Goal: Task Accomplishment & Management: Manage account settings

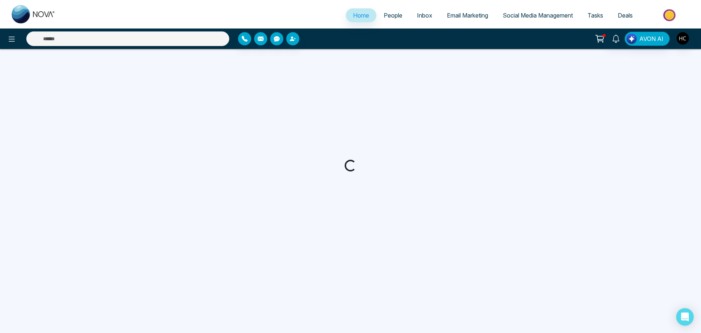
select select "*"
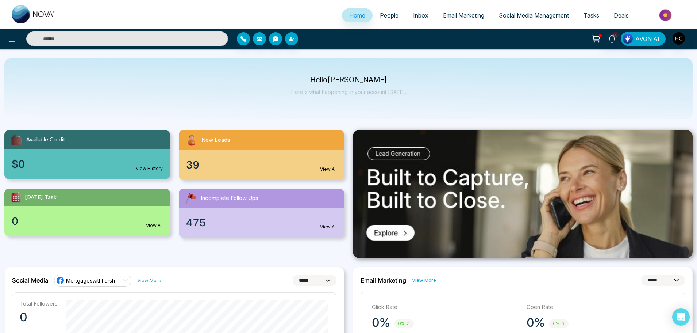
click at [389, 18] on span "People" at bounding box center [389, 15] width 19 height 7
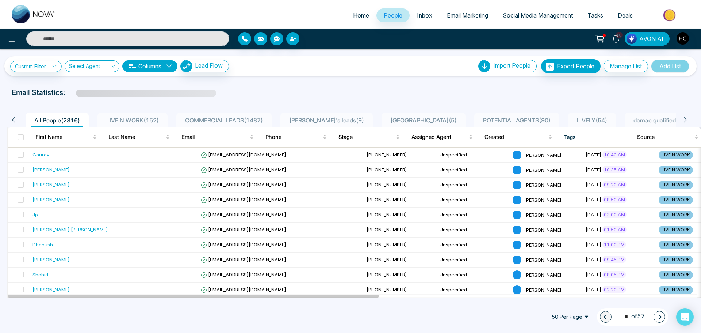
click at [143, 116] on div "LIVE N WORK ( 152 )" at bounding box center [132, 120] width 58 height 9
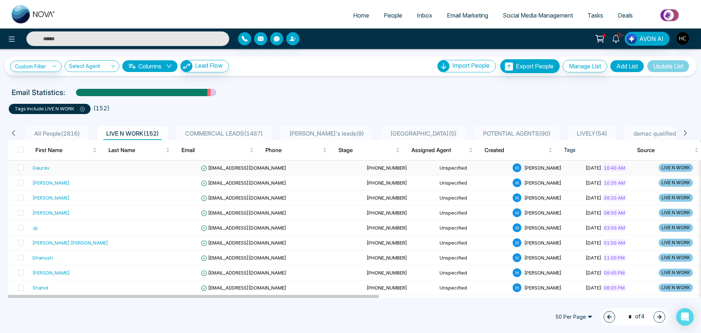
click at [128, 167] on td at bounding box center [161, 167] width 73 height 15
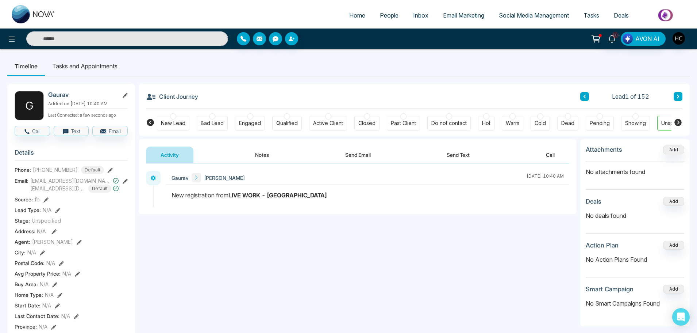
scroll to position [0, 22]
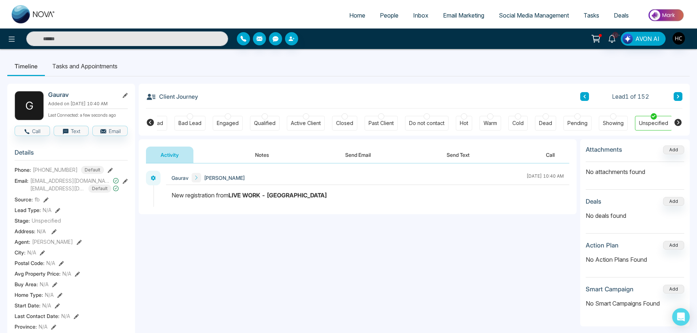
click at [269, 158] on button "Notes" at bounding box center [262, 154] width 43 height 16
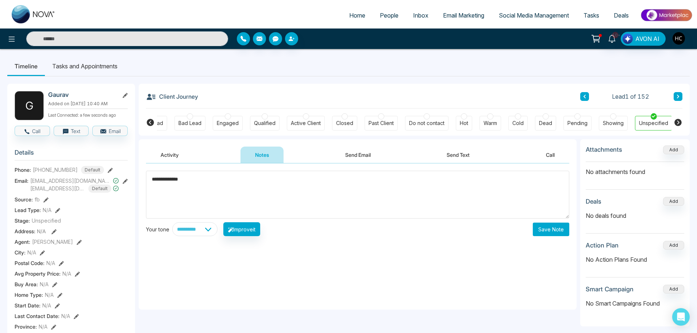
drag, startPoint x: 202, startPoint y: 180, endPoint x: 149, endPoint y: 192, distance: 54.1
click at [149, 192] on textarea "**********" at bounding box center [358, 195] width 424 height 48
click at [211, 173] on textarea "**********" at bounding box center [358, 195] width 424 height 48
type textarea "**********"
click at [558, 232] on button "Save Note" at bounding box center [551, 229] width 37 height 14
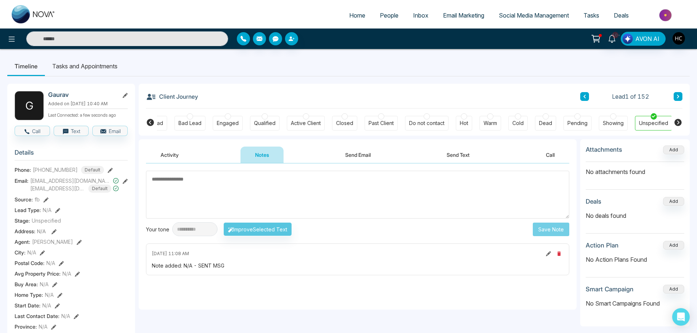
scroll to position [0, 19]
click at [681, 96] on button at bounding box center [678, 96] width 9 height 9
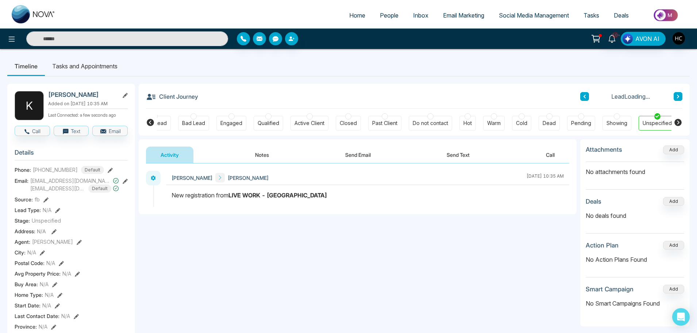
click at [256, 154] on button "Notes" at bounding box center [262, 154] width 43 height 16
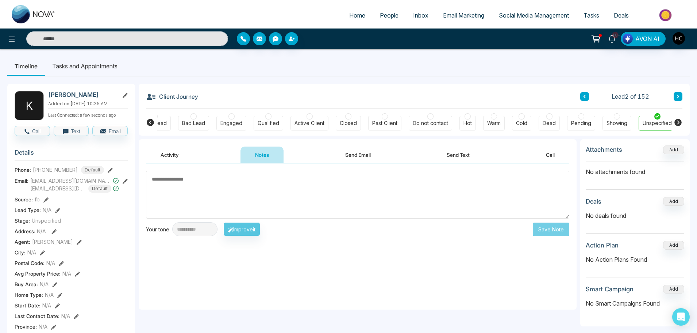
click at [209, 184] on textarea at bounding box center [358, 195] width 424 height 48
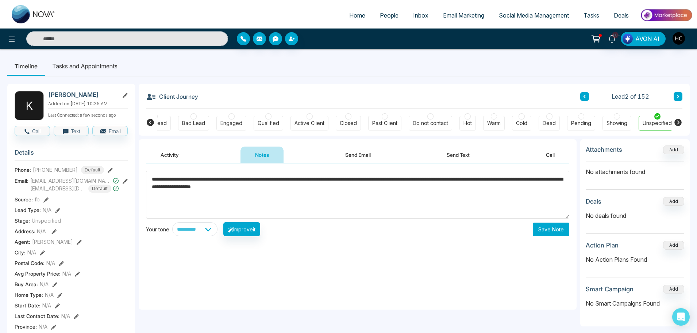
click at [344, 186] on textarea "**********" at bounding box center [358, 195] width 424 height 48
click at [348, 189] on textarea "**********" at bounding box center [358, 195] width 424 height 48
click at [347, 190] on textarea "**********" at bounding box center [358, 195] width 424 height 48
type textarea "**********"
click at [535, 230] on button "Save Note" at bounding box center [551, 229] width 37 height 14
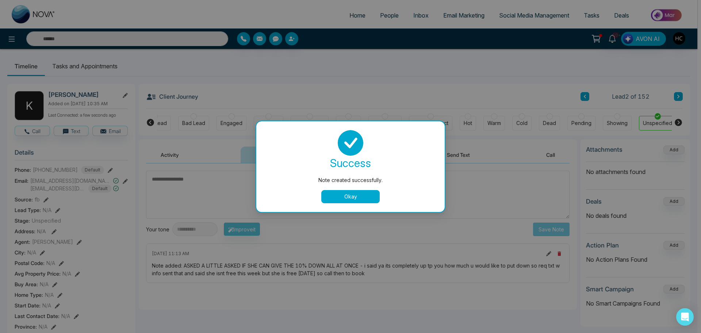
click at [359, 198] on button "Okay" at bounding box center [350, 196] width 58 height 13
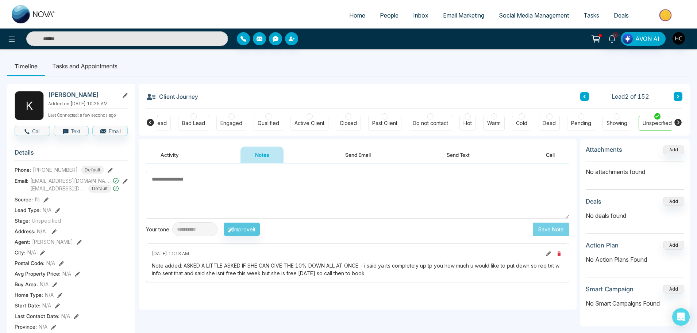
click at [681, 96] on button at bounding box center [678, 96] width 9 height 9
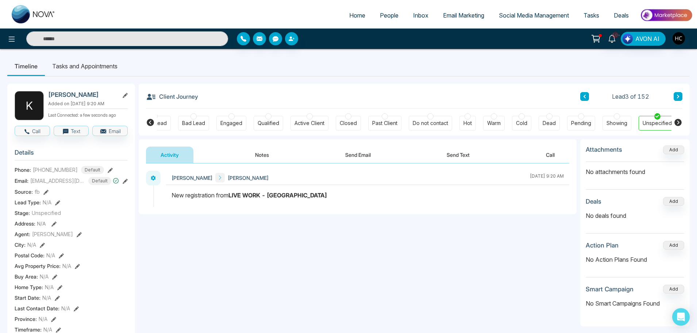
click at [269, 156] on button "Notes" at bounding box center [262, 154] width 43 height 16
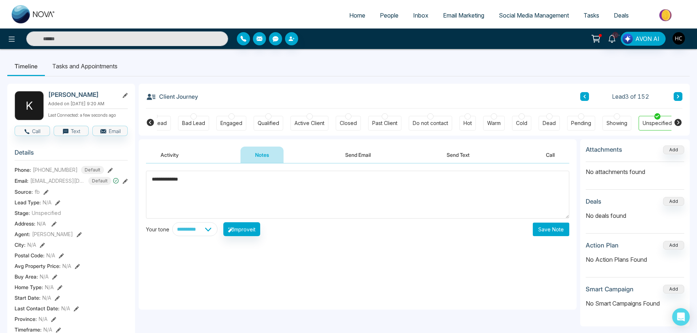
type textarea "**********"
click at [557, 229] on button "Save Note" at bounding box center [551, 229] width 37 height 14
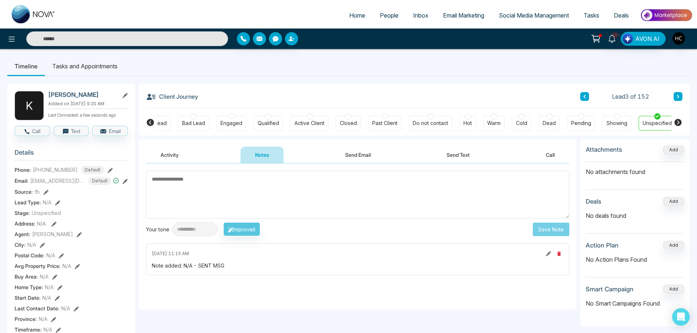
click at [682, 99] on button at bounding box center [678, 96] width 9 height 9
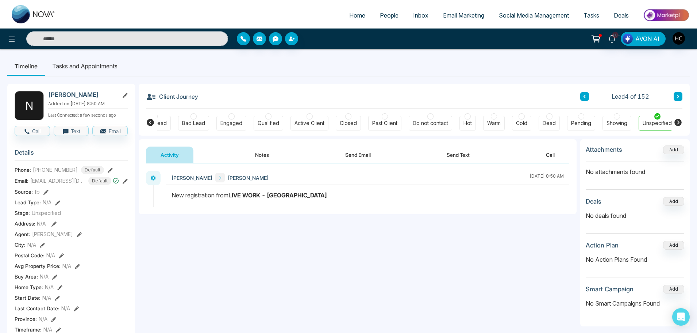
click at [248, 153] on button "Notes" at bounding box center [262, 154] width 43 height 16
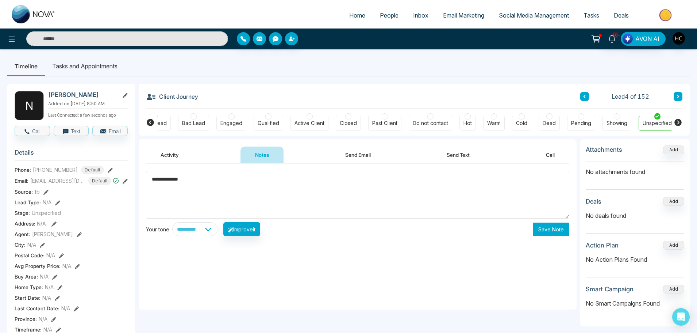
type textarea "**********"
click at [568, 227] on button "Save Note" at bounding box center [551, 229] width 37 height 14
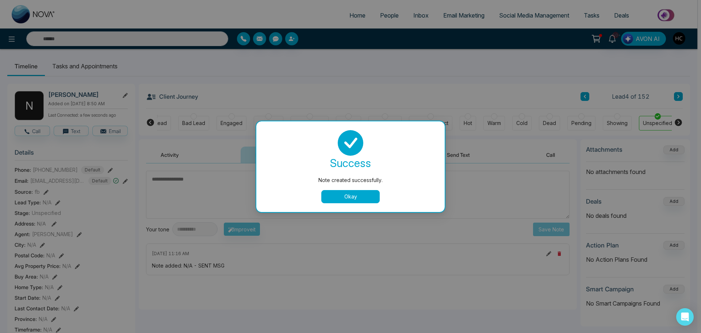
click at [363, 199] on button "Okay" at bounding box center [350, 196] width 58 height 13
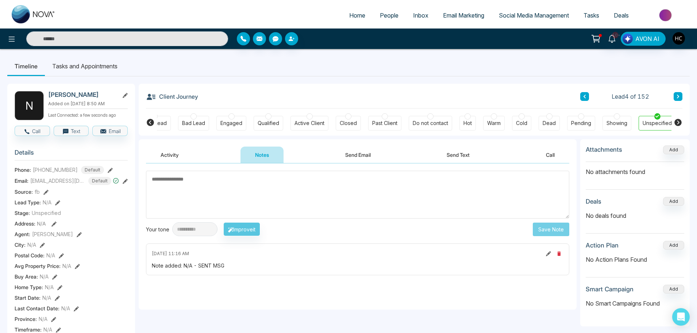
click at [679, 100] on button at bounding box center [678, 96] width 9 height 9
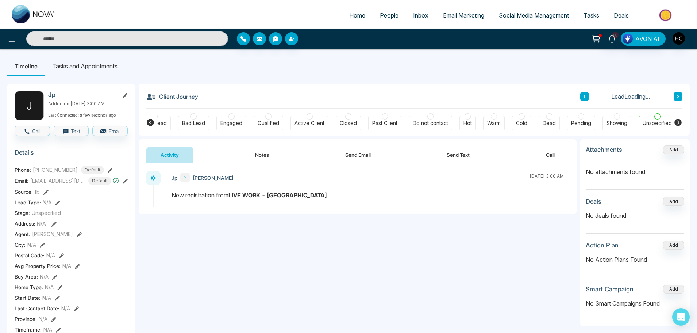
click at [260, 158] on button "Notes" at bounding box center [262, 154] width 43 height 16
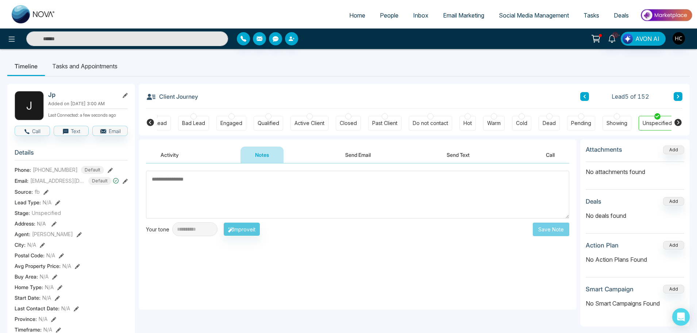
click at [236, 188] on textarea at bounding box center [358, 195] width 424 height 48
click at [214, 181] on textarea at bounding box center [358, 195] width 424 height 48
type textarea "*"
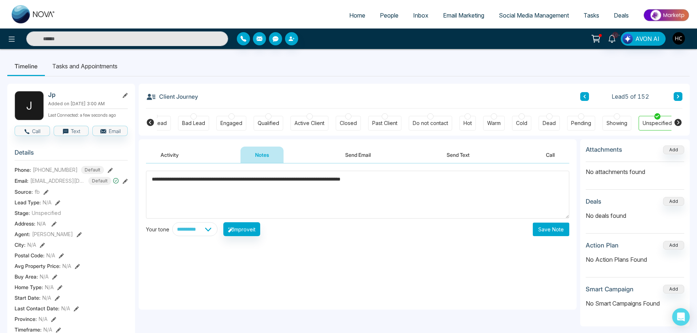
type textarea "**********"
click at [551, 231] on button "Save Note" at bounding box center [551, 229] width 37 height 14
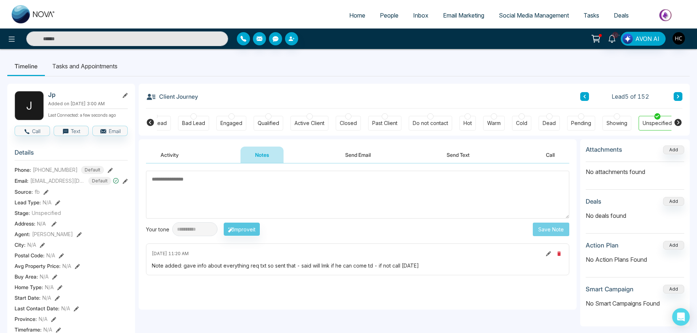
click at [581, 96] on button at bounding box center [585, 96] width 9 height 9
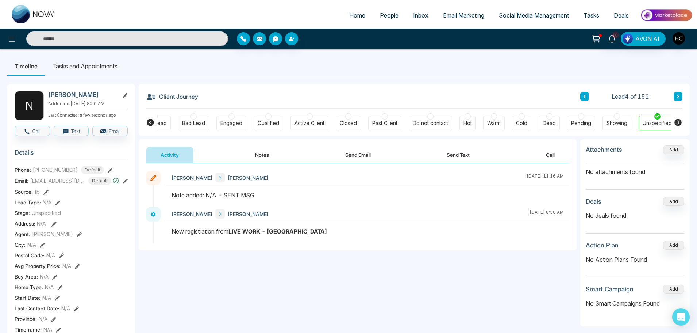
click at [265, 149] on button "Notes" at bounding box center [262, 154] width 43 height 16
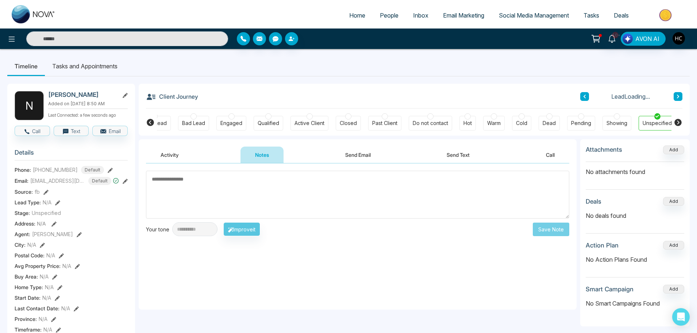
click at [256, 188] on textarea at bounding box center [358, 195] width 424 height 48
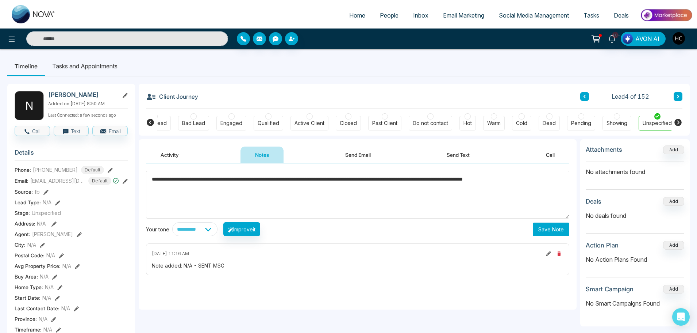
type textarea "**********"
click at [550, 230] on button "Save Note" at bounding box center [551, 229] width 37 height 14
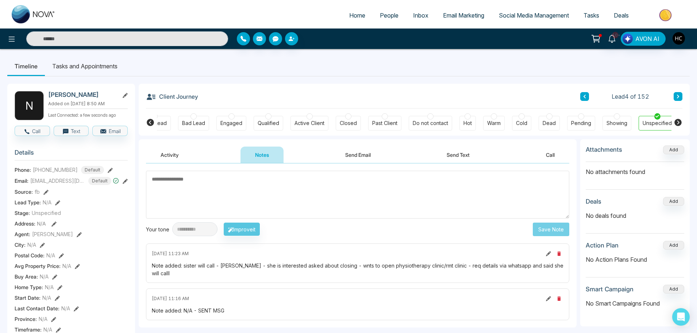
click at [675, 93] on button at bounding box center [678, 96] width 9 height 9
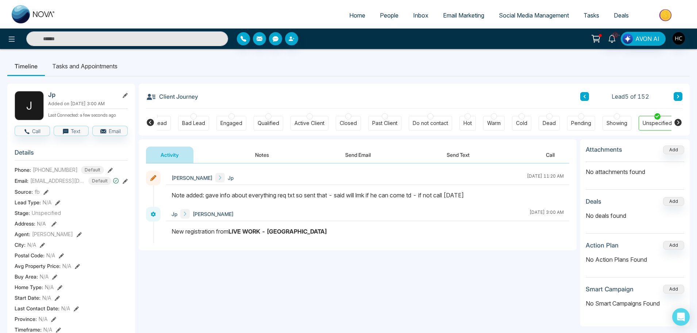
click at [678, 97] on icon at bounding box center [678, 97] width 2 height 4
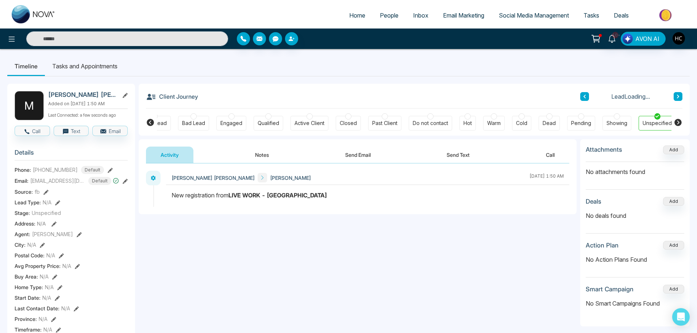
click at [269, 157] on button "Notes" at bounding box center [262, 154] width 43 height 16
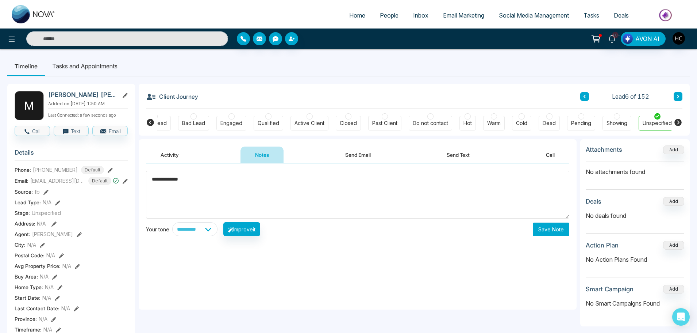
type textarea "**********"
click at [545, 225] on button "Save Note" at bounding box center [551, 229] width 37 height 14
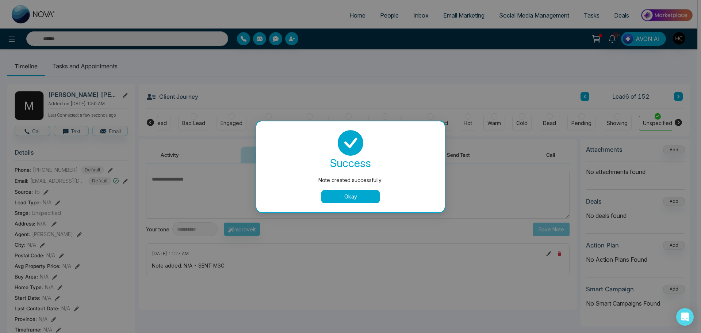
click at [364, 203] on div "success Note created successfully. Okay" at bounding box center [350, 166] width 188 height 91
click at [365, 196] on button "Okay" at bounding box center [350, 196] width 58 height 13
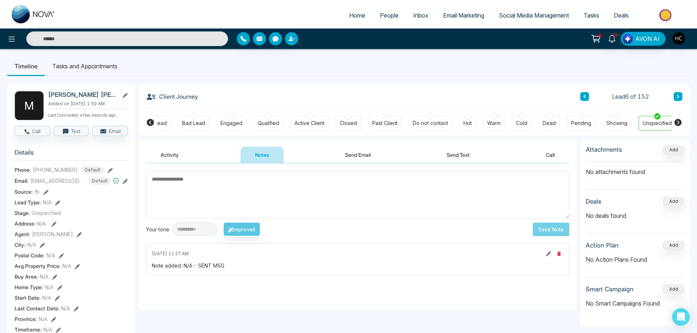
click at [677, 97] on icon at bounding box center [679, 96] width 4 height 4
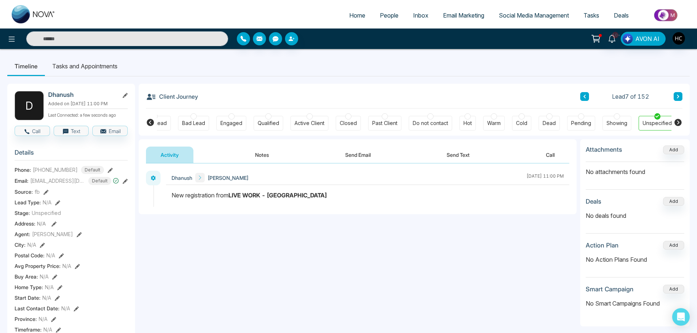
click at [256, 159] on button "Notes" at bounding box center [262, 154] width 43 height 16
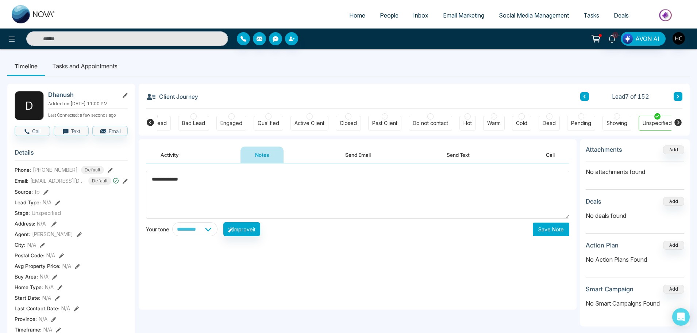
type textarea "**********"
click at [558, 226] on button "Save Note" at bounding box center [551, 229] width 37 height 14
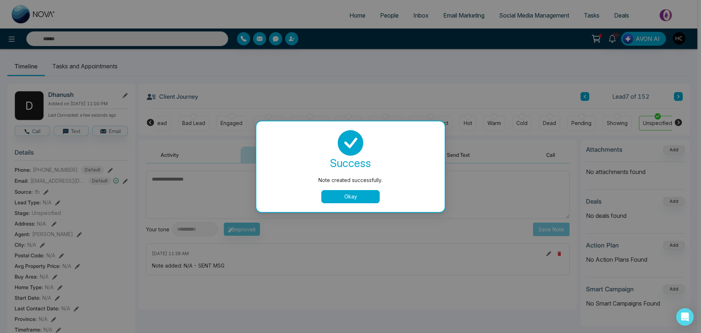
click at [355, 200] on button "Okay" at bounding box center [350, 196] width 58 height 13
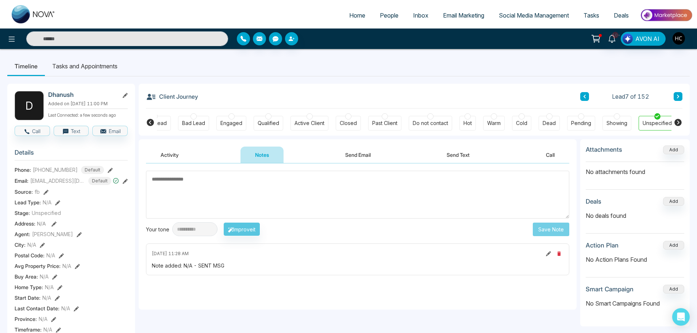
click at [680, 93] on button at bounding box center [678, 96] width 9 height 9
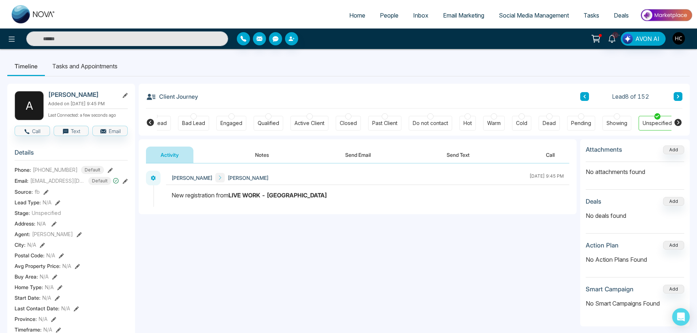
click at [383, 16] on span "People" at bounding box center [389, 15] width 19 height 7
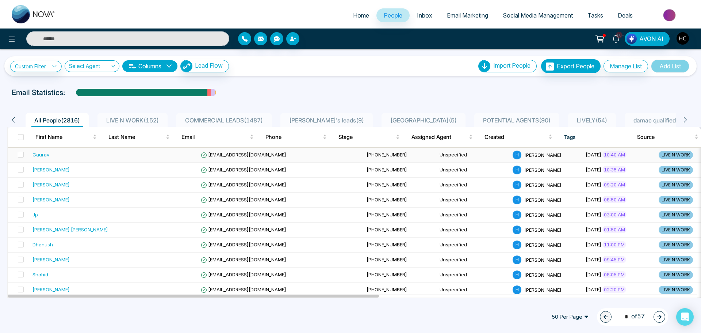
click at [64, 158] on td "Gaurav" at bounding box center [77, 155] width 95 height 15
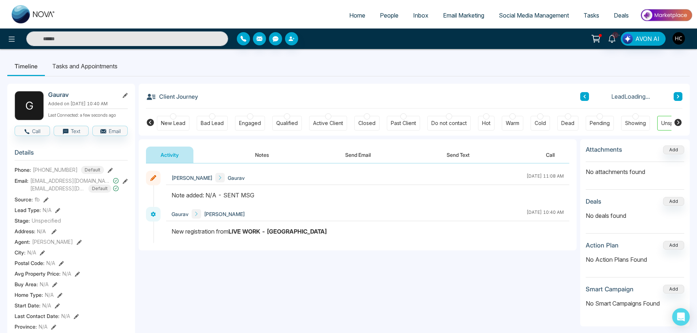
click at [260, 153] on button "Notes" at bounding box center [262, 154] width 43 height 16
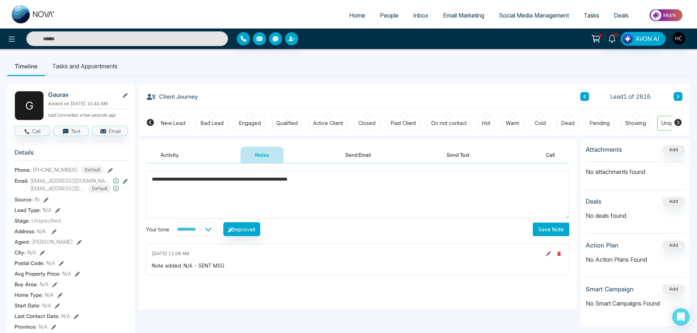
click at [234, 180] on textarea "**********" at bounding box center [358, 195] width 424 height 48
type textarea "**********"
click at [539, 228] on button "Save Note" at bounding box center [551, 229] width 37 height 14
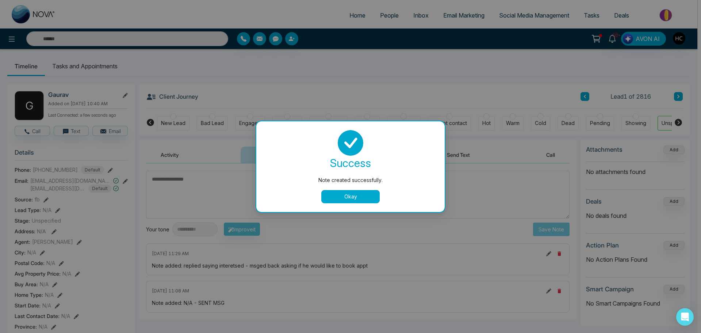
click at [369, 197] on button "Okay" at bounding box center [350, 196] width 58 height 13
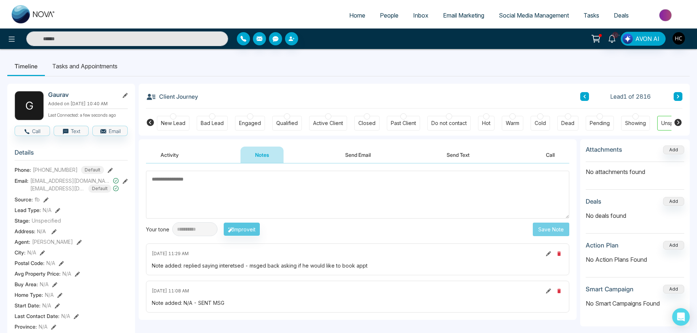
click at [681, 99] on button at bounding box center [678, 96] width 9 height 9
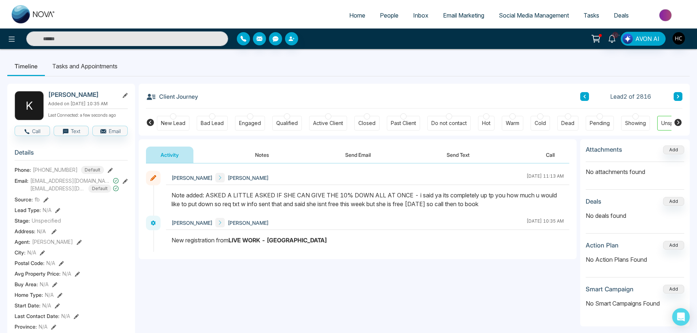
click at [681, 99] on button at bounding box center [678, 96] width 9 height 9
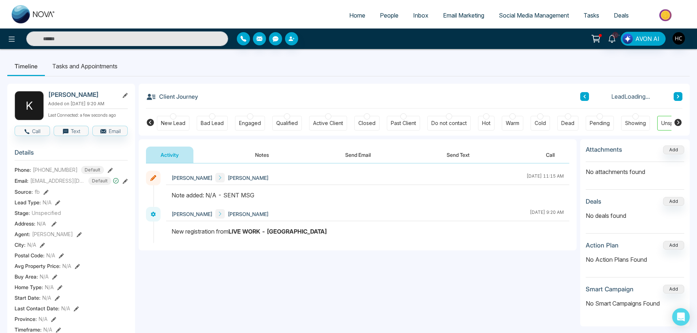
click at [681, 99] on button at bounding box center [678, 96] width 9 height 9
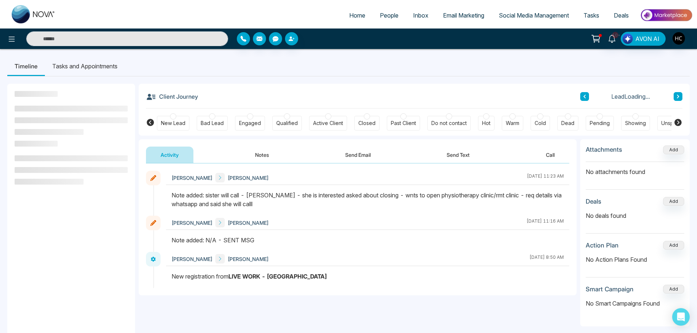
click at [681, 99] on button at bounding box center [678, 96] width 9 height 9
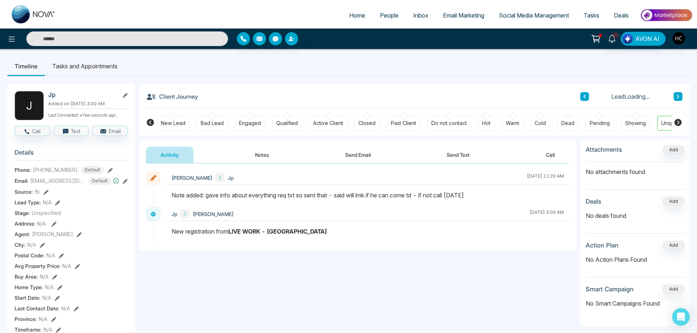
click at [679, 99] on button at bounding box center [678, 96] width 9 height 9
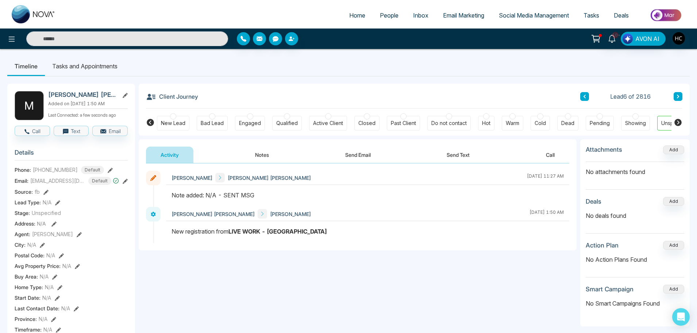
click at [679, 99] on button at bounding box center [678, 96] width 9 height 9
click at [681, 97] on button at bounding box center [678, 96] width 9 height 9
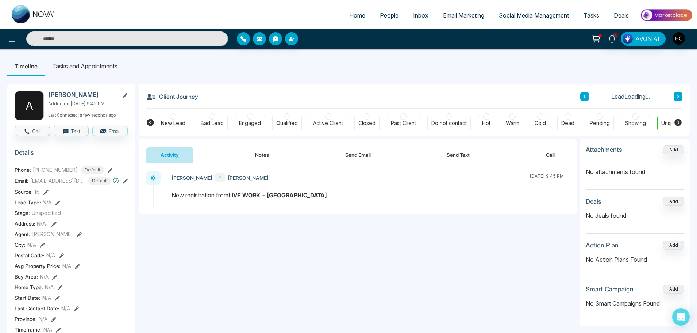
drag, startPoint x: 263, startPoint y: 151, endPoint x: 268, endPoint y: 153, distance: 5.9
click at [263, 151] on button "Notes" at bounding box center [262, 154] width 43 height 16
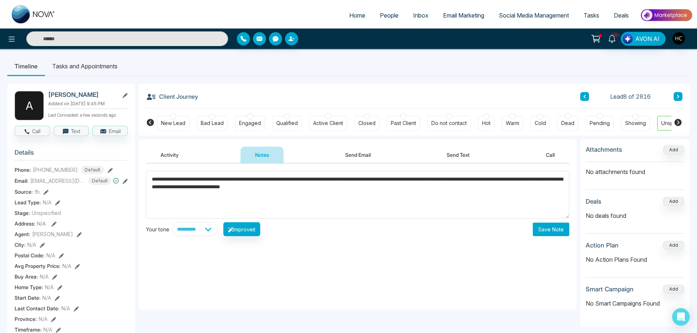
type textarea "**********"
click at [558, 230] on button "Save Note" at bounding box center [551, 229] width 37 height 14
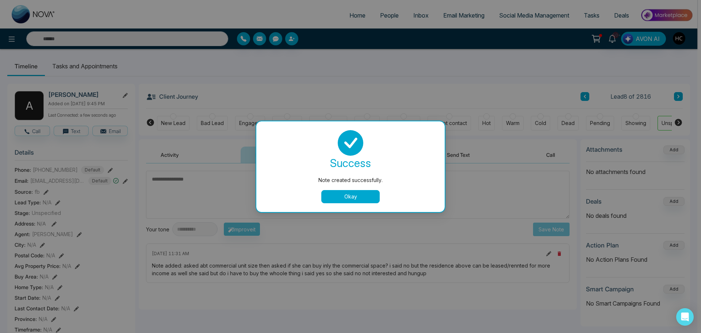
click at [371, 194] on button "Okay" at bounding box center [350, 196] width 58 height 13
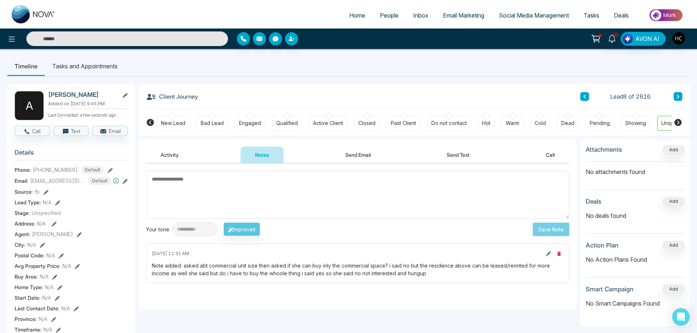
click at [675, 97] on button at bounding box center [678, 96] width 9 height 9
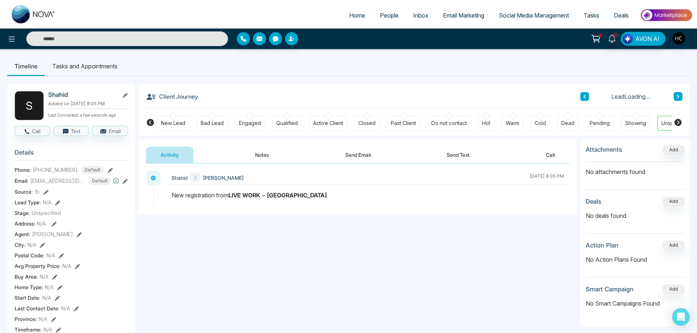
click at [265, 155] on button "Notes" at bounding box center [262, 154] width 43 height 16
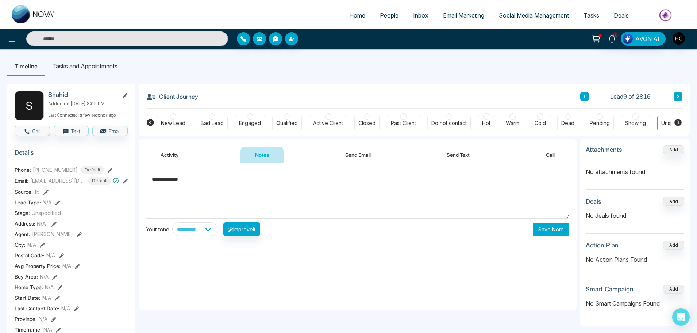
type textarea "**********"
click at [562, 232] on button "Save Note" at bounding box center [551, 229] width 37 height 14
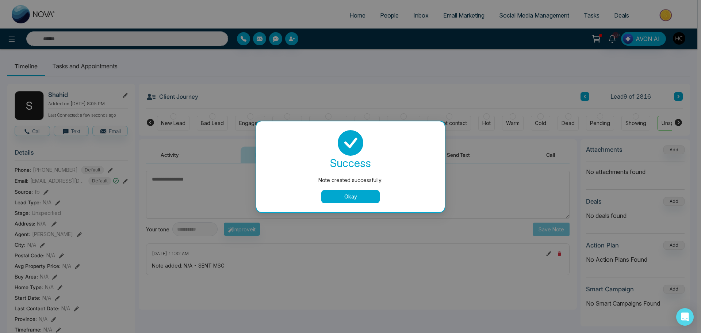
click at [367, 193] on button "Okay" at bounding box center [350, 196] width 58 height 13
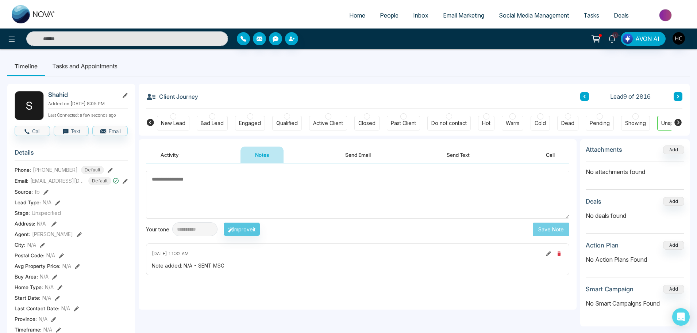
click at [679, 95] on icon at bounding box center [679, 96] width 4 height 4
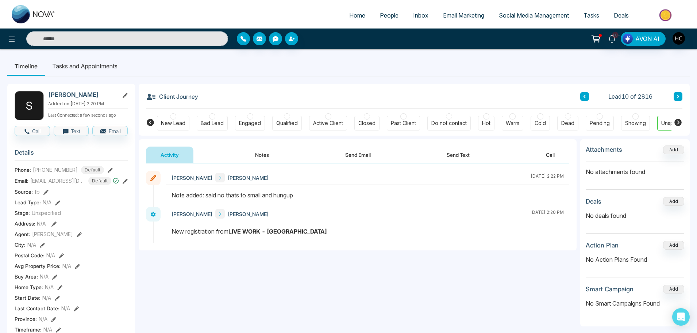
click at [586, 96] on icon at bounding box center [585, 96] width 4 height 4
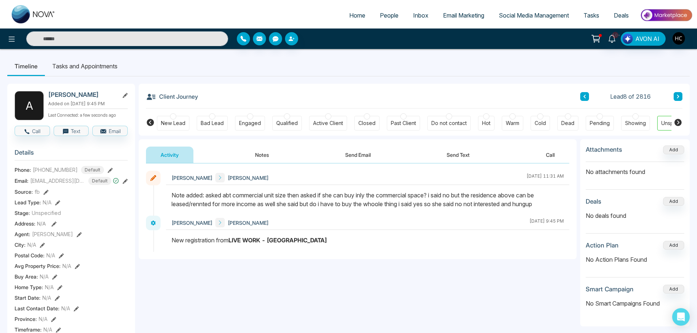
click at [586, 96] on icon at bounding box center [585, 96] width 4 height 4
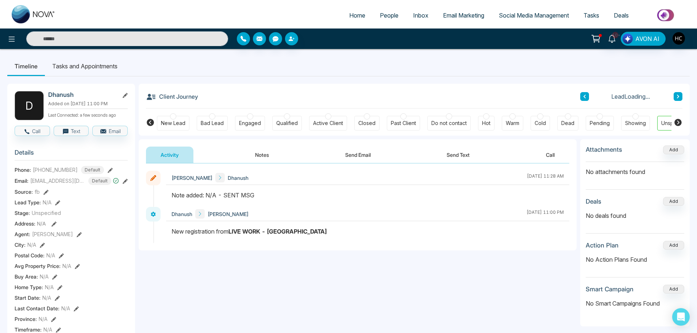
click at [586, 96] on icon at bounding box center [585, 96] width 4 height 4
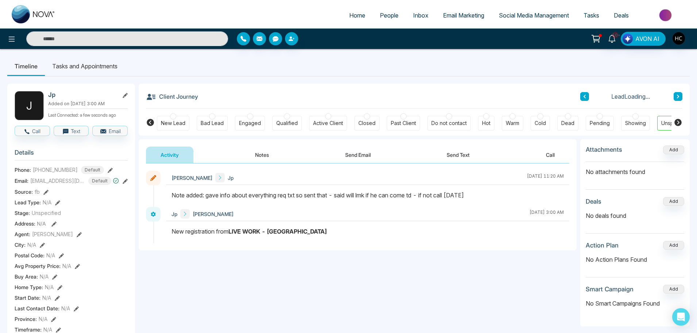
click at [586, 96] on icon at bounding box center [585, 96] width 4 height 4
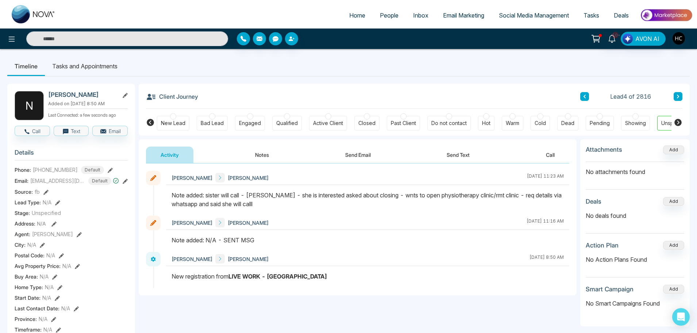
click at [589, 93] on div "Lead 4 of 2816" at bounding box center [632, 96] width 102 height 9
click at [585, 98] on icon at bounding box center [585, 96] width 4 height 4
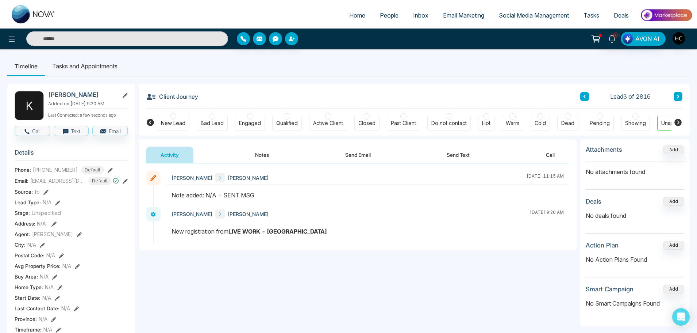
click at [676, 96] on button at bounding box center [678, 96] width 9 height 9
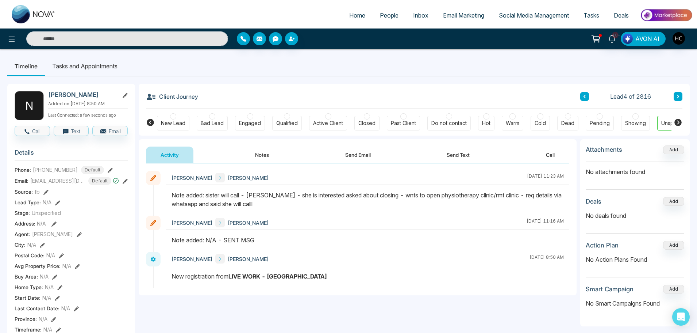
click at [584, 99] on button at bounding box center [585, 96] width 9 height 9
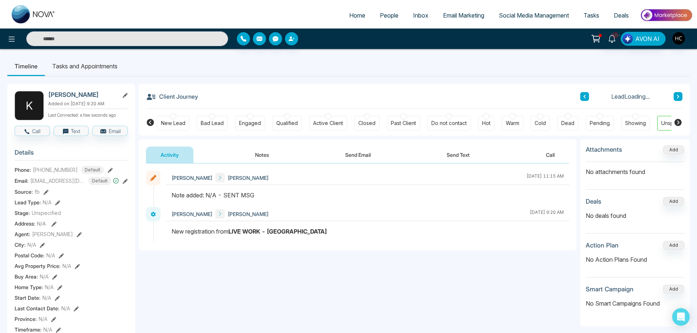
click at [584, 99] on button at bounding box center [585, 96] width 9 height 9
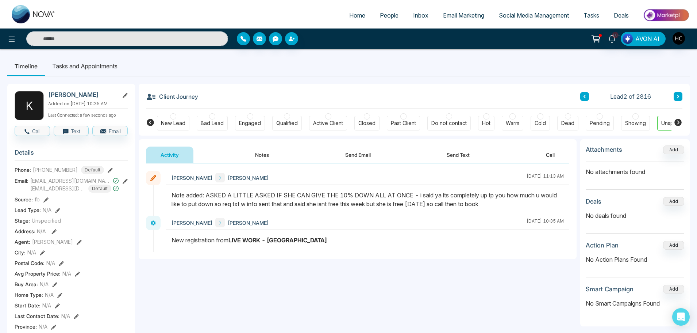
click at [584, 99] on button at bounding box center [585, 96] width 9 height 9
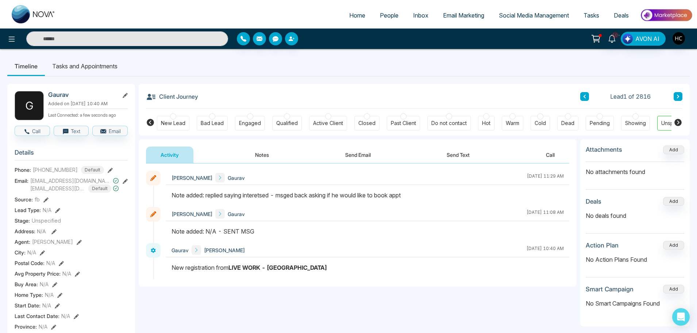
click at [378, 19] on link "People" at bounding box center [389, 15] width 33 height 14
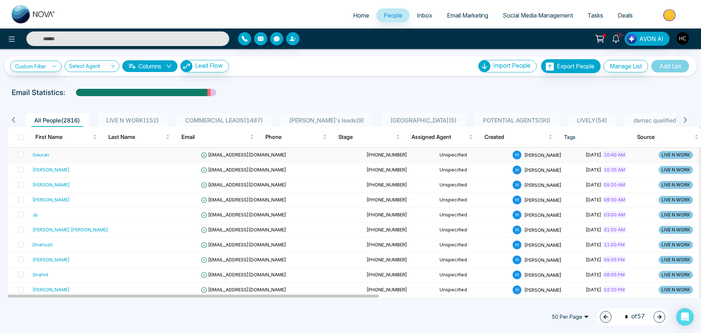
click at [437, 155] on td "Unspecified" at bounding box center [473, 155] width 73 height 15
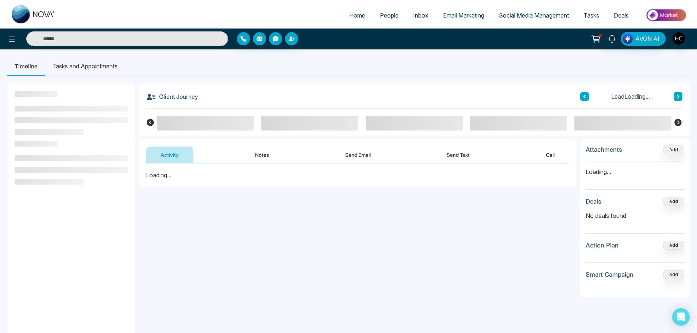
click at [257, 154] on button "Notes" at bounding box center [262, 154] width 43 height 16
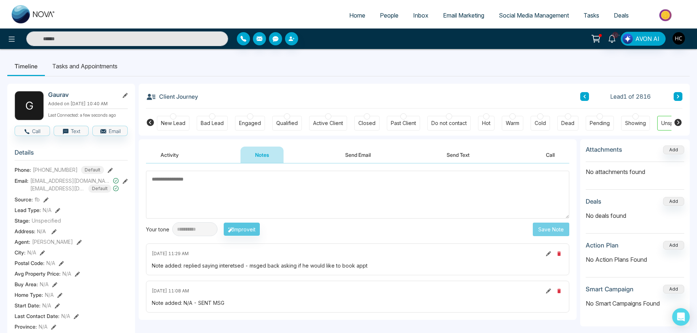
scroll to position [0, 22]
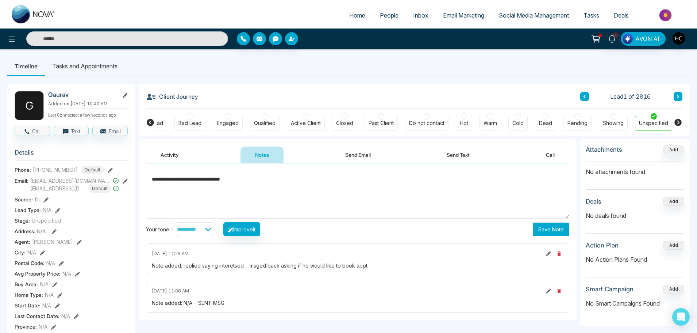
type textarea "**********"
click at [550, 225] on button "Save Note" at bounding box center [551, 229] width 37 height 14
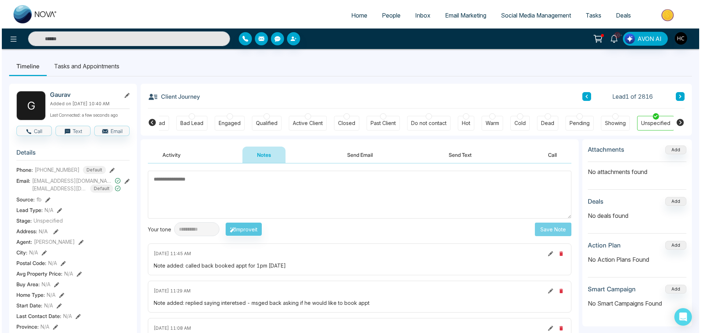
scroll to position [0, 19]
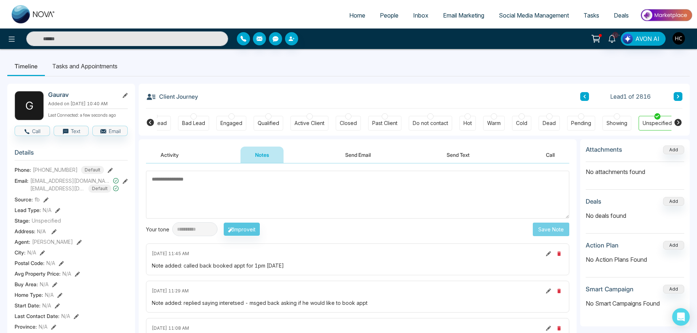
click at [384, 21] on link "People" at bounding box center [389, 15] width 33 height 14
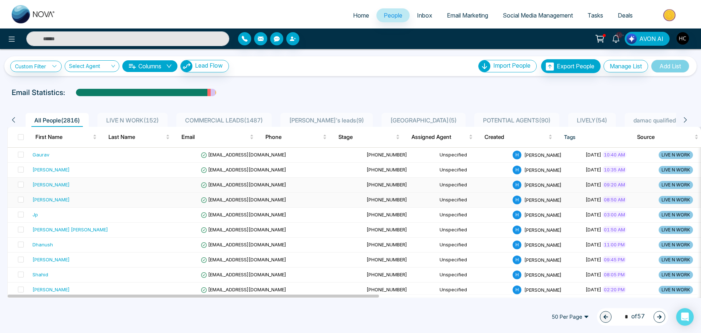
scroll to position [37, 0]
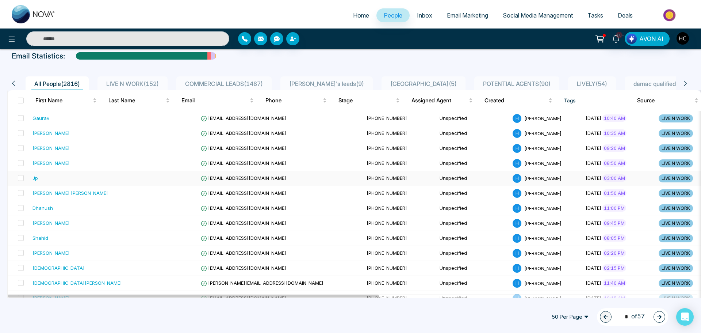
click at [49, 179] on div "Jp" at bounding box center [76, 177] width 89 height 7
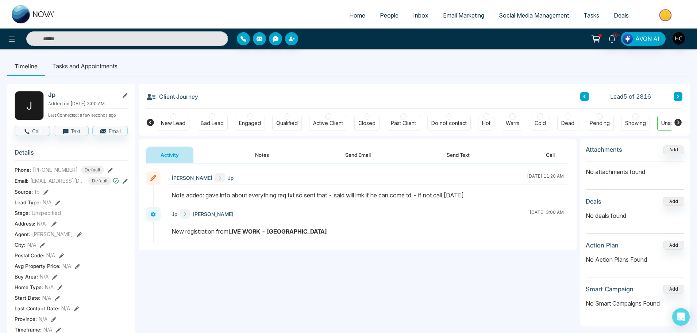
click at [384, 14] on span "People" at bounding box center [389, 15] width 19 height 7
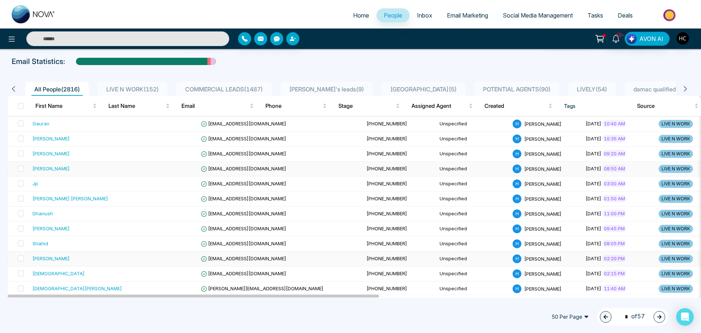
scroll to position [73, 0]
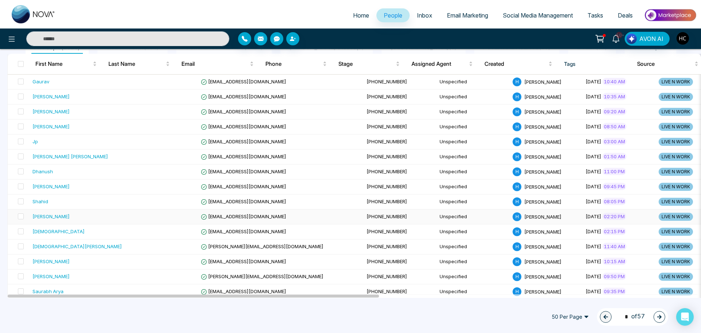
click at [70, 214] on div "[PERSON_NAME]" at bounding box center [50, 216] width 37 height 7
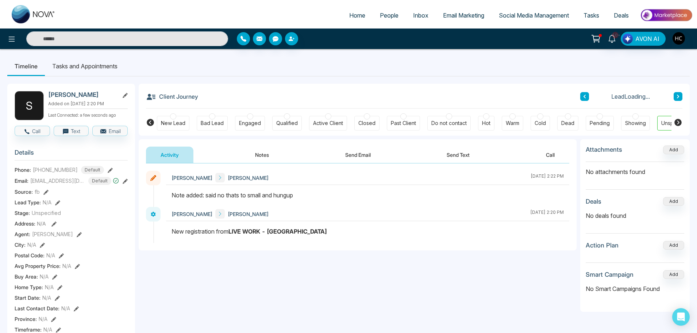
click at [270, 155] on button "Notes" at bounding box center [262, 154] width 43 height 16
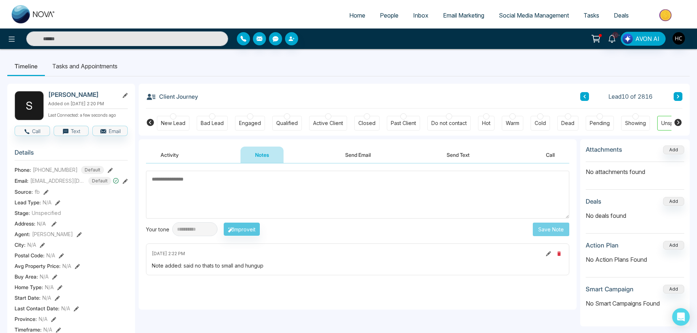
click at [681, 96] on button at bounding box center [678, 96] width 9 height 9
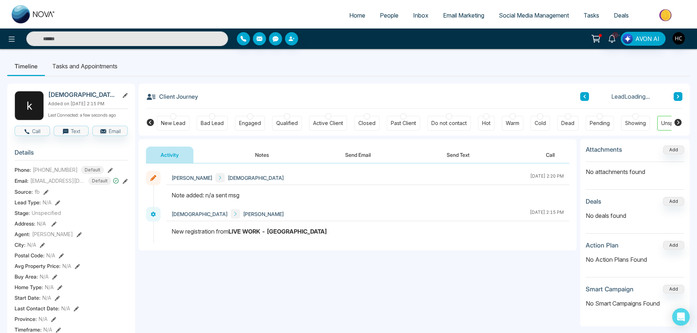
click at [265, 153] on button "Notes" at bounding box center [262, 154] width 43 height 16
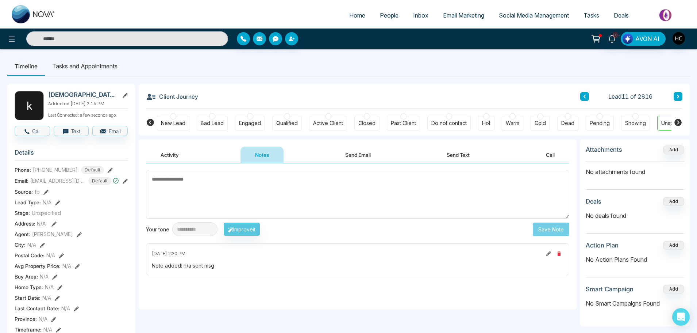
click at [283, 184] on textarea at bounding box center [358, 195] width 424 height 48
click at [118, 42] on input "text" at bounding box center [127, 38] width 202 height 15
type input "*"
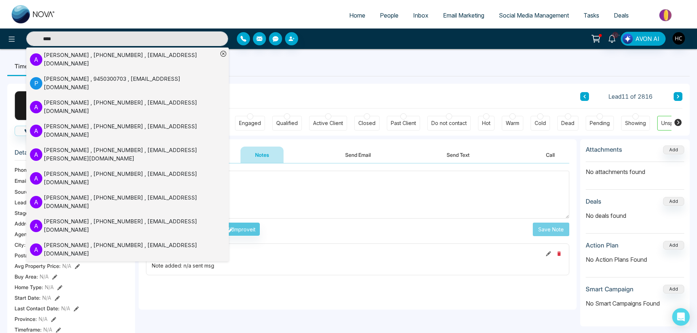
type input "****"
click at [116, 54] on div "[PERSON_NAME] , [PHONE_NUMBER] , [EMAIL_ADDRESS][DOMAIN_NAME]" at bounding box center [131, 59] width 174 height 16
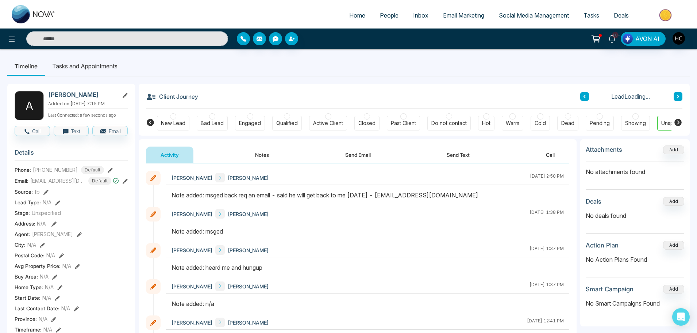
click at [250, 153] on button "Notes" at bounding box center [262, 154] width 43 height 16
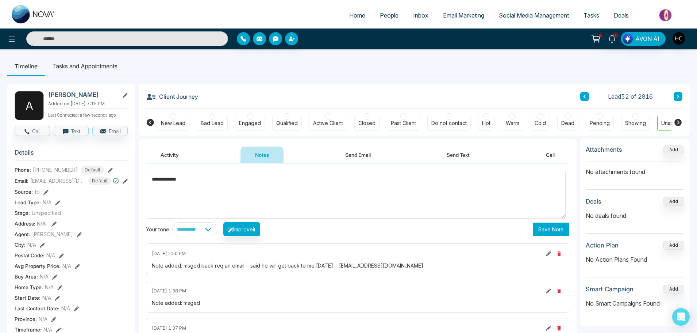
drag, startPoint x: 185, startPoint y: 180, endPoint x: 172, endPoint y: 186, distance: 14.1
click at [172, 186] on textarea "**********" at bounding box center [356, 195] width 420 height 48
type textarea "**********"
click at [540, 225] on button "Save Note" at bounding box center [551, 229] width 37 height 14
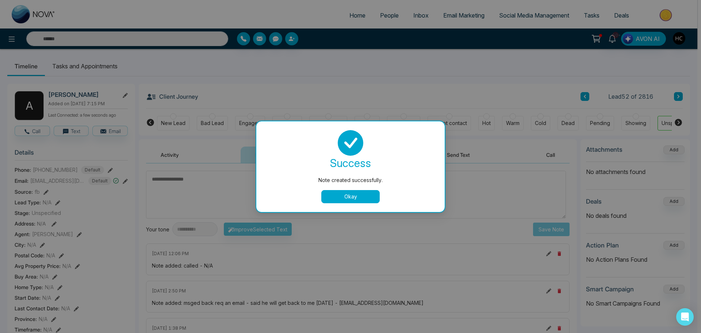
drag, startPoint x: 333, startPoint y: 200, endPoint x: 337, endPoint y: 193, distance: 8.5
click at [334, 196] on button "Okay" at bounding box center [350, 196] width 58 height 13
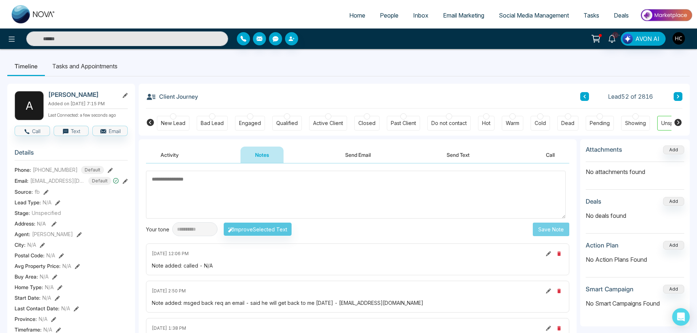
click at [392, 16] on span "People" at bounding box center [389, 15] width 19 height 7
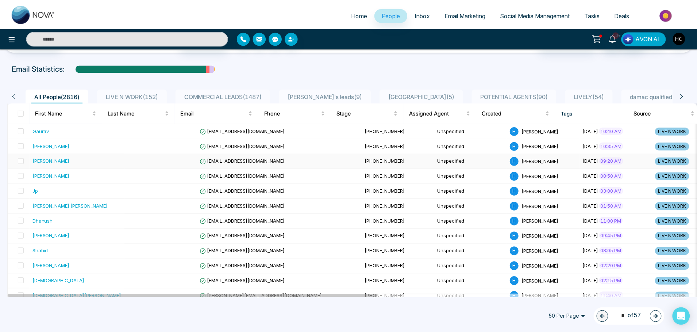
scroll to position [37, 0]
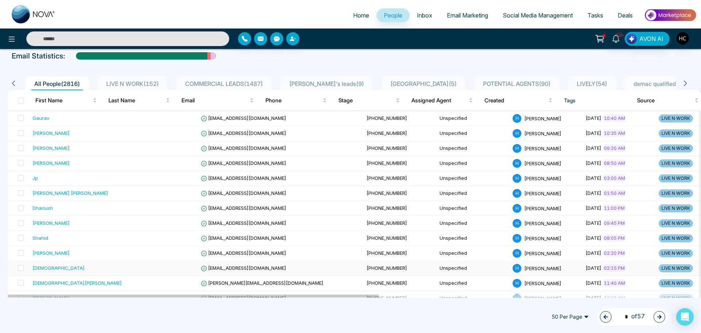
click at [72, 269] on div "[DEMOGRAPHIC_DATA]" at bounding box center [76, 267] width 89 height 7
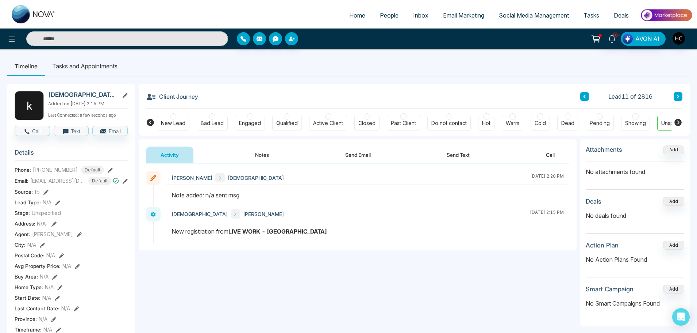
click at [264, 153] on button "Notes" at bounding box center [262, 154] width 43 height 16
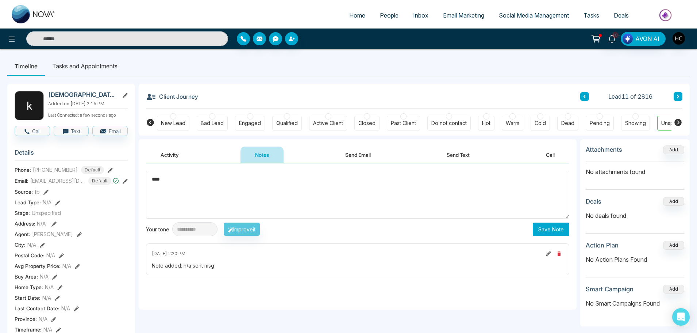
type textarea "***"
click at [535, 227] on button "Save Note" at bounding box center [551, 229] width 37 height 14
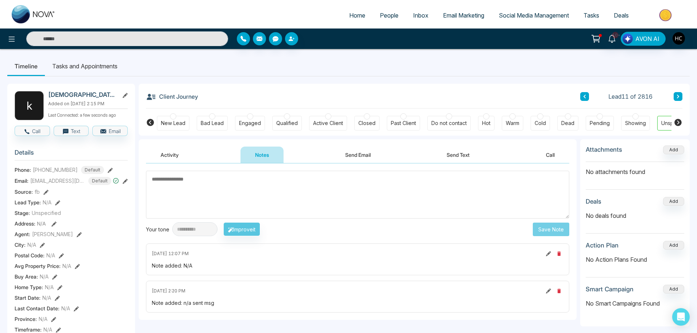
click at [683, 97] on div "Client Journey Lead 11 of 2816 New Lead Bad Lead Engaged Qualified Active Clien…" at bounding box center [414, 110] width 551 height 52
click at [681, 96] on button at bounding box center [678, 96] width 9 height 9
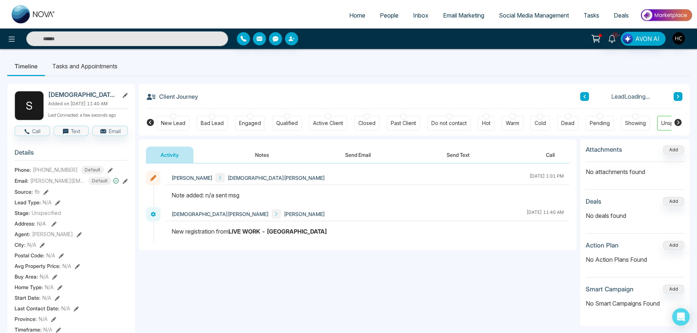
click at [267, 154] on button "Notes" at bounding box center [262, 154] width 43 height 16
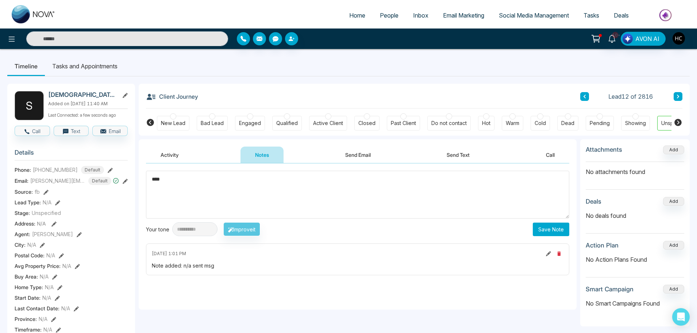
type textarea "***"
click at [537, 229] on button "Save Note" at bounding box center [551, 229] width 37 height 14
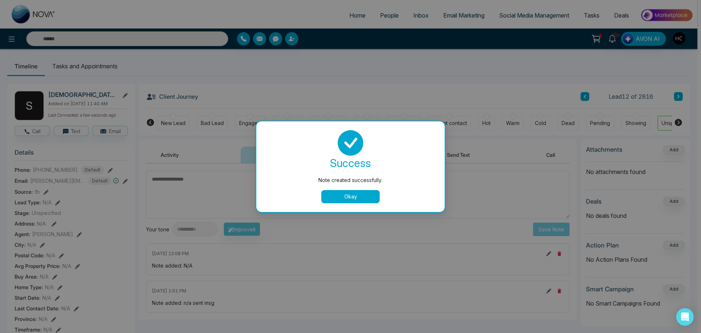
click at [371, 194] on button "Okay" at bounding box center [350, 196] width 58 height 13
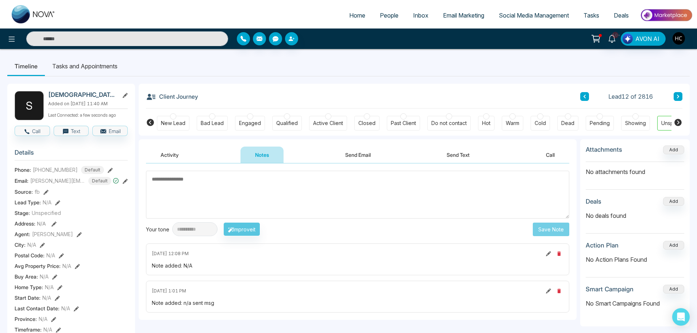
click at [675, 92] on button at bounding box center [678, 96] width 9 height 9
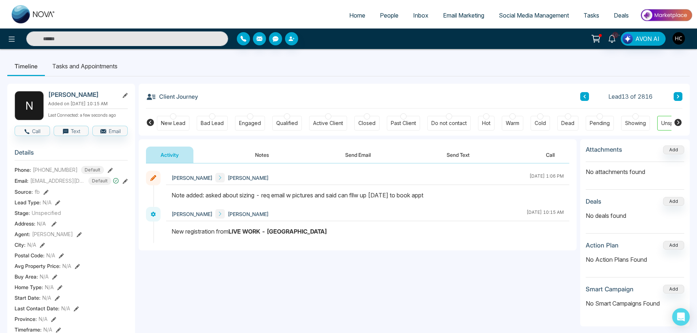
drag, startPoint x: 137, startPoint y: 34, endPoint x: 142, endPoint y: 34, distance: 4.8
click at [137, 34] on input "text" at bounding box center [127, 38] width 202 height 15
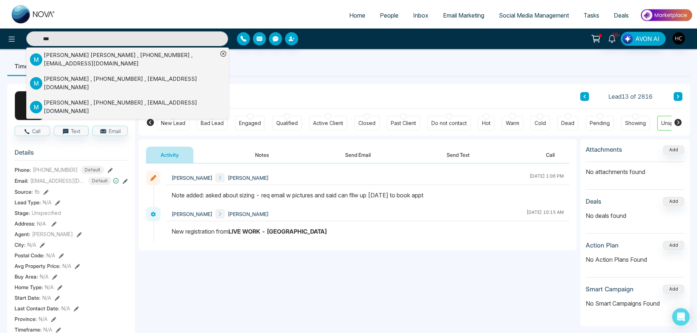
type input "***"
click at [83, 59] on div "[PERSON_NAME] [PERSON_NAME] , [PHONE_NUMBER] , [EMAIL_ADDRESS][DOMAIN_NAME]" at bounding box center [131, 59] width 174 height 16
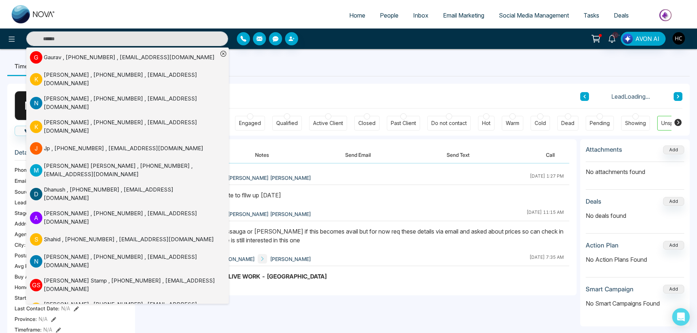
click at [268, 155] on button "Notes" at bounding box center [262, 154] width 43 height 16
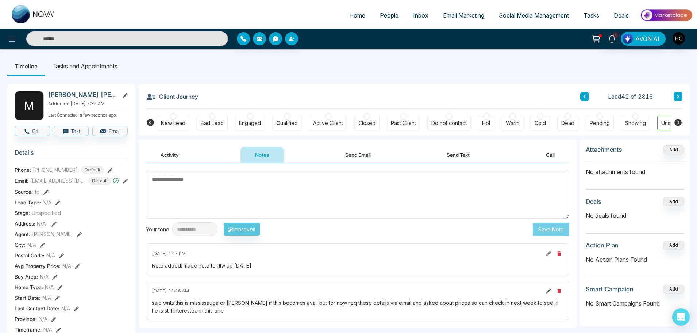
click at [309, 203] on textarea at bounding box center [358, 195] width 424 height 48
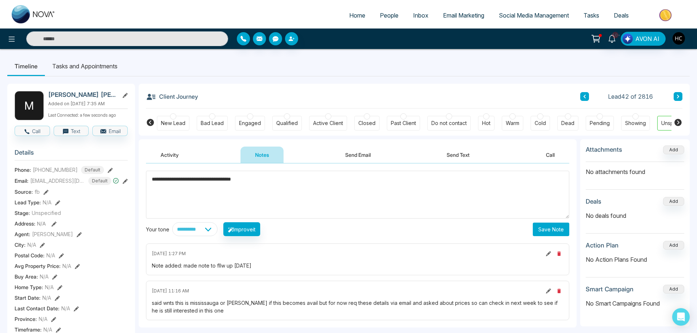
type textarea "**********"
click at [563, 228] on button "Save Note" at bounding box center [551, 229] width 37 height 14
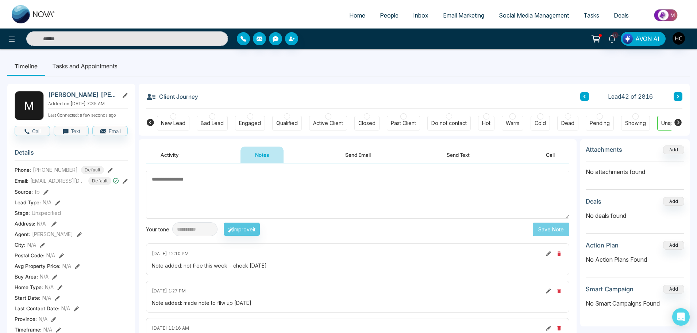
click at [202, 42] on input "text" at bounding box center [127, 38] width 202 height 15
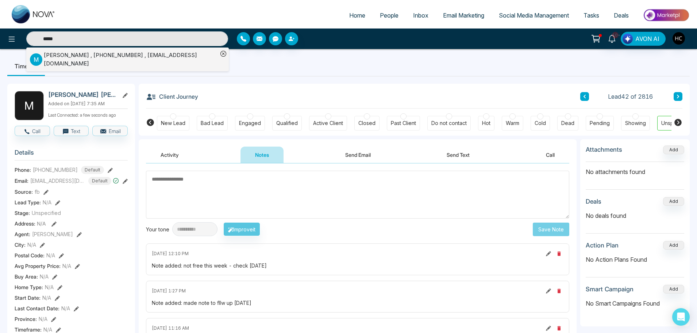
type input "*****"
click at [190, 59] on div "[PERSON_NAME] , [PHONE_NUMBER] , [EMAIL_ADDRESS][DOMAIN_NAME]" at bounding box center [131, 59] width 174 height 16
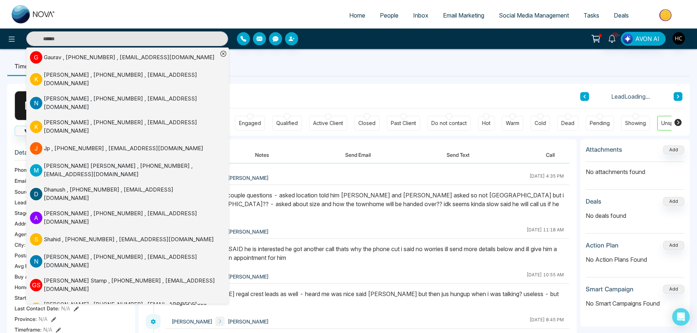
click at [264, 153] on button "Notes" at bounding box center [262, 154] width 43 height 16
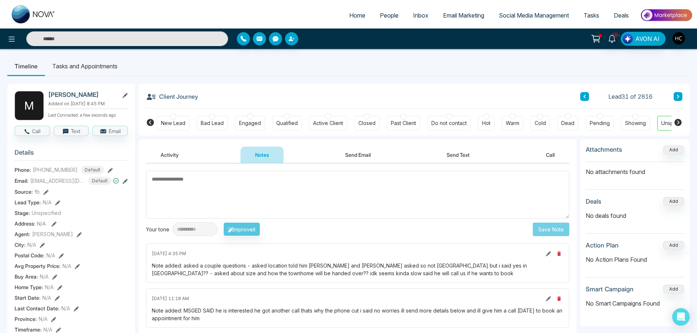
click at [161, 42] on input "text" at bounding box center [127, 38] width 202 height 15
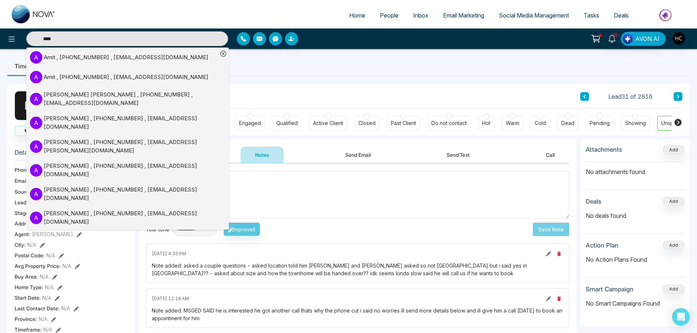
type input "****"
click at [127, 54] on div "Amit , [PHONE_NUMBER] , [EMAIL_ADDRESS][DOMAIN_NAME]" at bounding box center [126, 57] width 165 height 8
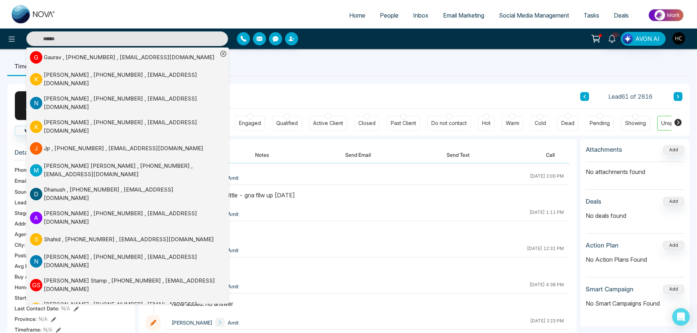
click at [362, 233] on div "Note added: N/A" at bounding box center [368, 231] width 393 height 9
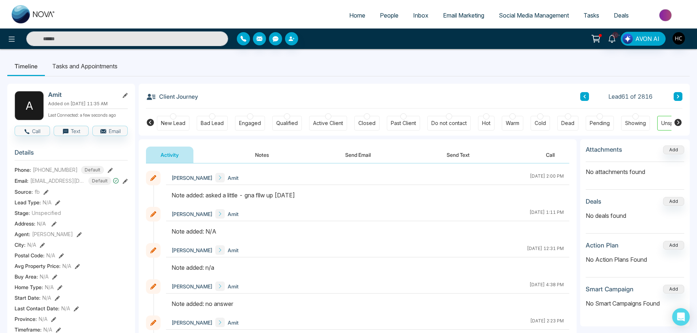
click at [265, 156] on button "Notes" at bounding box center [262, 154] width 43 height 16
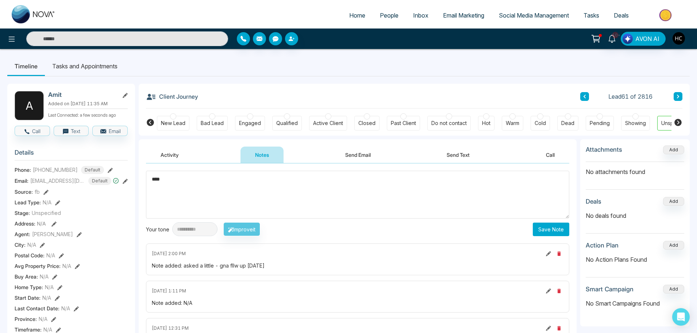
type textarea "***"
click at [551, 229] on button "Save Note" at bounding box center [551, 229] width 37 height 14
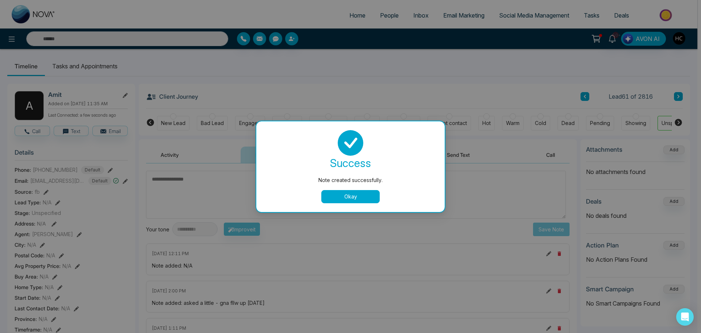
drag, startPoint x: 334, startPoint y: 203, endPoint x: 336, endPoint y: 198, distance: 5.6
click at [334, 201] on div "success Note created successfully. Okay" at bounding box center [350, 166] width 188 height 91
click at [336, 195] on button "Okay" at bounding box center [350, 196] width 58 height 13
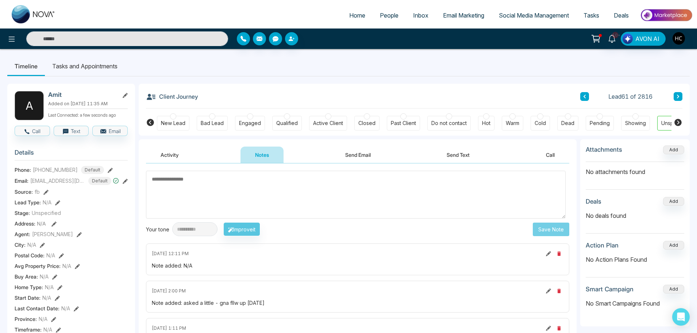
click at [138, 37] on input "text" at bounding box center [127, 38] width 202 height 15
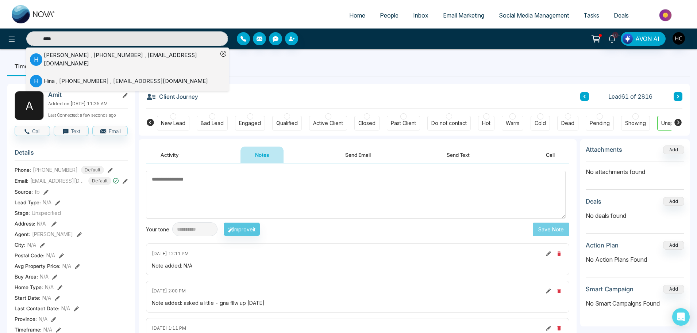
type input "****"
click at [103, 54] on div "[PERSON_NAME] , [PHONE_NUMBER] , [EMAIL_ADDRESS][DOMAIN_NAME]" at bounding box center [131, 59] width 174 height 16
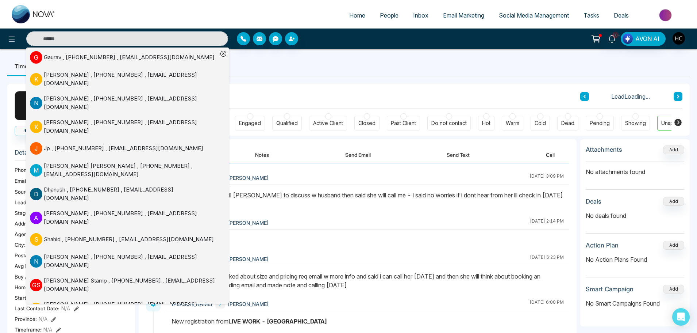
click at [270, 154] on button "Notes" at bounding box center [262, 154] width 43 height 16
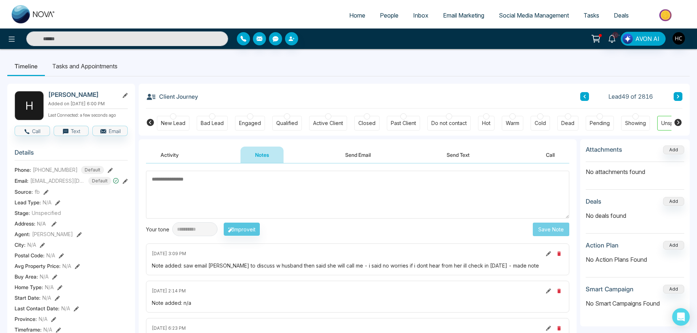
click at [279, 188] on textarea at bounding box center [358, 195] width 424 height 48
type textarea "***"
click at [557, 226] on button "Save Note" at bounding box center [551, 229] width 37 height 14
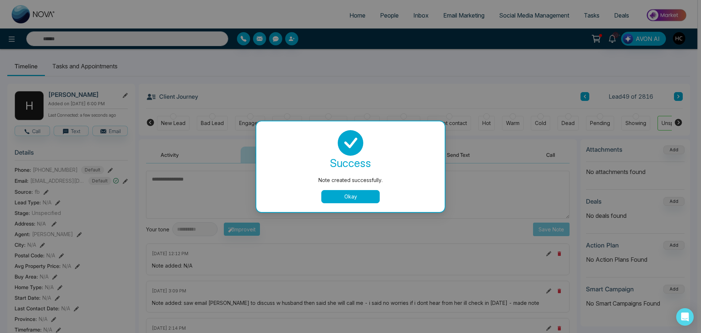
click at [364, 194] on button "Okay" at bounding box center [350, 196] width 58 height 13
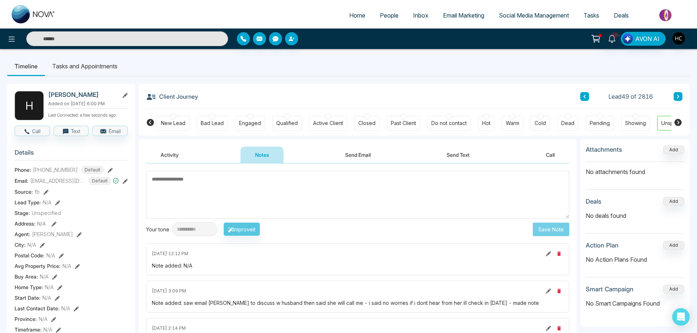
click at [380, 19] on link "People" at bounding box center [389, 15] width 33 height 14
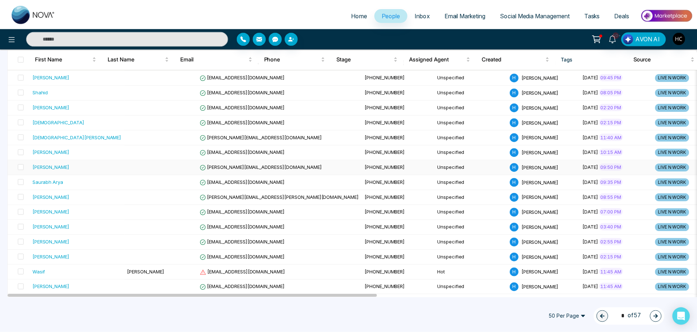
scroll to position [183, 0]
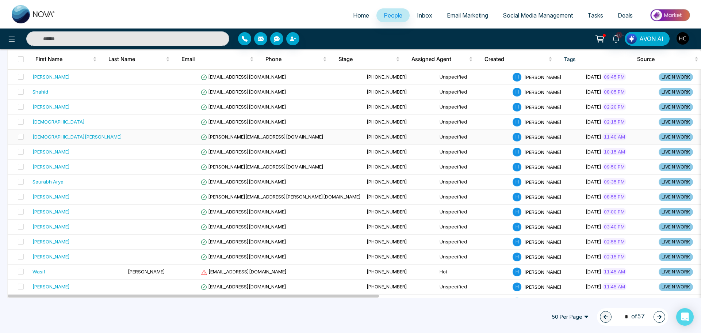
click at [58, 138] on div "[DEMOGRAPHIC_DATA][PERSON_NAME]" at bounding box center [76, 136] width 89 height 7
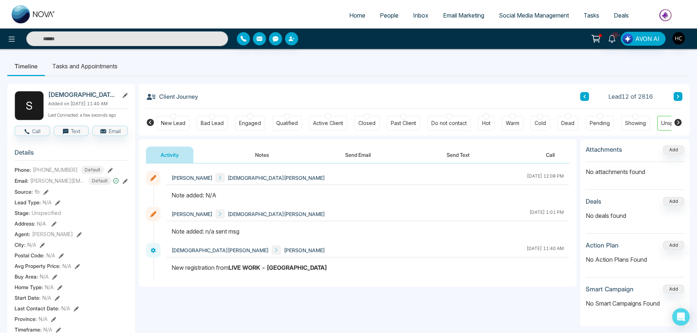
click at [676, 93] on button at bounding box center [678, 96] width 9 height 9
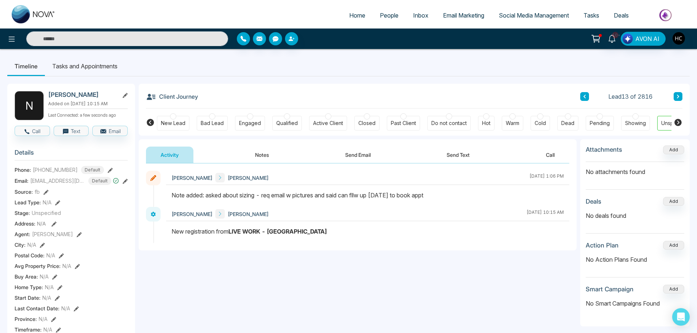
click at [676, 93] on button at bounding box center [678, 96] width 9 height 9
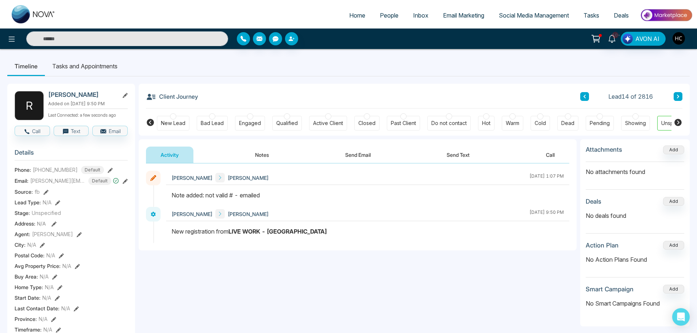
click at [682, 97] on button at bounding box center [678, 96] width 9 height 9
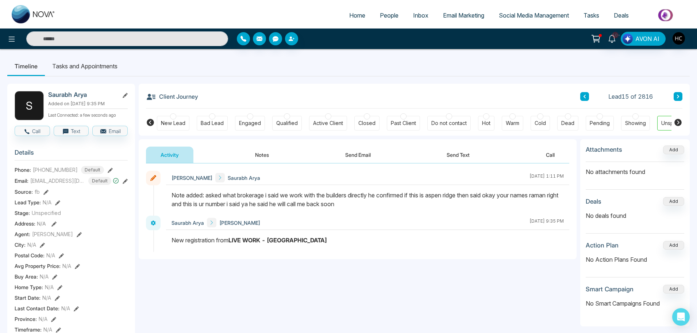
click at [680, 96] on icon at bounding box center [679, 96] width 4 height 4
click at [586, 96] on icon at bounding box center [585, 96] width 4 height 4
click at [263, 150] on button "Notes" at bounding box center [262, 154] width 43 height 16
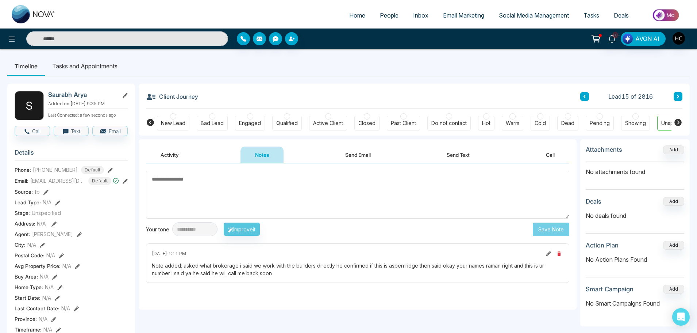
click at [180, 38] on input "text" at bounding box center [127, 38] width 202 height 15
type input "****"
drag, startPoint x: 119, startPoint y: 41, endPoint x: 34, endPoint y: 38, distance: 85.1
click at [34, 38] on input "****" at bounding box center [127, 38] width 202 height 15
click at [191, 184] on textarea at bounding box center [358, 195] width 424 height 48
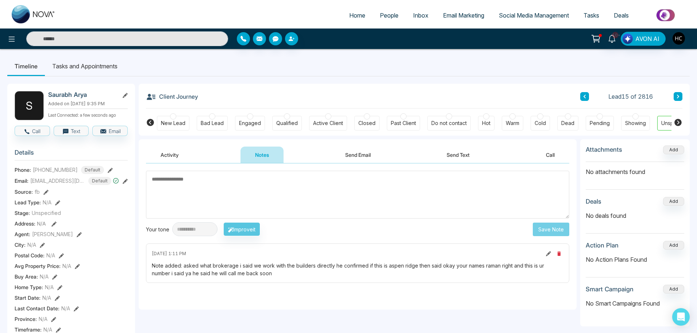
type input "****"
click at [267, 179] on textarea at bounding box center [358, 195] width 424 height 48
type input "****"
paste textarea "**********"
type textarea "**********"
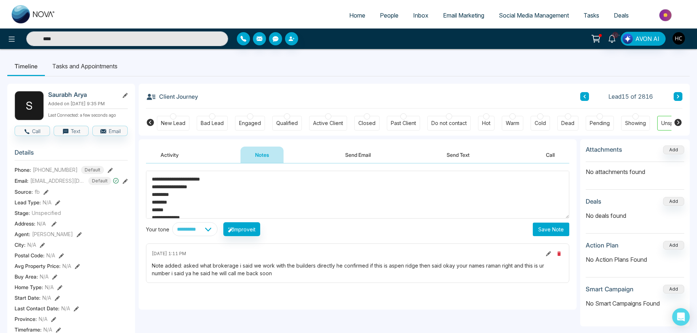
drag, startPoint x: 158, startPoint y: 211, endPoint x: 137, endPoint y: 169, distance: 47.7
type textarea "**"
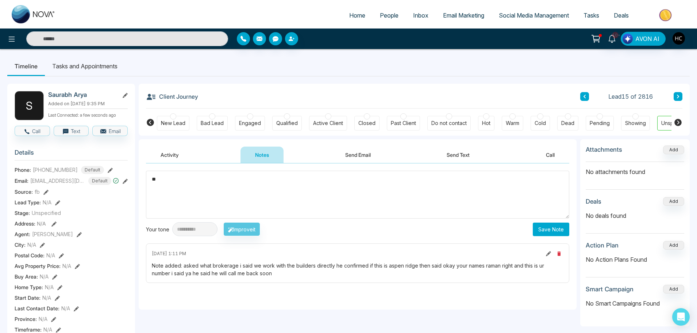
type input "****"
type textarea "*"
type textarea "***"
drag, startPoint x: 161, startPoint y: 186, endPoint x: 133, endPoint y: 186, distance: 28.8
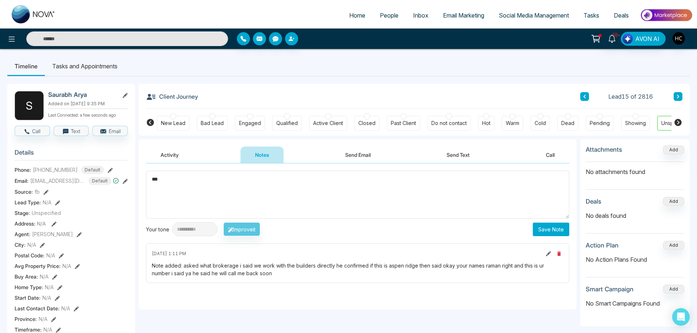
type input "****"
click at [259, 197] on textarea "***" at bounding box center [358, 195] width 424 height 48
type input "****"
type textarea "***"
click at [557, 225] on button "Save Note" at bounding box center [551, 229] width 37 height 14
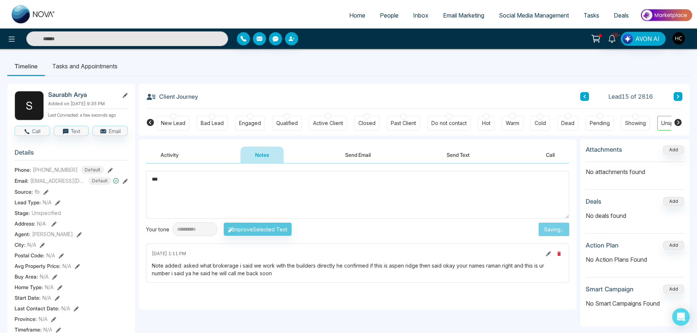
type input "****"
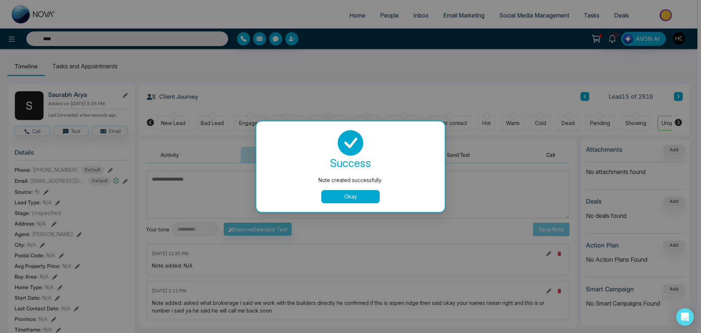
click at [367, 202] on button "Okay" at bounding box center [350, 196] width 58 height 13
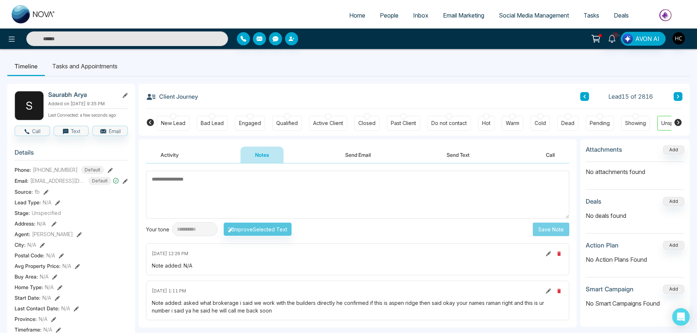
type input "****"
click at [675, 97] on button at bounding box center [678, 96] width 9 height 9
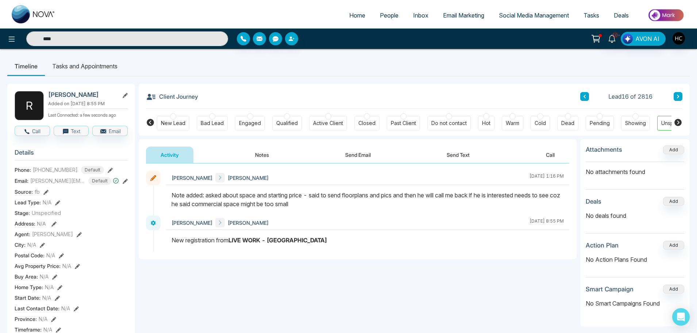
click at [257, 154] on button "Notes" at bounding box center [262, 154] width 43 height 16
type input "****"
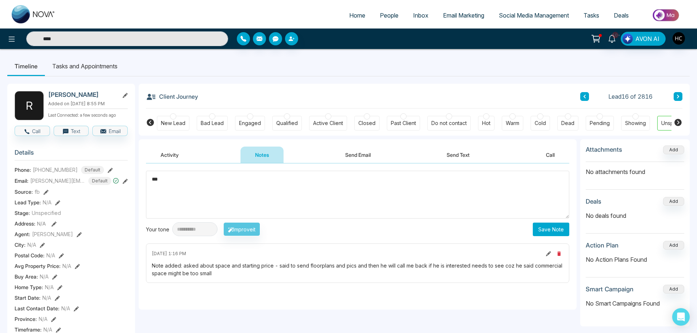
type textarea "***"
click at [549, 234] on button "Save Note" at bounding box center [551, 229] width 37 height 14
type input "****"
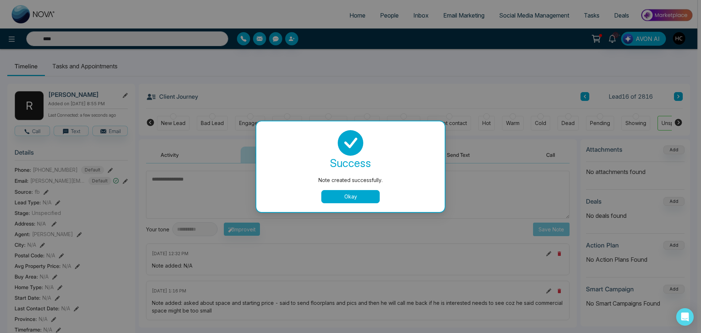
click at [371, 199] on button "Okay" at bounding box center [350, 196] width 58 height 13
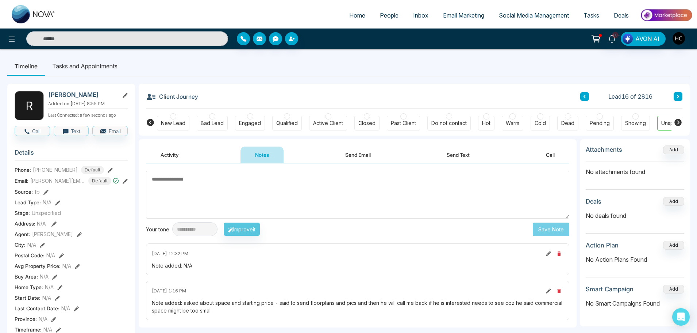
click at [679, 97] on icon at bounding box center [679, 96] width 4 height 4
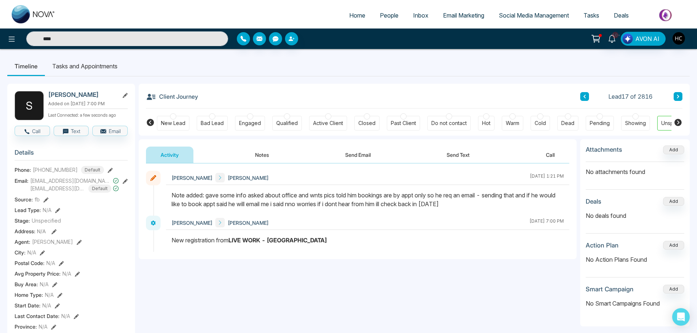
click at [259, 158] on button "Notes" at bounding box center [262, 154] width 43 height 16
type input "****"
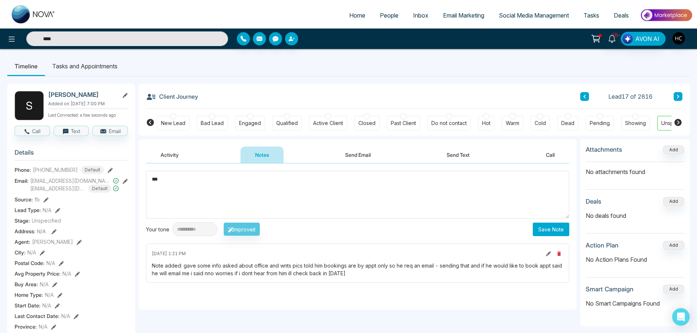
type textarea "***"
click at [550, 232] on button "Save Note" at bounding box center [551, 229] width 37 height 14
type input "****"
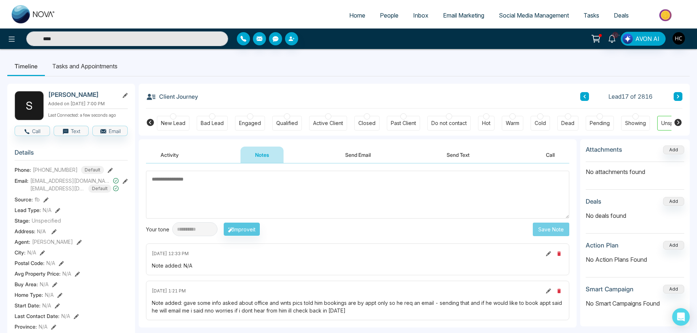
click at [253, 207] on textarea at bounding box center [358, 195] width 424 height 48
type textarea "***"
type input "****"
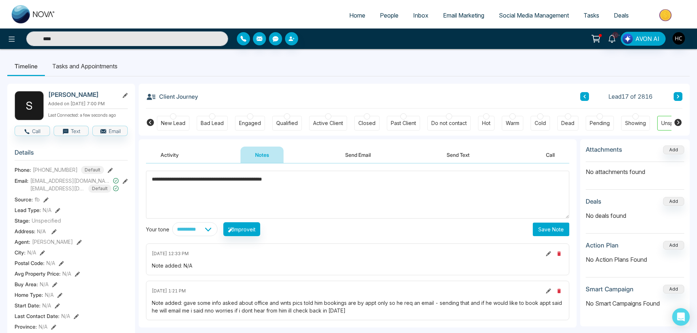
type textarea "**********"
click at [554, 228] on button "Save Note" at bounding box center [551, 229] width 37 height 14
type input "****"
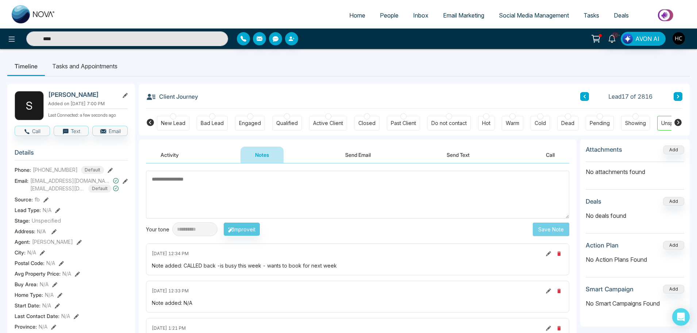
click at [677, 96] on icon at bounding box center [679, 96] width 4 height 4
type input "****"
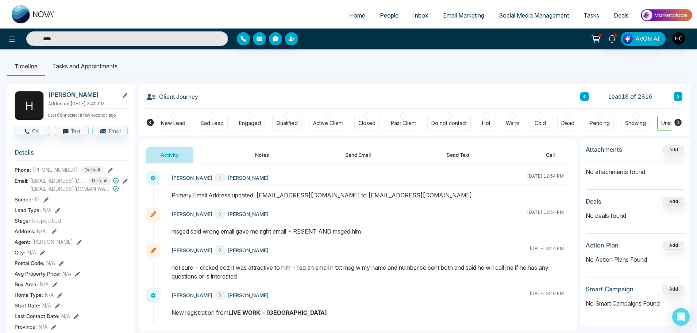
click at [250, 153] on button "Notes" at bounding box center [262, 154] width 43 height 16
type input "****"
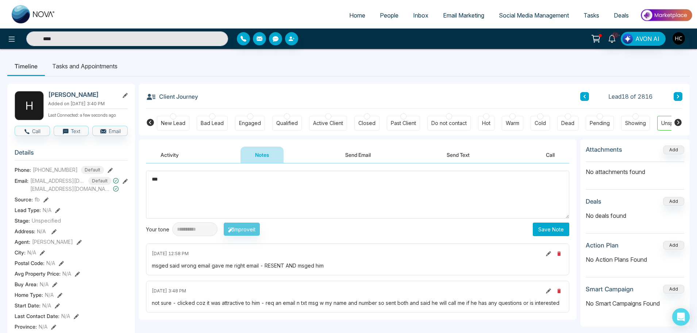
type textarea "***"
click at [538, 228] on button "Save Note" at bounding box center [551, 229] width 37 height 14
type input "****"
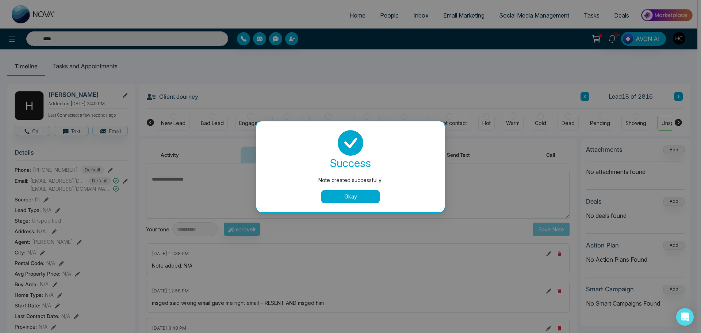
drag, startPoint x: 345, startPoint y: 196, endPoint x: 365, endPoint y: 190, distance: 21.7
click at [345, 194] on button "Okay" at bounding box center [350, 196] width 58 height 13
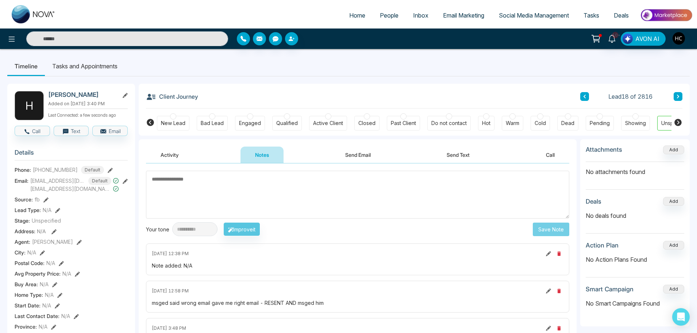
click at [678, 92] on button at bounding box center [678, 96] width 9 height 9
type input "****"
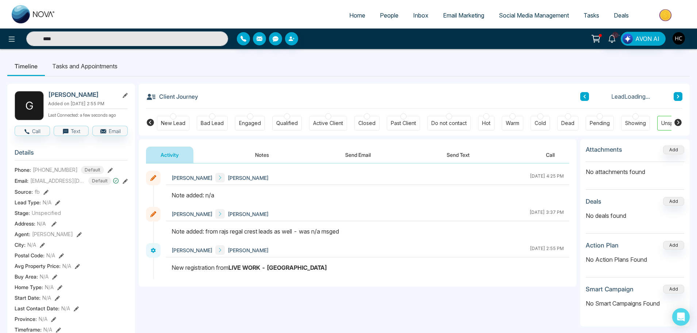
click at [264, 154] on button "Notes" at bounding box center [262, 154] width 43 height 16
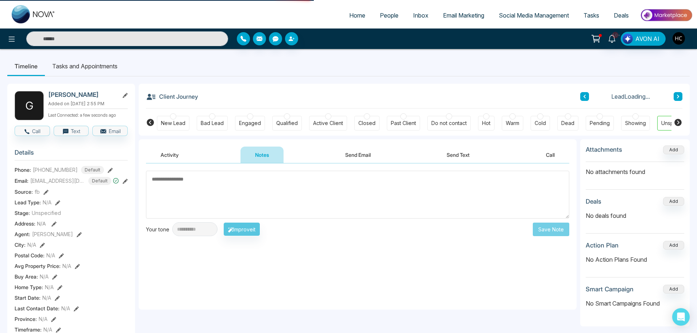
type input "****"
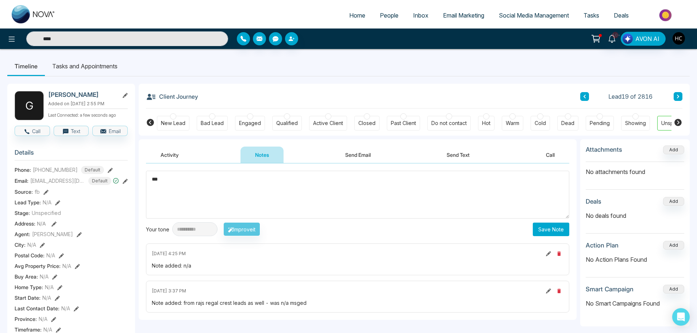
type textarea "***"
click at [555, 226] on button "Save Note" at bounding box center [551, 229] width 37 height 14
type input "****"
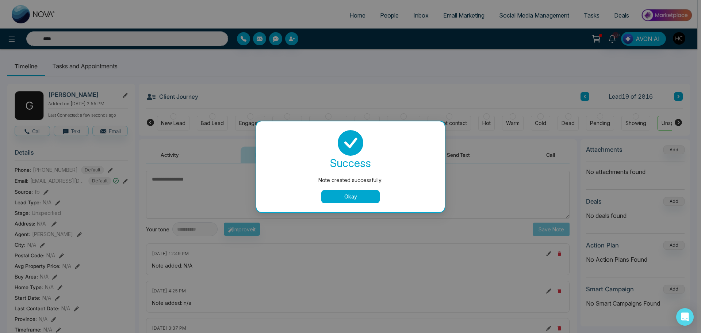
click at [356, 191] on button "Okay" at bounding box center [350, 196] width 58 height 13
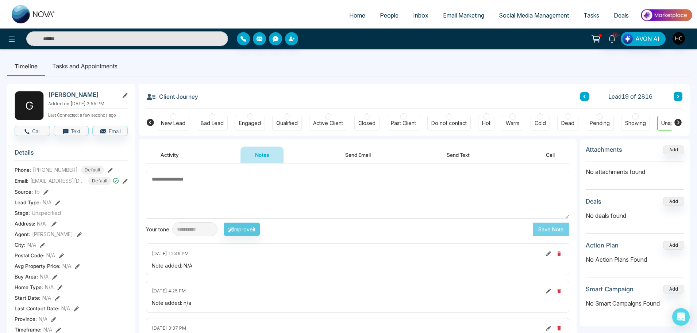
type input "****"
click at [677, 98] on icon at bounding box center [679, 96] width 4 height 4
type input "****"
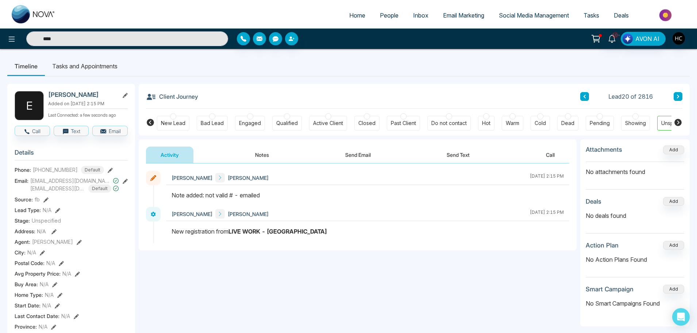
click at [682, 96] on button at bounding box center [678, 96] width 9 height 9
type input "****"
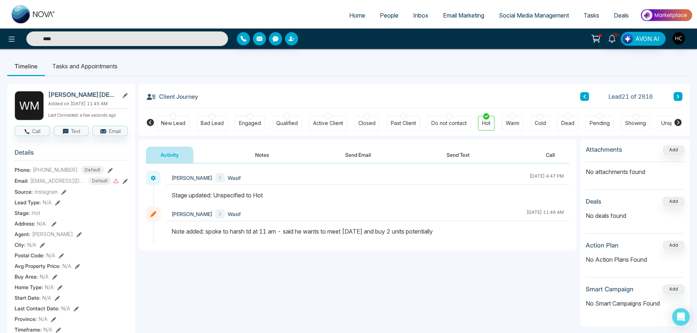
click at [681, 96] on button at bounding box center [678, 96] width 9 height 9
type input "****"
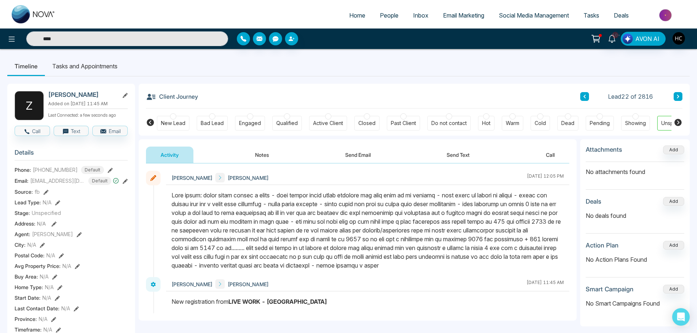
click at [381, 19] on link "People" at bounding box center [389, 15] width 33 height 14
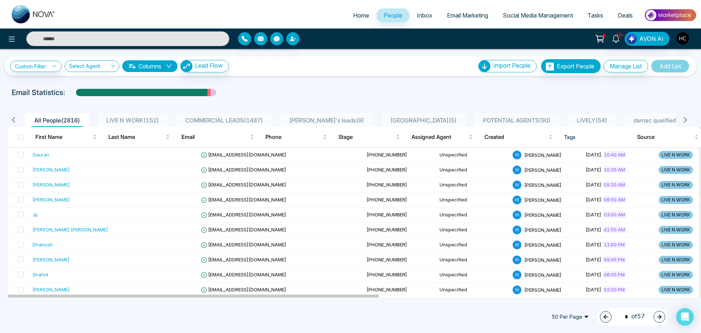
click at [144, 118] on span "LIVE N WORK ( 152 )" at bounding box center [132, 119] width 58 height 7
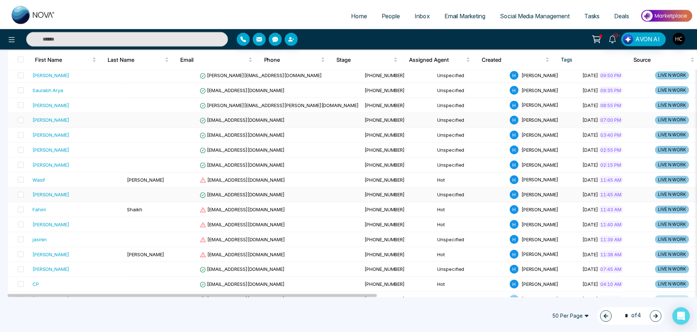
scroll to position [329, 0]
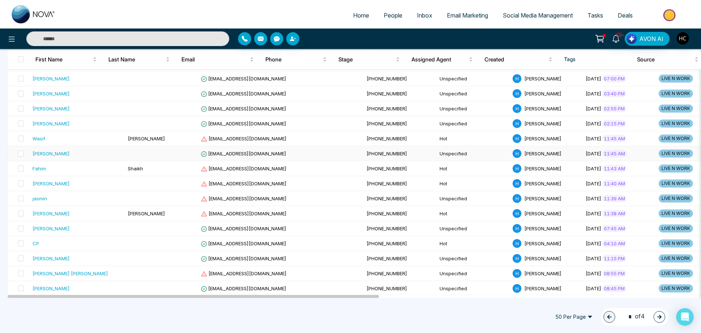
click at [70, 155] on div "[PERSON_NAME]" at bounding box center [76, 153] width 89 height 7
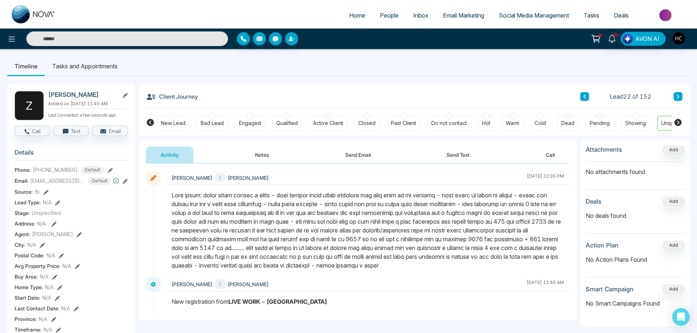
click at [681, 97] on button at bounding box center [678, 96] width 9 height 9
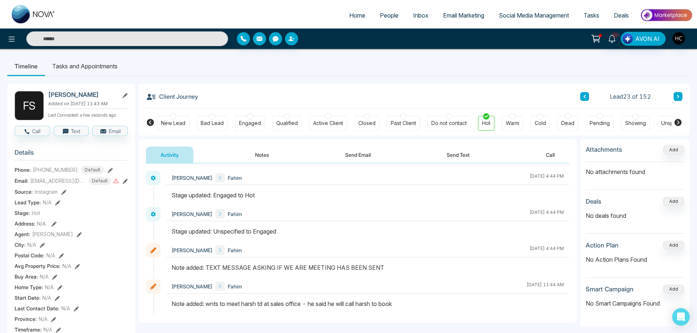
click at [678, 95] on icon at bounding box center [679, 96] width 4 height 4
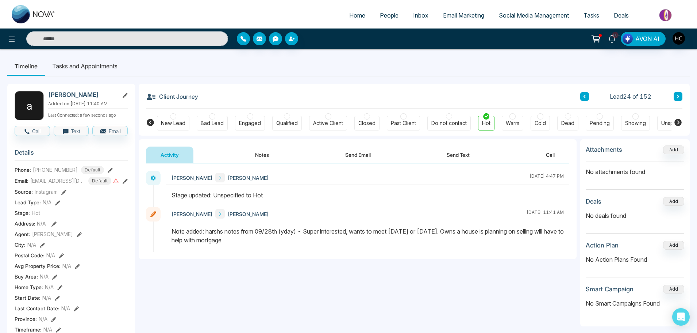
click at [254, 154] on button "Notes" at bounding box center [262, 154] width 43 height 16
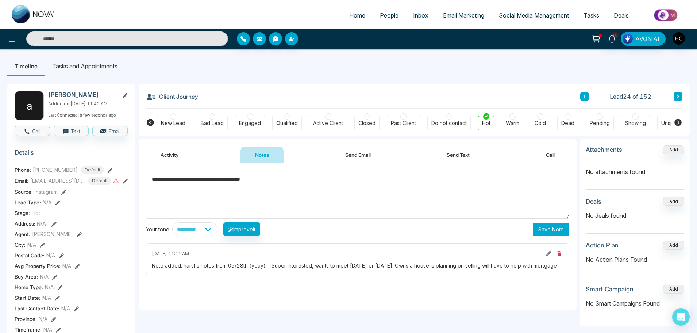
type textarea "**********"
drag, startPoint x: 543, startPoint y: 228, endPoint x: 543, endPoint y: 237, distance: 9.5
click at [543, 237] on div "**********" at bounding box center [358, 236] width 438 height 146
click at [557, 224] on button "Save Note" at bounding box center [551, 229] width 37 height 14
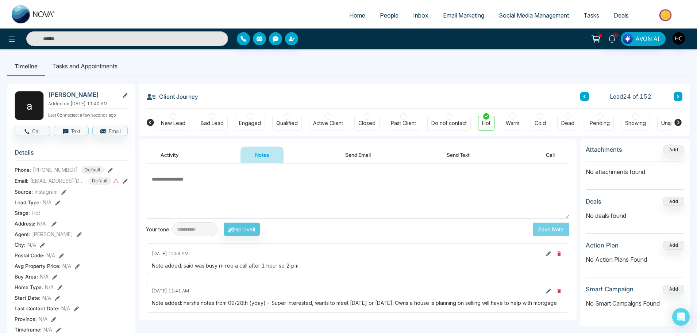
click at [681, 94] on button at bounding box center [678, 96] width 9 height 9
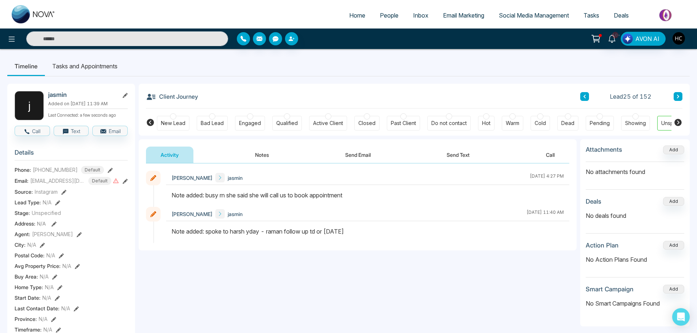
click at [682, 96] on button at bounding box center [678, 96] width 9 height 9
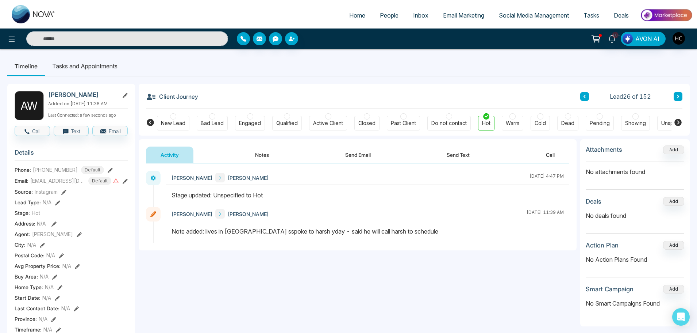
click at [677, 98] on icon at bounding box center [679, 96] width 4 height 4
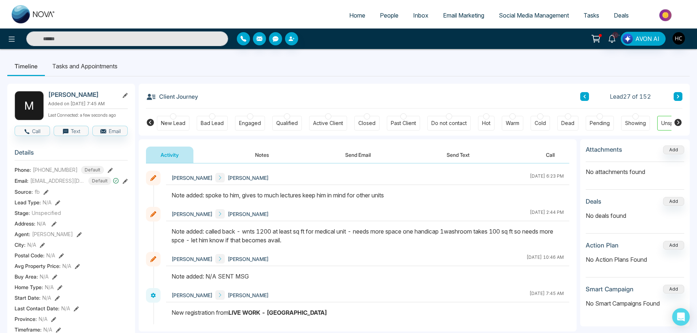
click at [676, 97] on button at bounding box center [678, 96] width 9 height 9
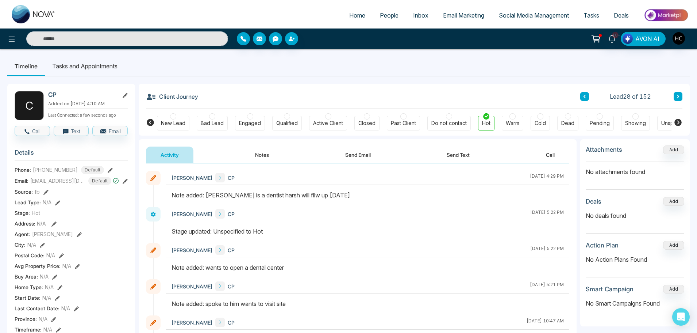
click at [264, 156] on button "Notes" at bounding box center [262, 154] width 43 height 16
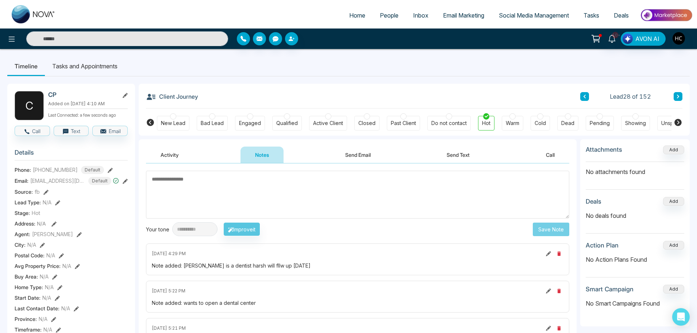
click at [683, 97] on div "Client Journey Lead 28 of 152 New Lead Bad Lead Engaged Qualified Active Client…" at bounding box center [414, 110] width 551 height 52
click at [301, 198] on textarea at bounding box center [358, 195] width 424 height 48
type textarea "*"
type textarea "**********"
click at [555, 229] on button "Save Note" at bounding box center [551, 229] width 37 height 14
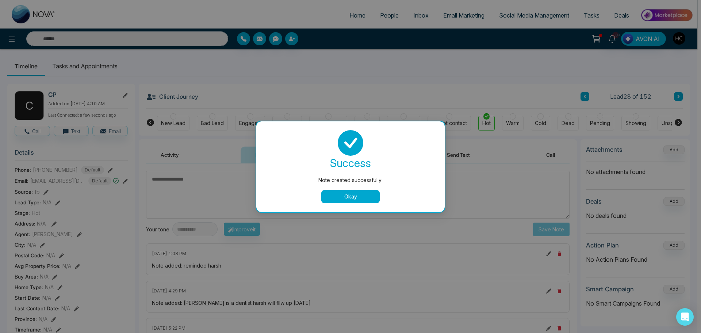
click at [370, 193] on button "Okay" at bounding box center [350, 196] width 58 height 13
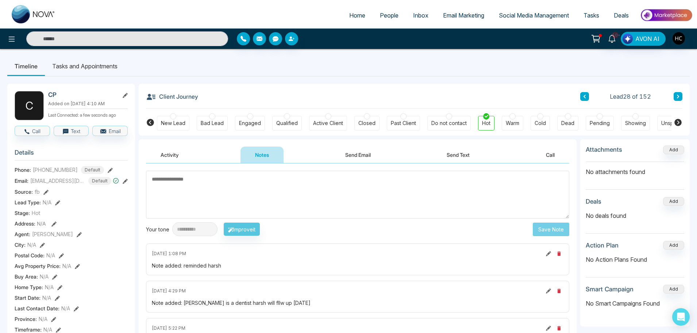
click at [679, 96] on icon at bounding box center [679, 96] width 4 height 4
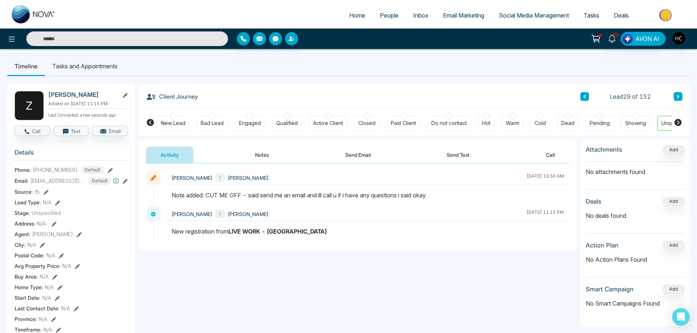
click at [676, 95] on button at bounding box center [678, 96] width 9 height 9
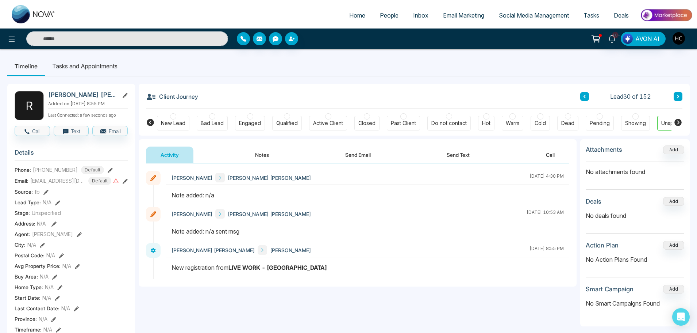
click at [262, 157] on button "Notes" at bounding box center [262, 154] width 43 height 16
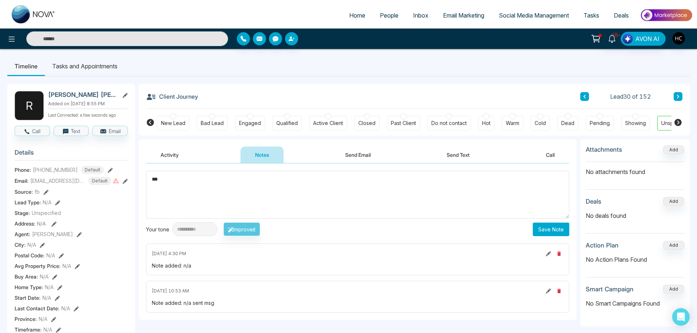
type textarea "***"
click at [542, 223] on button "Save Note" at bounding box center [551, 229] width 37 height 14
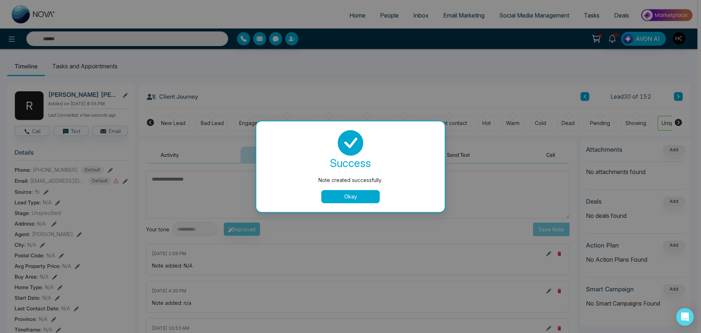
drag, startPoint x: 695, startPoint y: 90, endPoint x: 685, endPoint y: 93, distance: 10.6
click at [694, 91] on div "Note created successfully. success Note created successfully. Okay" at bounding box center [350, 166] width 701 height 333
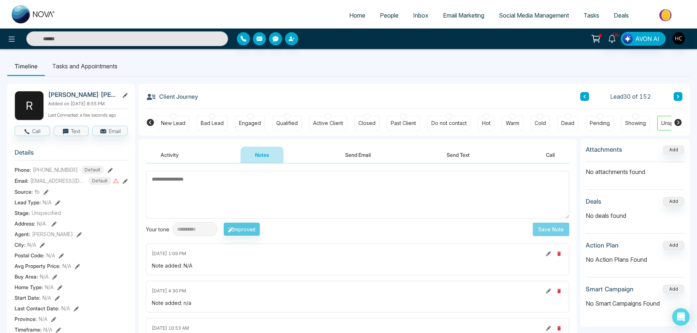
click at [674, 95] on div "Lead 30 of 152" at bounding box center [632, 96] width 102 height 9
click at [674, 93] on button at bounding box center [678, 96] width 9 height 9
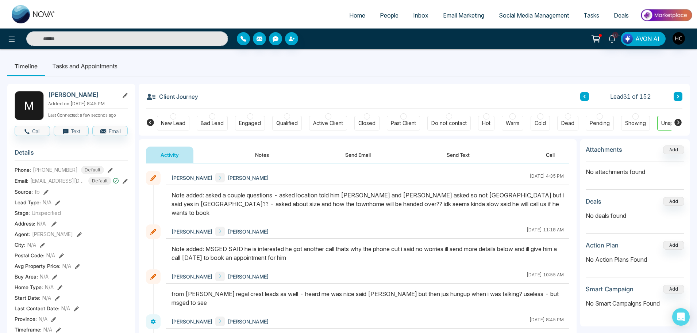
click at [680, 95] on button at bounding box center [678, 96] width 9 height 9
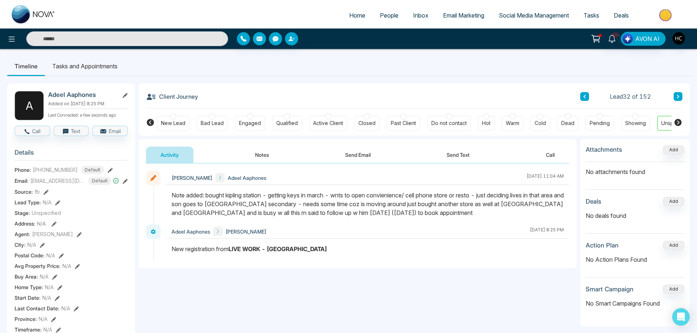
click at [680, 94] on button at bounding box center [678, 96] width 9 height 9
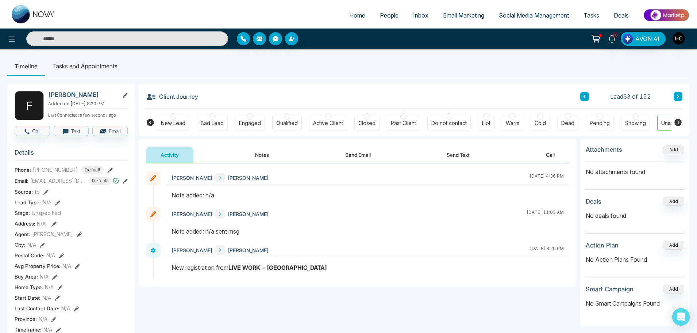
click at [253, 152] on button "Notes" at bounding box center [262, 154] width 43 height 16
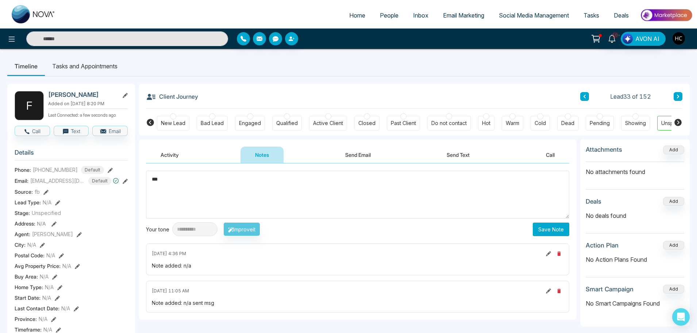
type textarea "***"
click at [549, 231] on button "Save Note" at bounding box center [551, 229] width 37 height 14
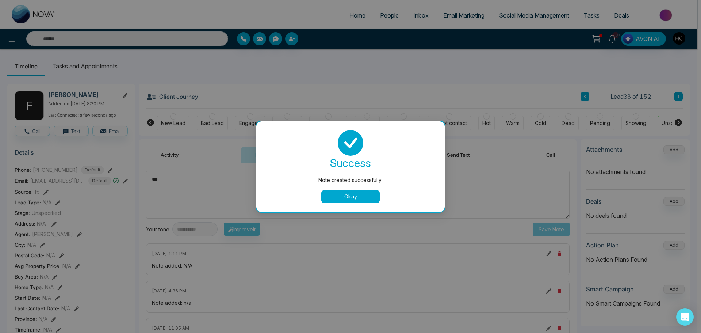
click at [332, 188] on div "success Note created successfully. Okay" at bounding box center [350, 166] width 171 height 73
click at [332, 194] on button "Okay" at bounding box center [350, 196] width 58 height 13
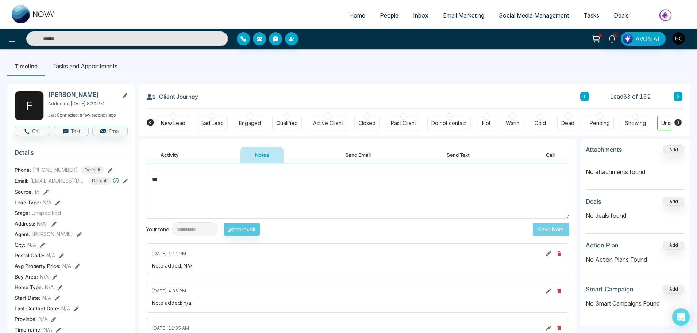
click at [677, 97] on icon at bounding box center [679, 96] width 4 height 4
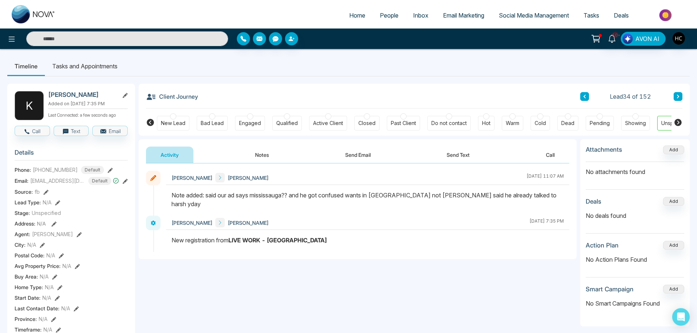
click at [681, 94] on button at bounding box center [678, 96] width 9 height 9
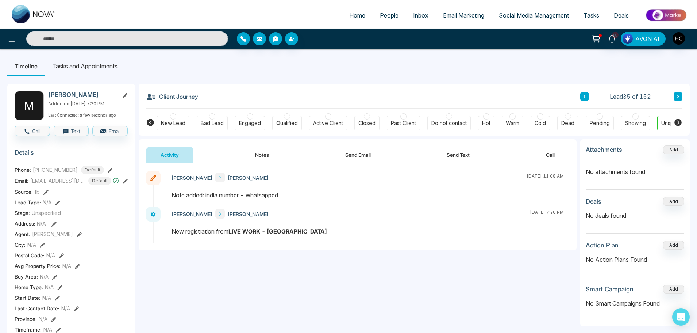
click at [677, 96] on icon at bounding box center [679, 96] width 4 height 4
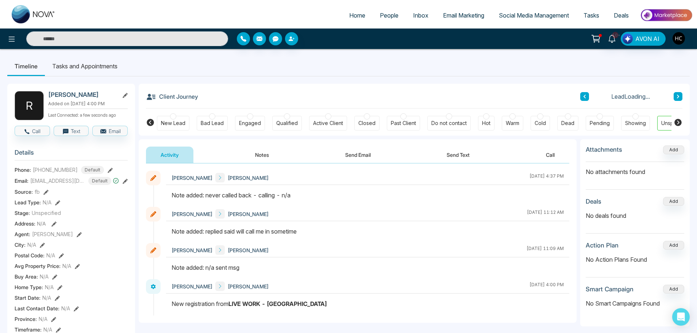
click at [269, 153] on button "Notes" at bounding box center [262, 154] width 43 height 16
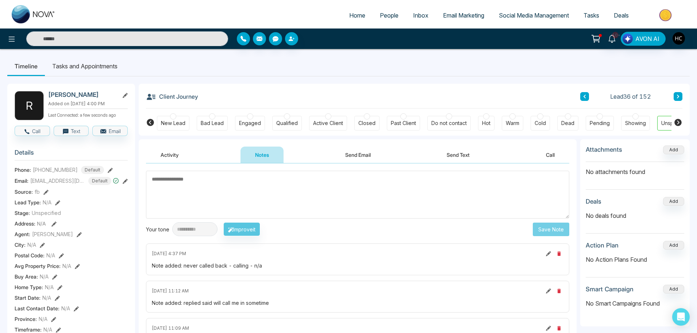
click at [291, 186] on textarea at bounding box center [358, 195] width 424 height 48
type textarea "***"
click at [561, 229] on button "Save Note" at bounding box center [551, 229] width 37 height 14
click at [682, 97] on button at bounding box center [678, 96] width 9 height 9
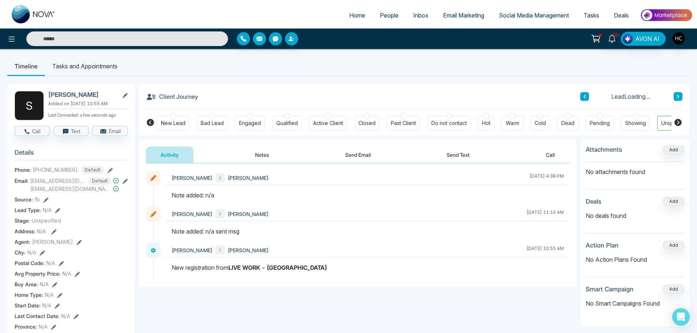
click at [256, 153] on button "Notes" at bounding box center [262, 154] width 43 height 16
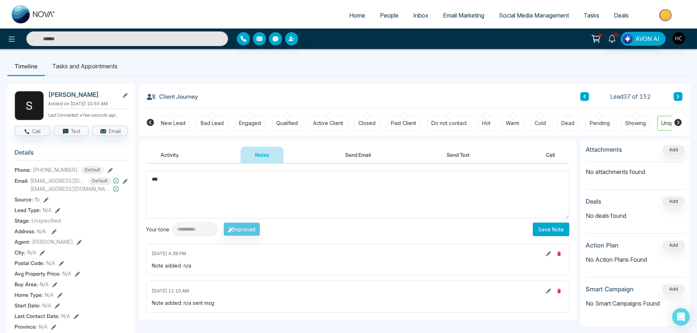
type textarea "***"
click at [546, 226] on button "Save Note" at bounding box center [551, 229] width 37 height 14
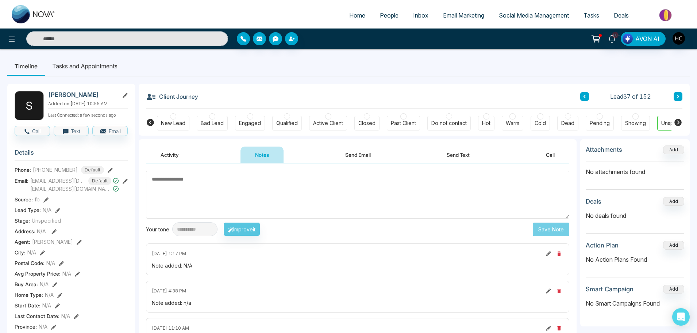
click at [679, 96] on button at bounding box center [678, 96] width 9 height 9
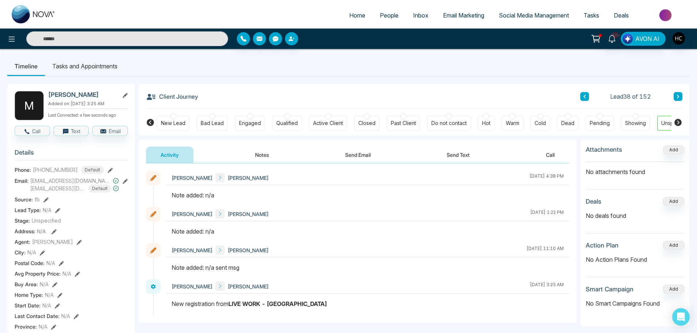
click at [264, 156] on button "Notes" at bounding box center [262, 154] width 43 height 16
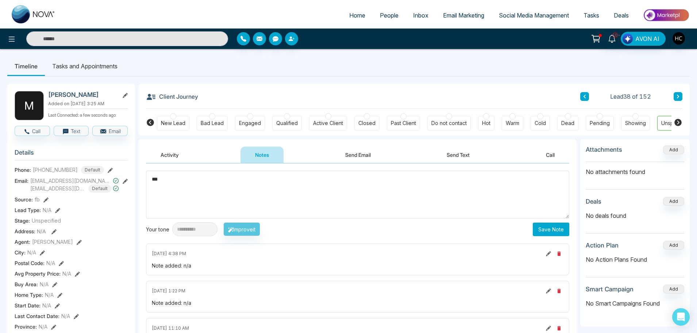
type textarea "***"
click at [543, 227] on button "Save Note" at bounding box center [551, 229] width 37 height 14
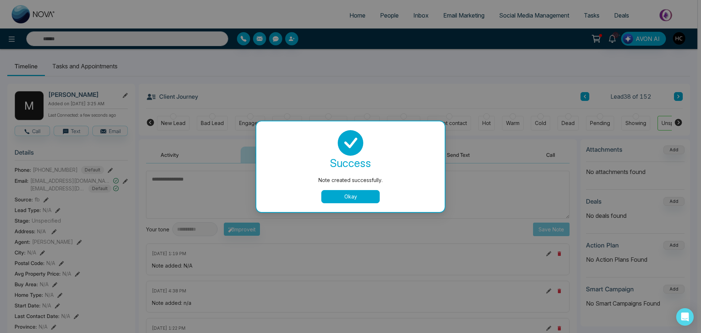
click at [373, 192] on button "Okay" at bounding box center [350, 196] width 58 height 13
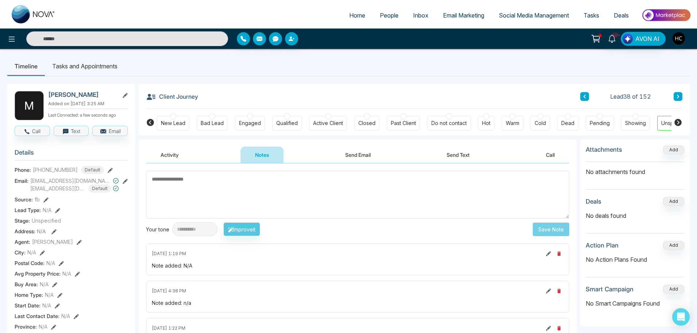
click at [680, 95] on icon at bounding box center [679, 96] width 4 height 4
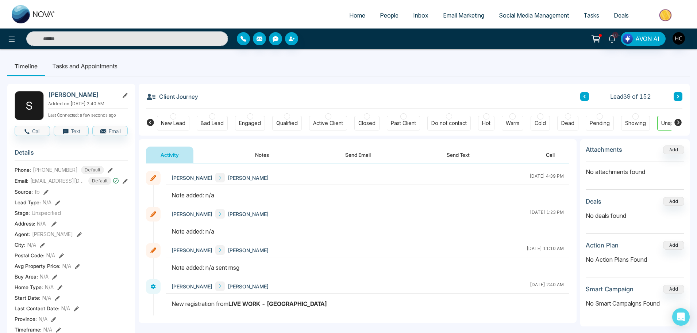
click at [267, 154] on button "Notes" at bounding box center [262, 154] width 43 height 16
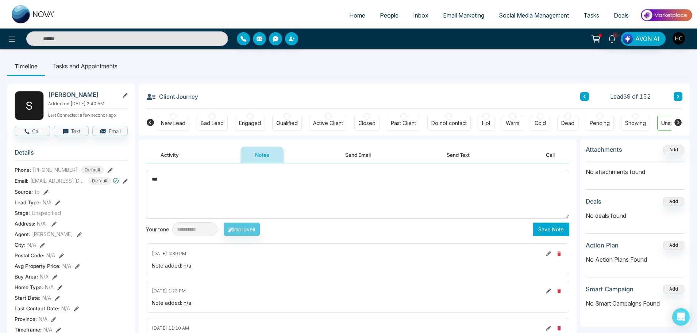
type textarea "***"
click at [550, 229] on button "Save Note" at bounding box center [551, 229] width 37 height 14
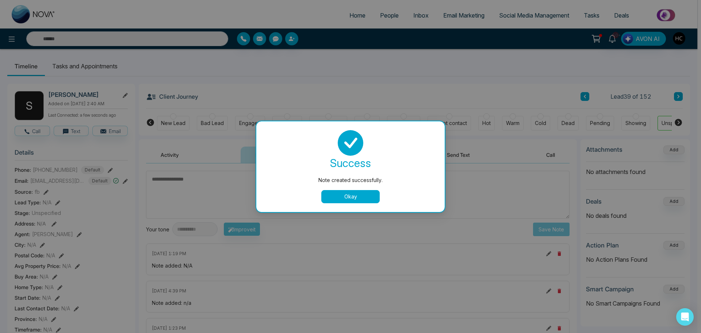
click at [365, 192] on button "Okay" at bounding box center [350, 196] width 58 height 13
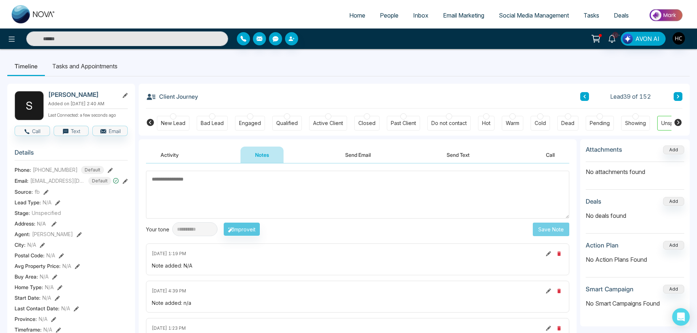
click at [675, 96] on button at bounding box center [678, 96] width 9 height 9
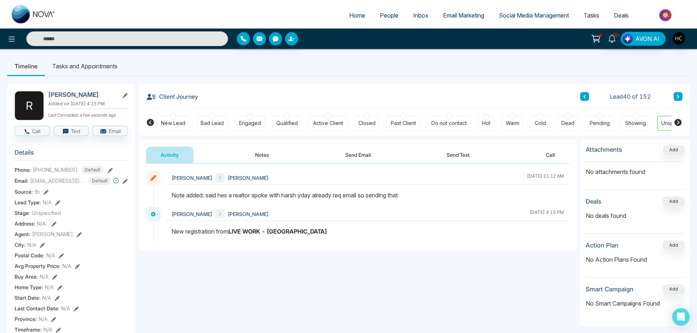
click at [675, 94] on button at bounding box center [678, 96] width 9 height 9
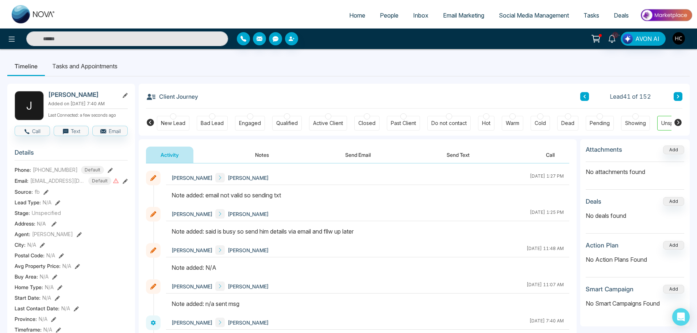
click at [263, 154] on button "Notes" at bounding box center [262, 154] width 43 height 16
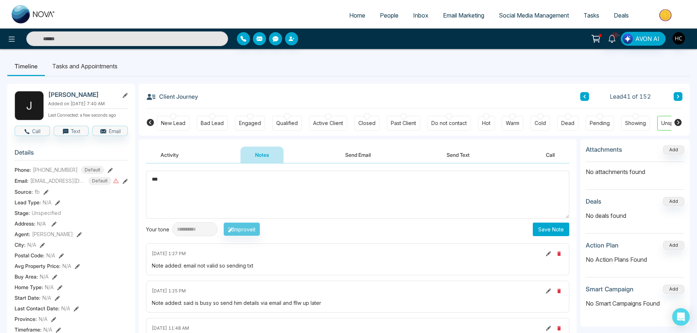
type textarea "***"
click at [554, 231] on button "Save Note" at bounding box center [551, 229] width 37 height 14
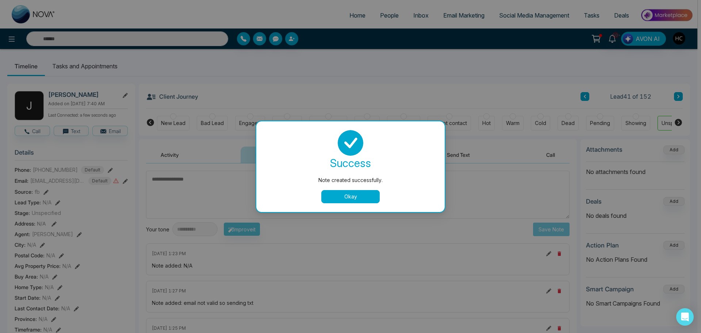
click at [353, 196] on button "Okay" at bounding box center [350, 196] width 58 height 13
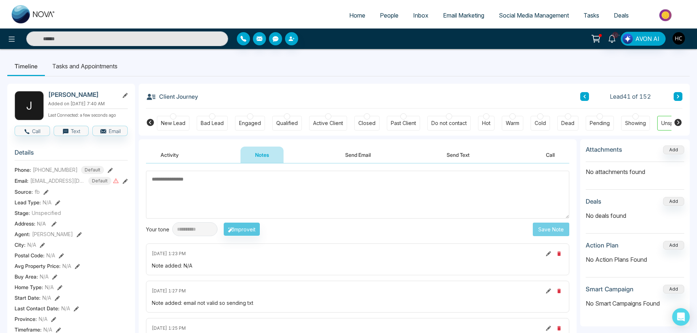
click at [678, 98] on icon at bounding box center [678, 97] width 2 height 4
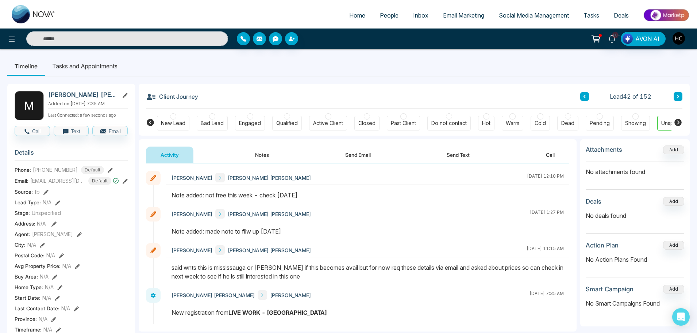
click at [679, 94] on icon at bounding box center [679, 96] width 4 height 4
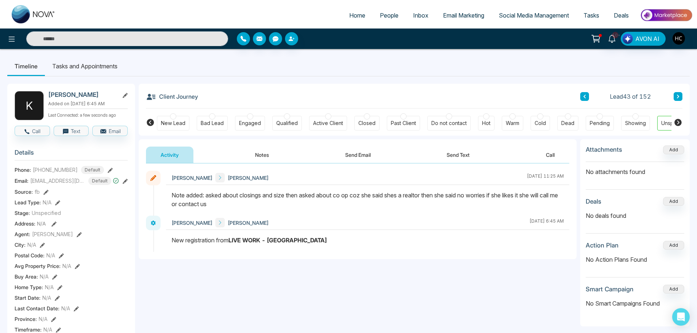
click at [681, 99] on button at bounding box center [678, 96] width 9 height 9
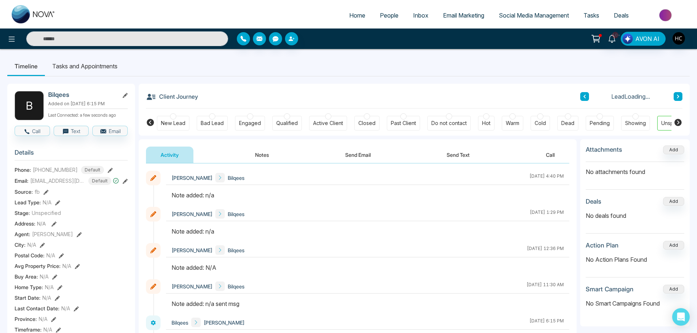
click at [257, 158] on button "Notes" at bounding box center [262, 154] width 43 height 16
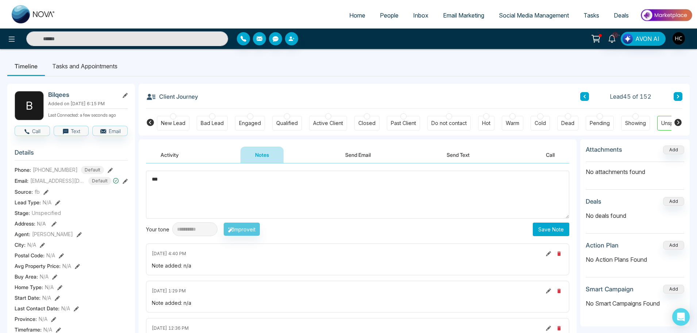
type textarea "***"
click at [537, 234] on button "Save Note" at bounding box center [551, 229] width 37 height 14
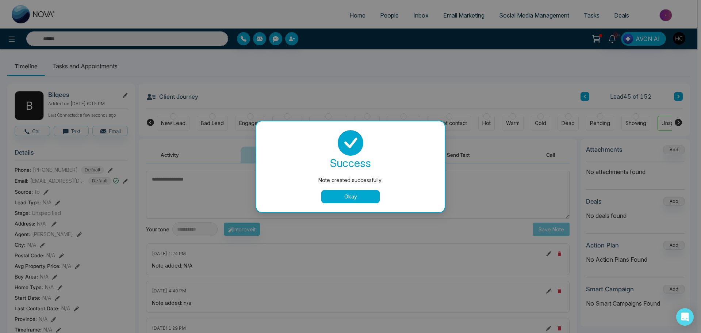
click at [369, 196] on button "Okay" at bounding box center [350, 196] width 58 height 13
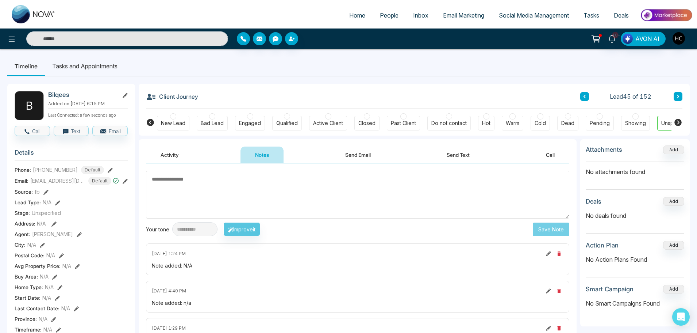
click at [682, 97] on button at bounding box center [678, 96] width 9 height 9
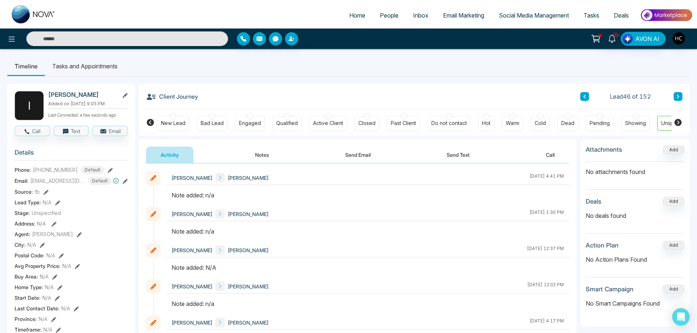
click at [264, 154] on button "Notes" at bounding box center [262, 154] width 43 height 16
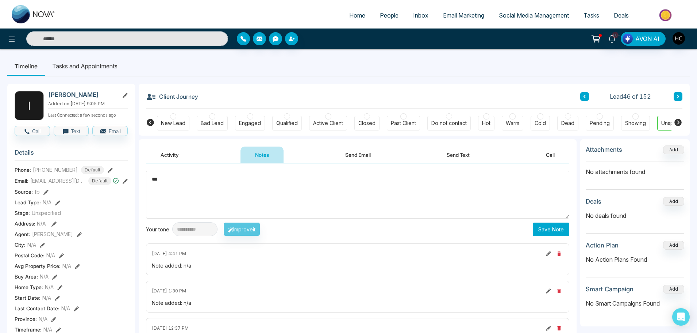
type textarea "***"
click at [543, 224] on button "Save Note" at bounding box center [551, 229] width 37 height 14
click at [679, 95] on icon at bounding box center [679, 96] width 4 height 4
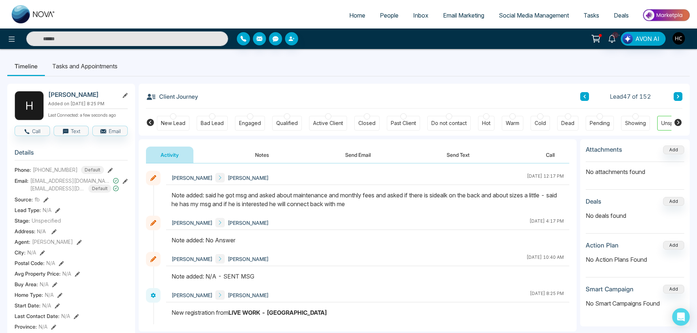
click at [677, 96] on icon at bounding box center [679, 96] width 4 height 4
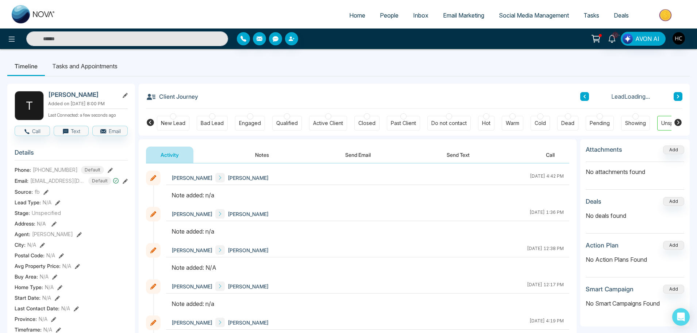
click at [260, 152] on button "Notes" at bounding box center [262, 154] width 43 height 16
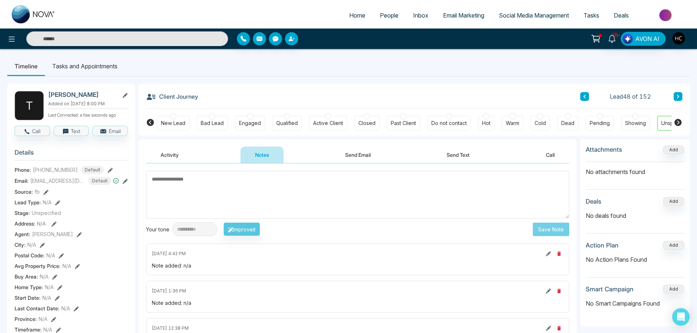
click at [277, 188] on textarea at bounding box center [358, 195] width 424 height 48
type textarea "**********"
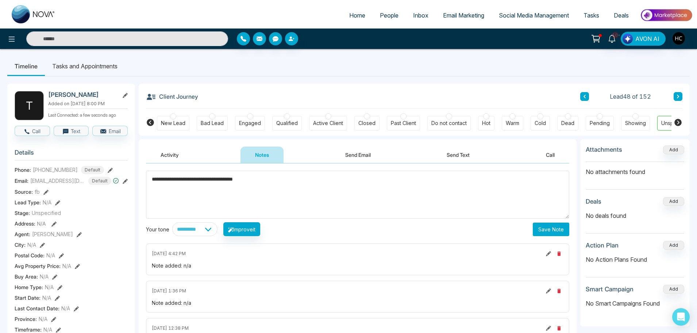
click at [544, 233] on button "Save Note" at bounding box center [551, 229] width 37 height 14
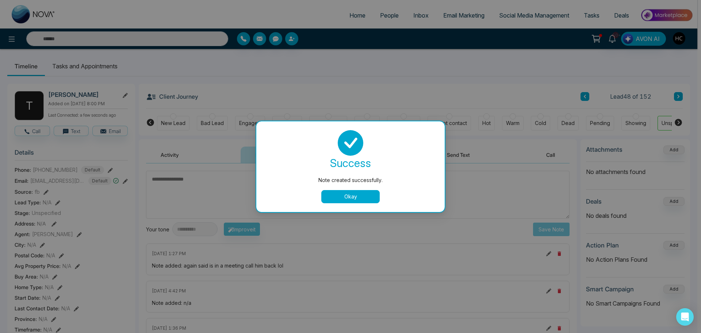
click at [345, 190] on button "Okay" at bounding box center [350, 196] width 58 height 13
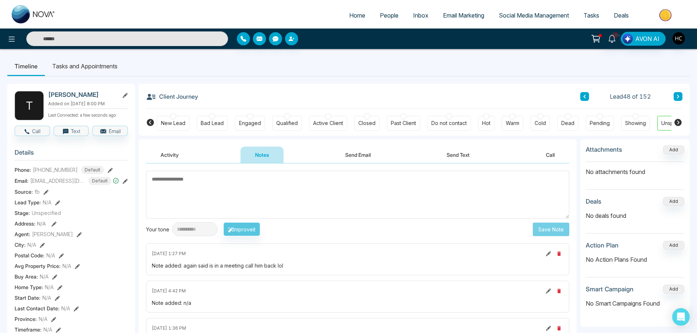
click at [675, 94] on button at bounding box center [678, 96] width 9 height 9
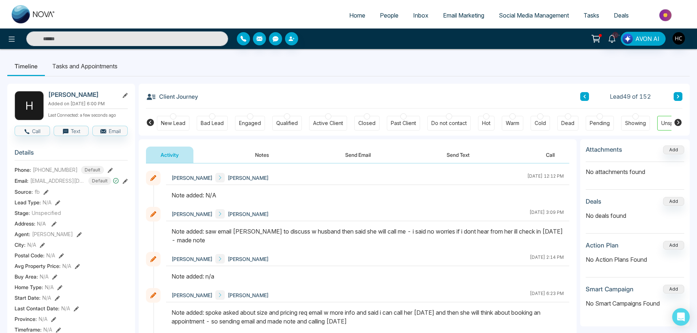
click at [680, 95] on button at bounding box center [678, 96] width 9 height 9
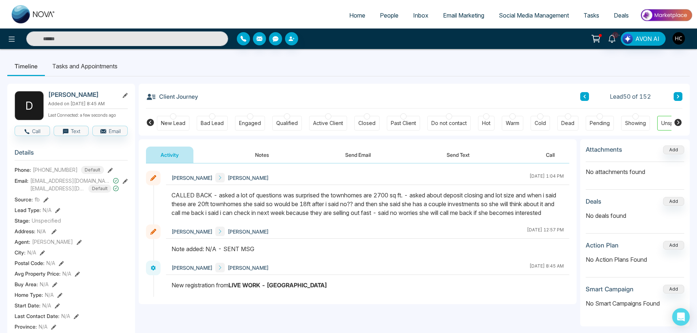
click at [675, 95] on button at bounding box center [678, 96] width 9 height 9
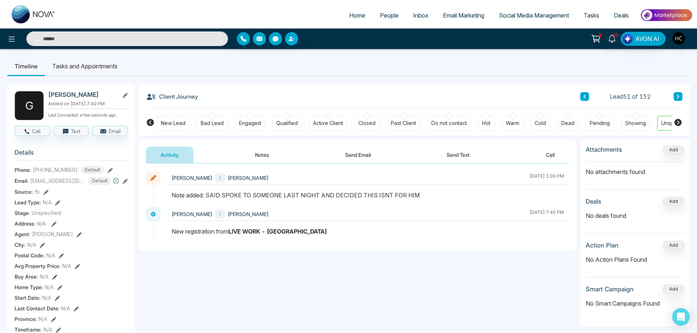
click at [676, 96] on button at bounding box center [678, 96] width 9 height 9
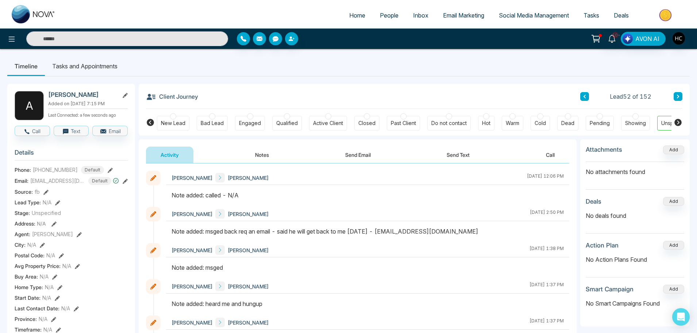
click at [673, 96] on div "Lead 52 of 152" at bounding box center [632, 96] width 102 height 9
click at [675, 96] on button at bounding box center [678, 96] width 9 height 9
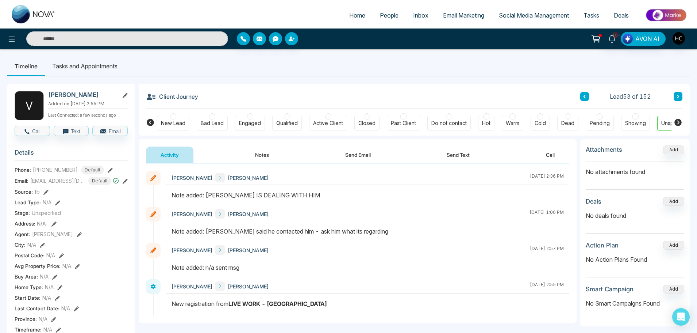
click at [676, 99] on button at bounding box center [678, 96] width 9 height 9
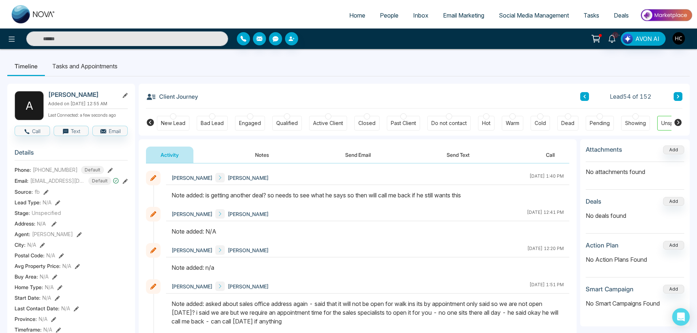
click at [680, 94] on icon at bounding box center [679, 96] width 4 height 4
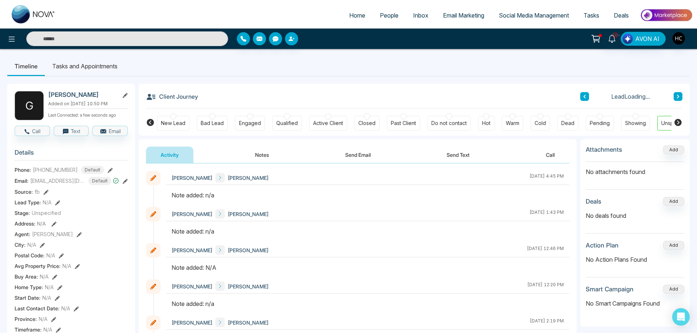
click at [259, 162] on button "Notes" at bounding box center [262, 154] width 43 height 16
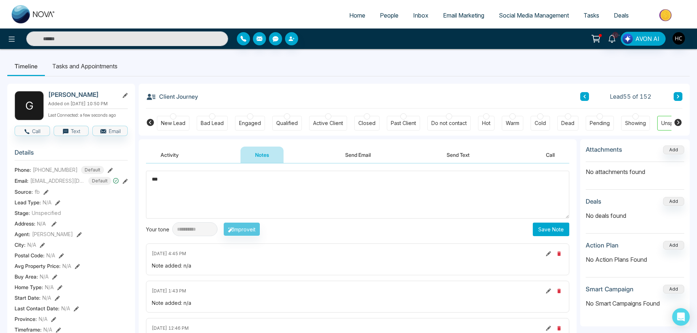
type textarea "***"
click at [548, 229] on button "Save Note" at bounding box center [551, 229] width 37 height 14
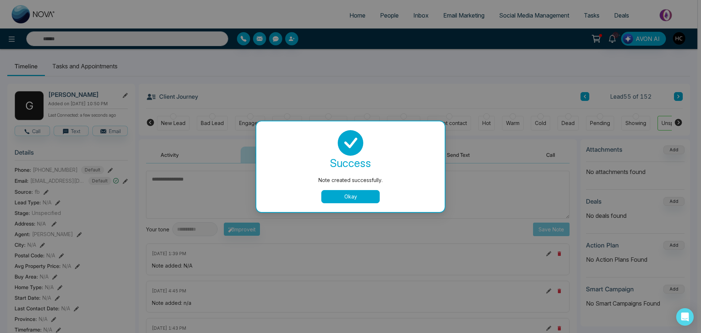
click at [368, 198] on button "Okay" at bounding box center [350, 196] width 58 height 13
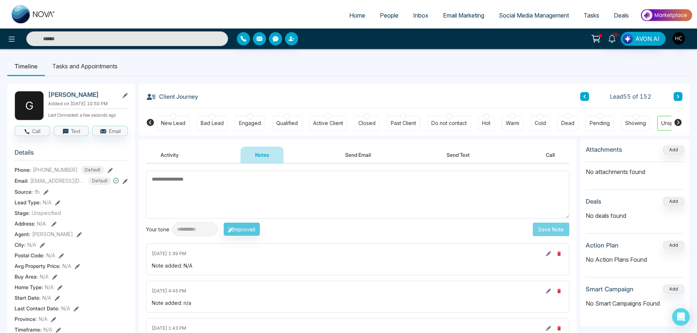
click at [675, 95] on button at bounding box center [678, 96] width 9 height 9
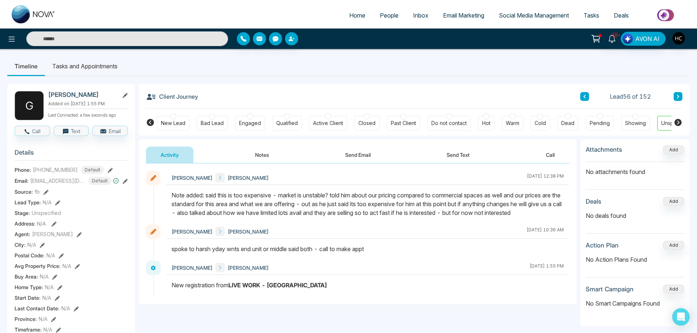
click at [680, 95] on icon at bounding box center [679, 96] width 4 height 4
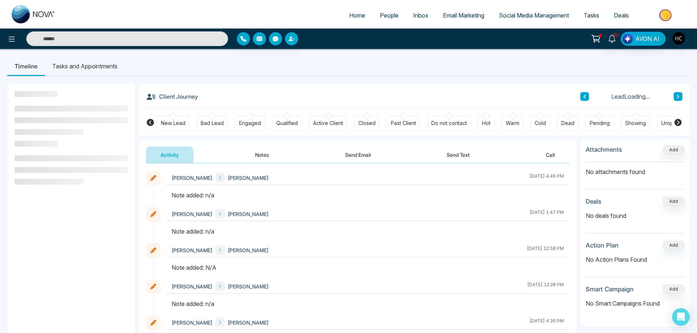
click at [253, 153] on button "Notes" at bounding box center [262, 154] width 43 height 16
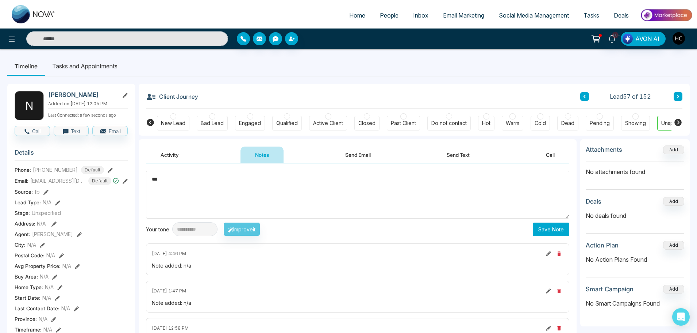
type textarea "***"
click at [566, 233] on button "Save Note" at bounding box center [551, 229] width 37 height 14
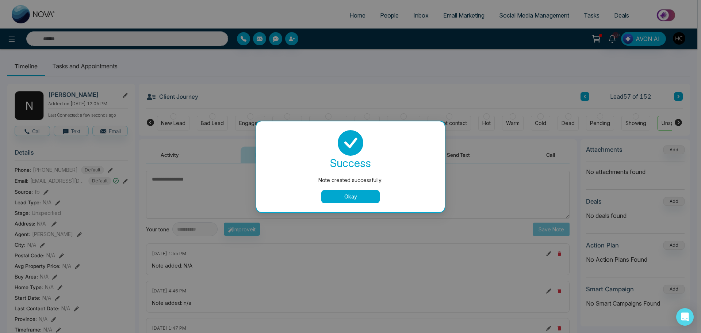
click at [340, 193] on button "Okay" at bounding box center [350, 196] width 58 height 13
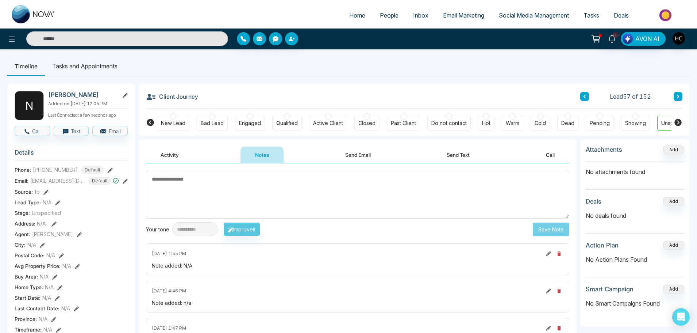
click at [682, 96] on button at bounding box center [678, 96] width 9 height 9
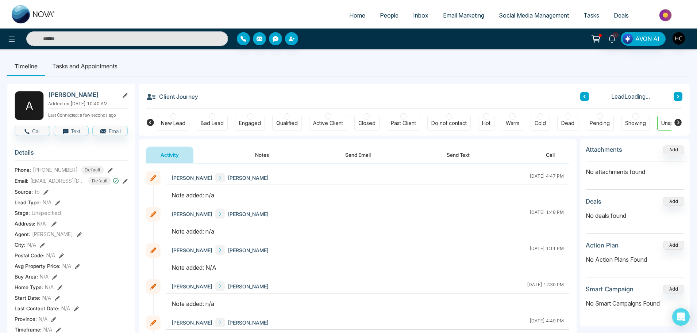
click at [261, 156] on button "Notes" at bounding box center [262, 154] width 43 height 16
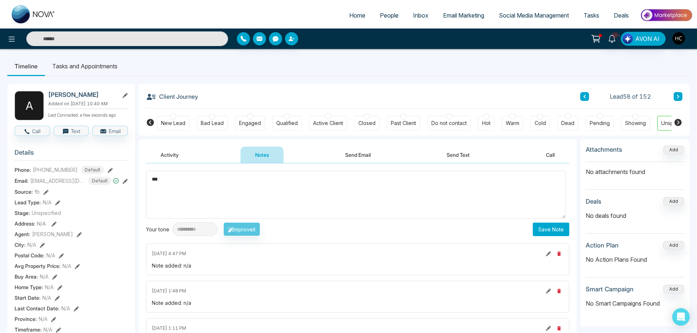
type textarea "***"
click at [559, 230] on button "Save Note" at bounding box center [551, 229] width 37 height 14
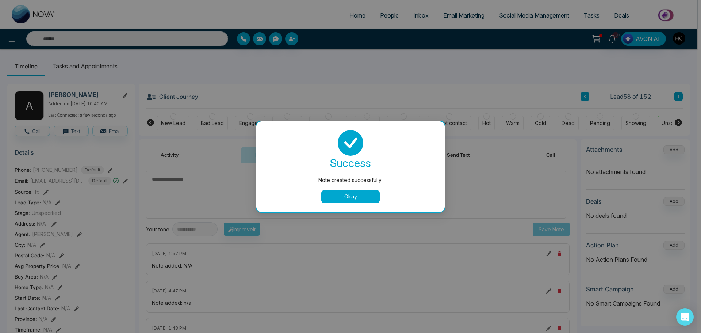
click at [340, 196] on button "Okay" at bounding box center [350, 196] width 58 height 13
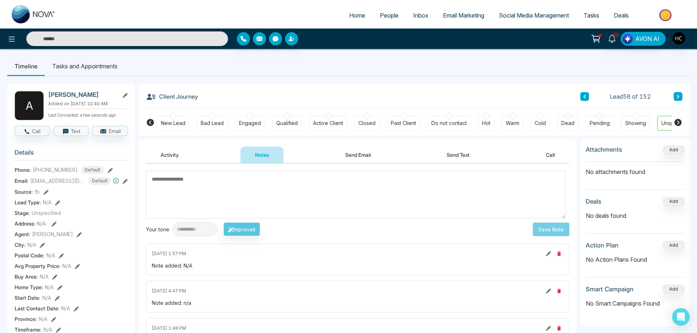
click at [677, 99] on button at bounding box center [678, 96] width 9 height 9
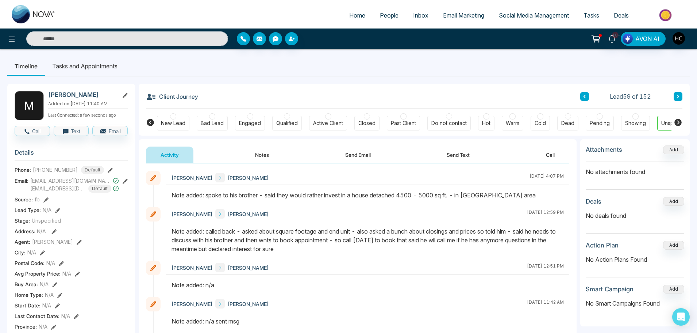
click at [677, 99] on button at bounding box center [678, 96] width 9 height 9
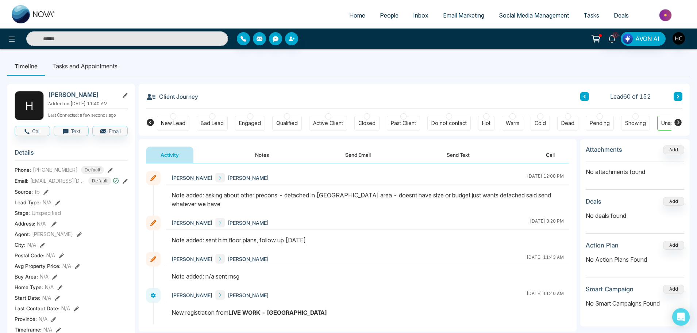
click at [678, 96] on icon at bounding box center [679, 96] width 4 height 4
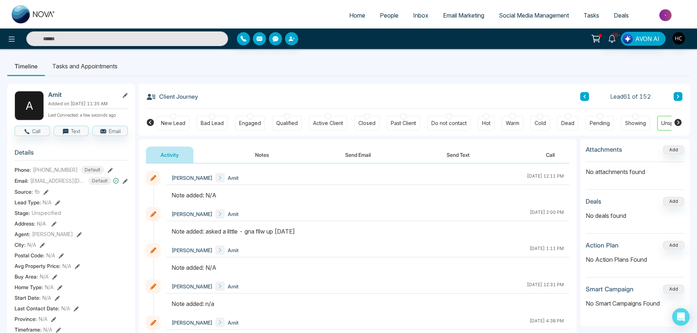
click at [678, 95] on icon at bounding box center [679, 96] width 4 height 4
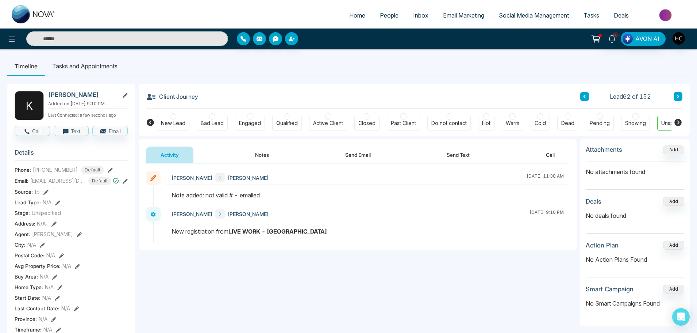
click at [680, 95] on button at bounding box center [678, 96] width 9 height 9
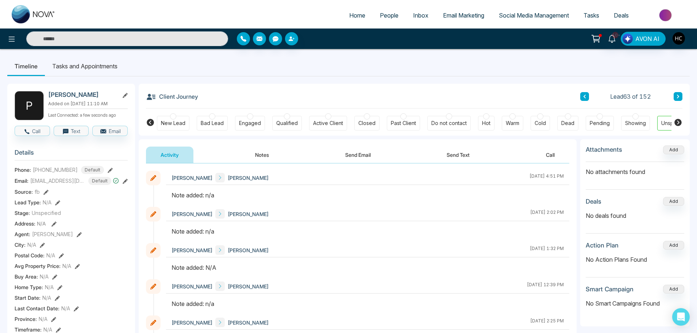
click at [254, 155] on button "Notes" at bounding box center [262, 154] width 43 height 16
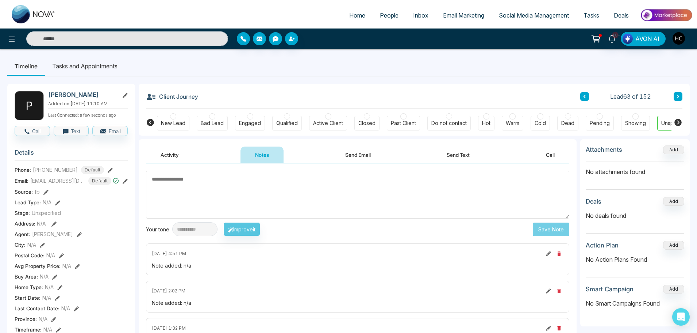
click at [272, 183] on textarea at bounding box center [358, 195] width 424 height 48
type textarea "***"
click at [537, 228] on button "Save Note" at bounding box center [551, 229] width 37 height 14
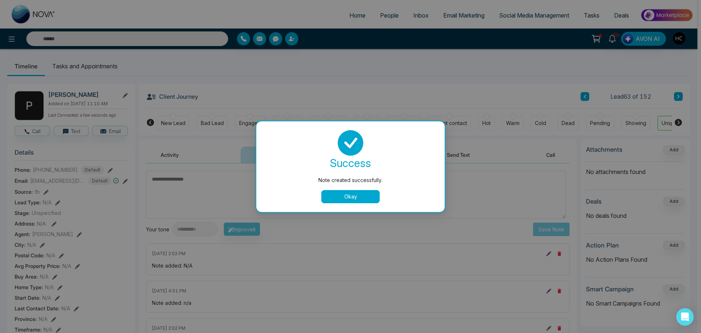
click at [373, 199] on button "Okay" at bounding box center [350, 196] width 58 height 13
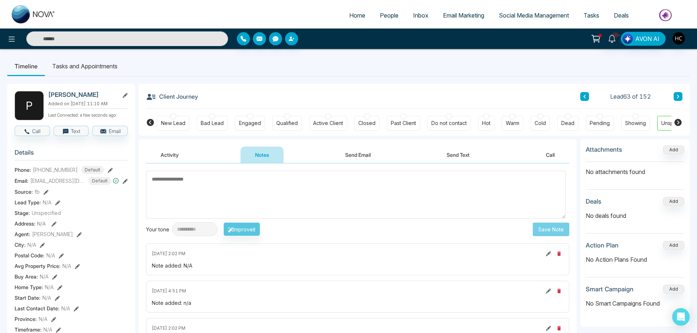
click at [674, 91] on div "Client Journey Lead 63 of 152" at bounding box center [414, 96] width 537 height 25
click at [679, 97] on icon at bounding box center [678, 97] width 2 height 4
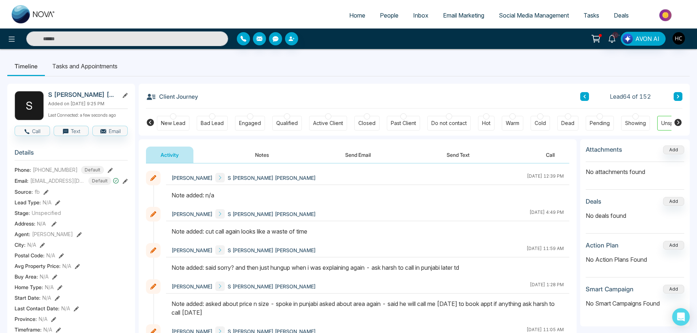
click at [679, 95] on icon at bounding box center [679, 96] width 4 height 4
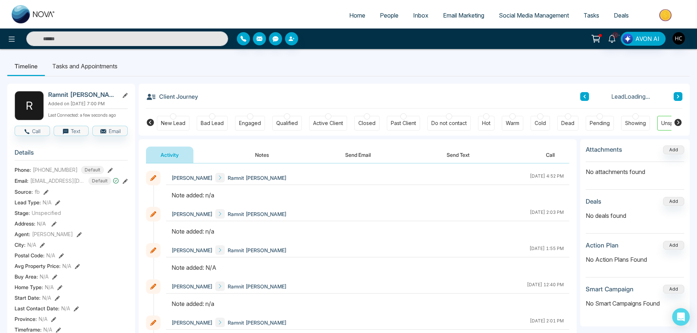
click at [257, 155] on button "Notes" at bounding box center [262, 154] width 43 height 16
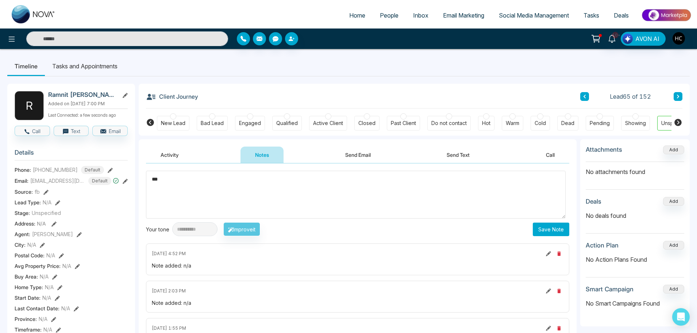
type textarea "***"
click at [544, 232] on button "Save Note" at bounding box center [551, 229] width 37 height 14
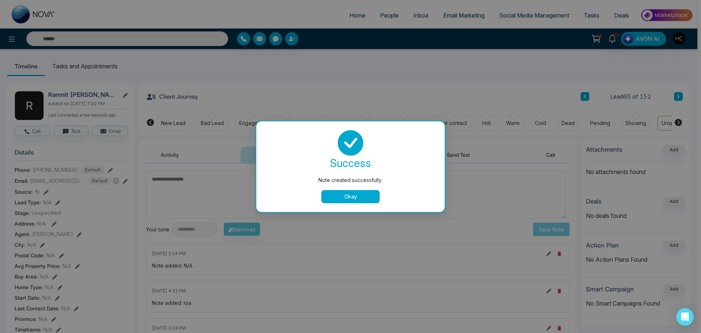
click at [347, 192] on button "Okay" at bounding box center [350, 196] width 58 height 13
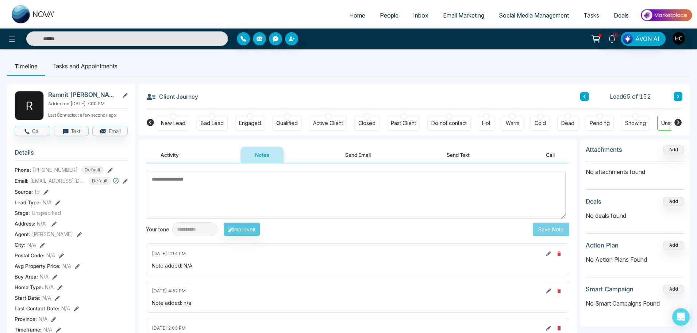
click at [677, 99] on icon at bounding box center [679, 96] width 4 height 4
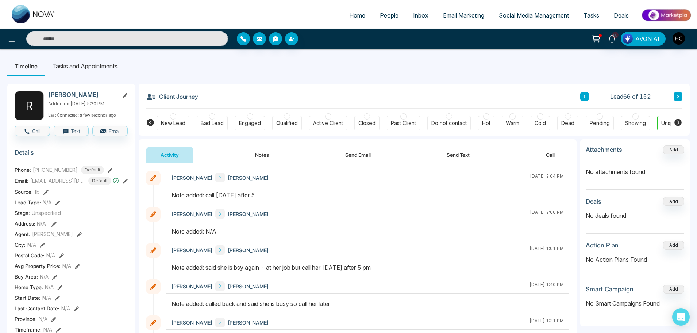
click at [681, 98] on button at bounding box center [678, 96] width 9 height 9
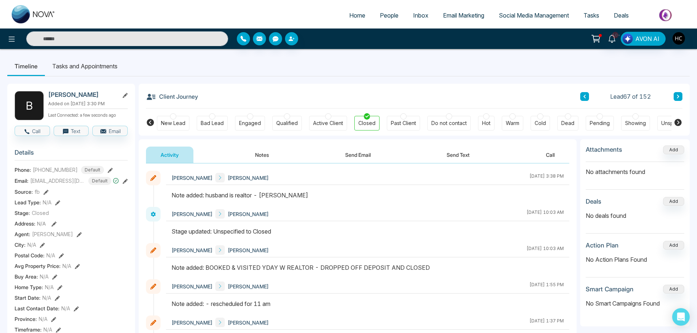
click at [678, 97] on icon at bounding box center [678, 97] width 2 height 4
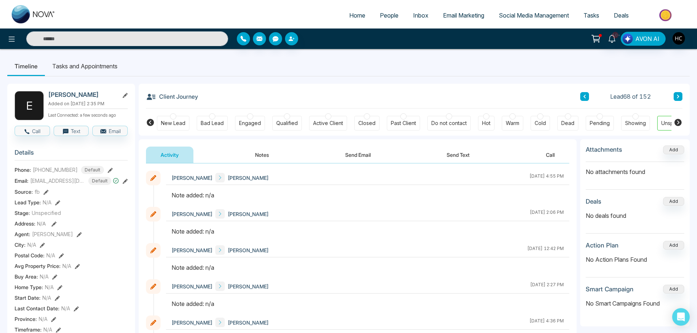
click at [272, 156] on button "Notes" at bounding box center [262, 154] width 43 height 16
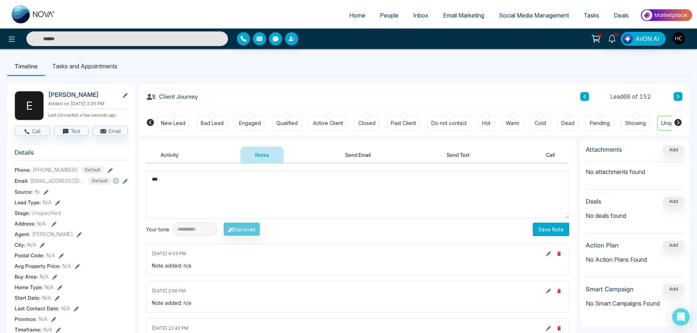
type textarea "***"
click at [546, 225] on button "Save Note" at bounding box center [551, 229] width 37 height 14
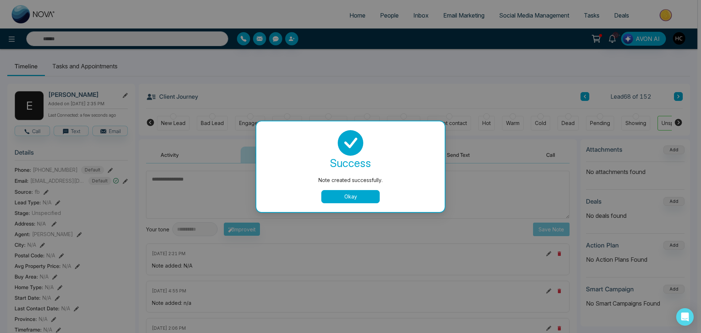
click at [363, 197] on button "Okay" at bounding box center [350, 196] width 58 height 13
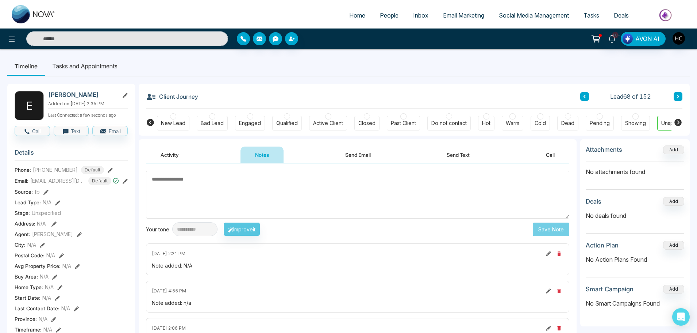
click at [681, 95] on button at bounding box center [678, 96] width 9 height 9
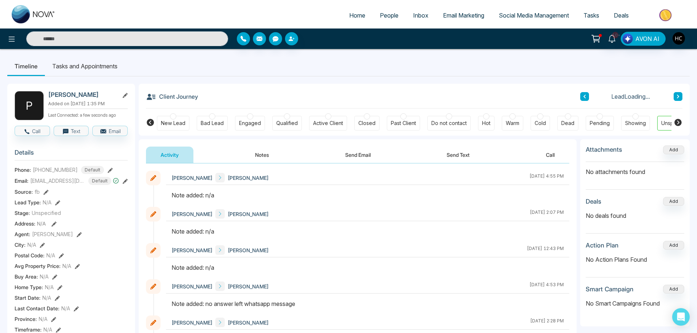
click at [271, 156] on button "Notes" at bounding box center [262, 154] width 43 height 16
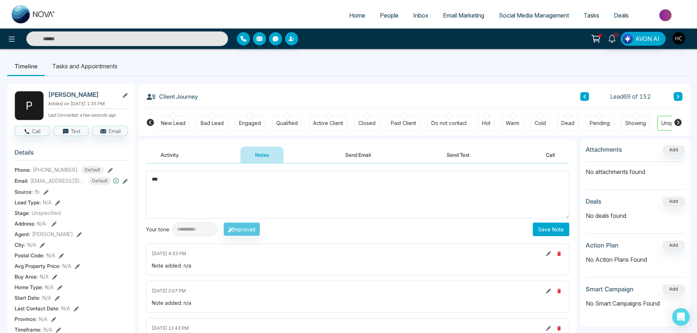
type textarea "***"
click at [559, 224] on button "Save Note" at bounding box center [551, 229] width 37 height 14
click at [677, 100] on button at bounding box center [678, 96] width 9 height 9
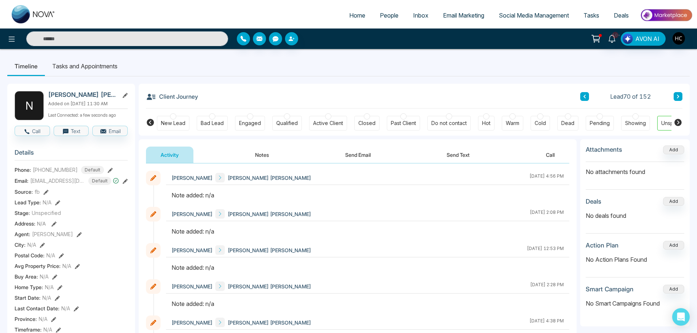
click at [266, 158] on button "Notes" at bounding box center [262, 154] width 43 height 16
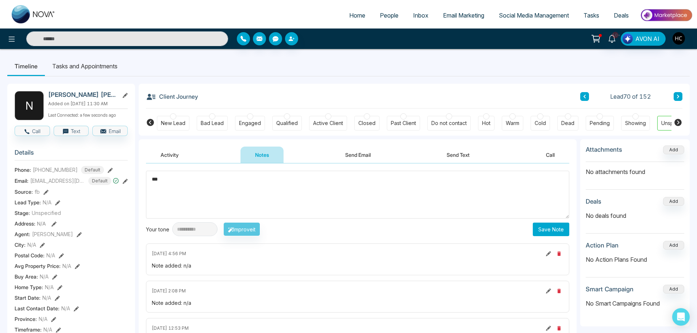
type textarea "***"
click at [554, 230] on button "Save Note" at bounding box center [551, 229] width 37 height 14
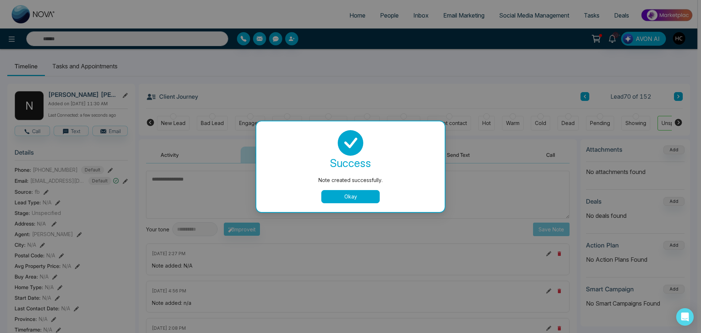
click at [353, 192] on button "Okay" at bounding box center [350, 196] width 58 height 13
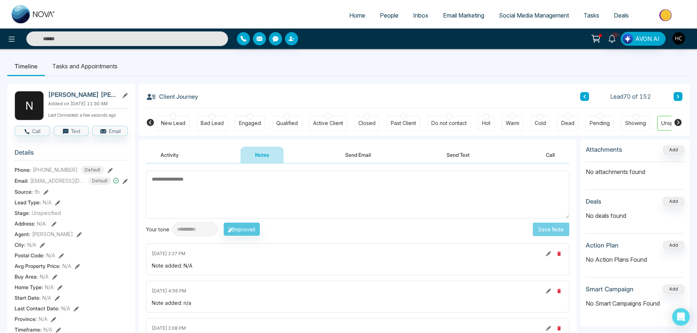
click at [676, 93] on button at bounding box center [678, 96] width 9 height 9
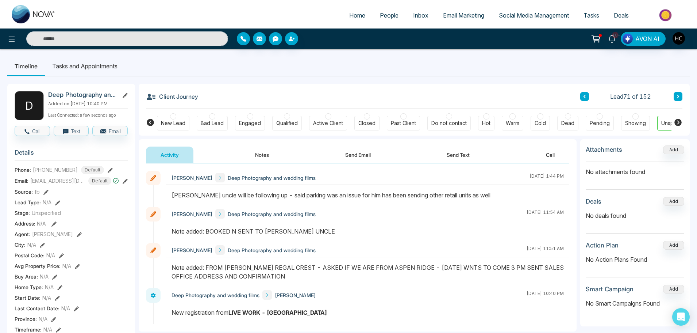
click at [677, 95] on icon at bounding box center [679, 96] width 4 height 4
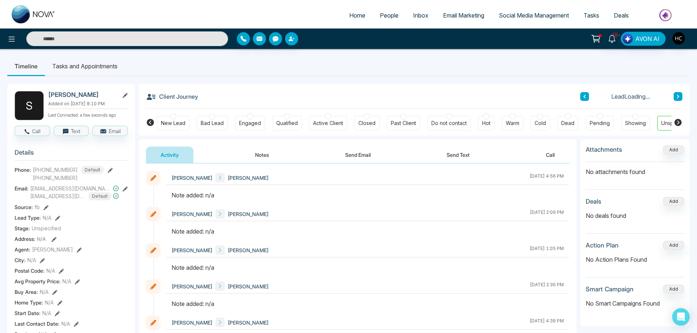
click at [262, 152] on button "Notes" at bounding box center [262, 154] width 43 height 16
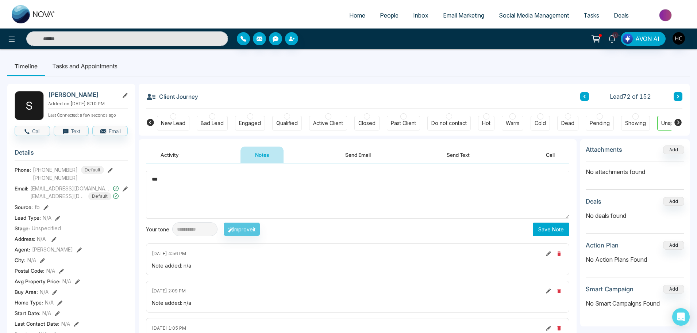
type textarea "***"
click at [562, 226] on button "Save Note" at bounding box center [551, 229] width 37 height 14
click at [678, 96] on icon at bounding box center [679, 96] width 4 height 4
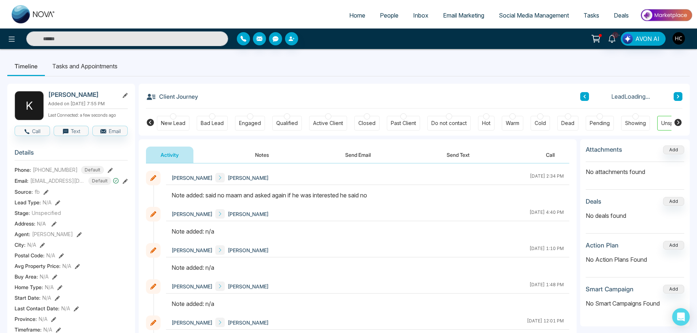
click at [681, 99] on button at bounding box center [678, 96] width 9 height 9
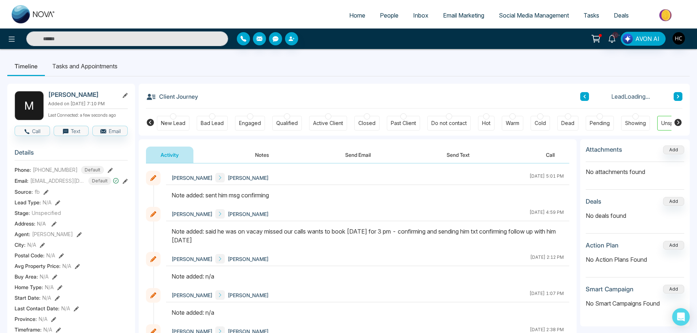
click at [267, 154] on button "Notes" at bounding box center [262, 154] width 43 height 16
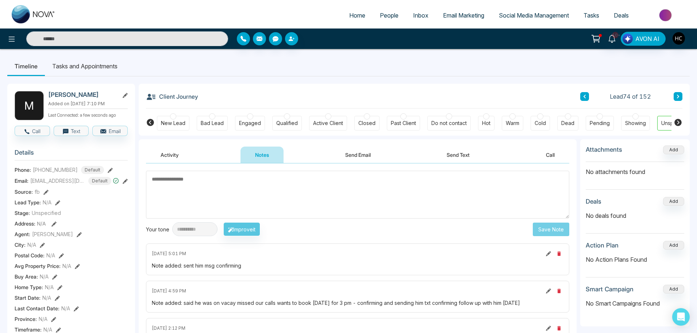
drag, startPoint x: 678, startPoint y: 93, endPoint x: 629, endPoint y: 111, distance: 52.2
click at [678, 93] on button at bounding box center [678, 96] width 9 height 9
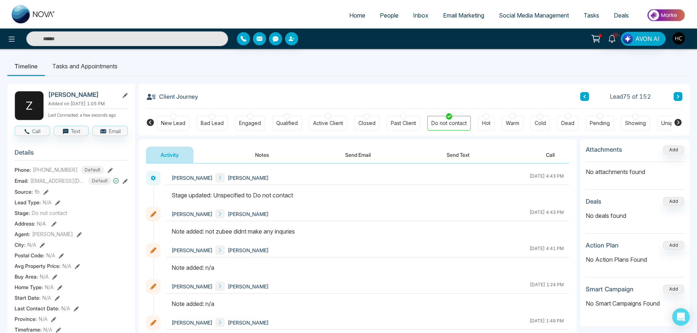
click at [684, 96] on div "Client Journey Lead 75 of 152 New Lead Bad Lead Engaged Qualified Active Client…" at bounding box center [414, 110] width 551 height 52
click at [674, 95] on button at bounding box center [678, 96] width 9 height 9
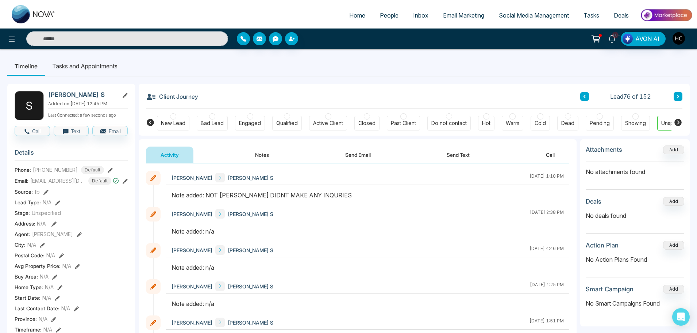
click at [677, 96] on icon at bounding box center [679, 96] width 4 height 4
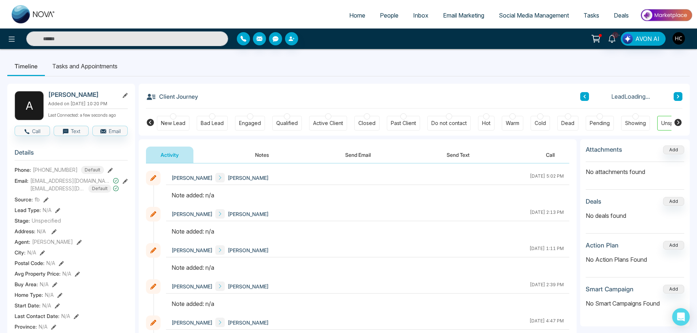
click at [263, 155] on button "Notes" at bounding box center [262, 154] width 43 height 16
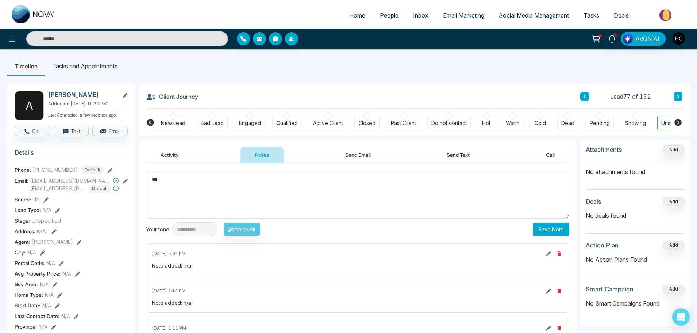
type textarea "***"
click at [539, 232] on button "Save Note" at bounding box center [551, 229] width 37 height 14
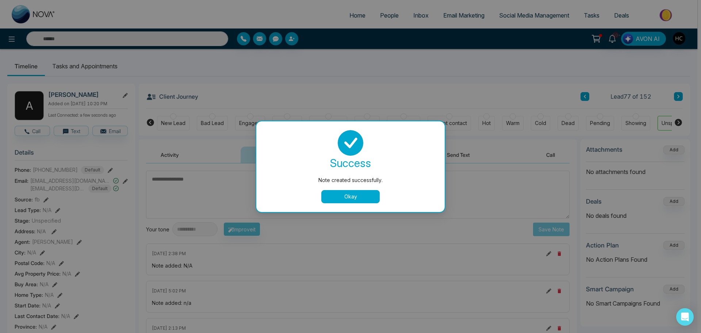
click at [353, 199] on button "Okay" at bounding box center [350, 196] width 58 height 13
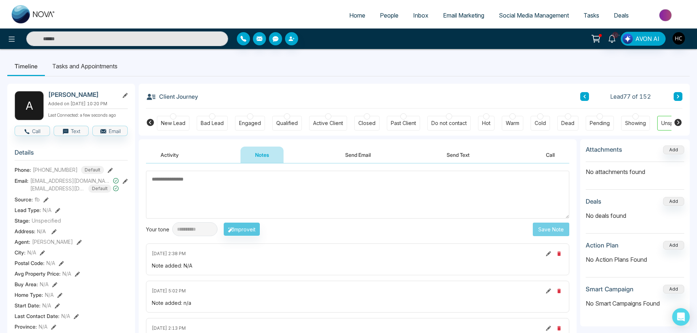
click at [681, 99] on button at bounding box center [678, 96] width 9 height 9
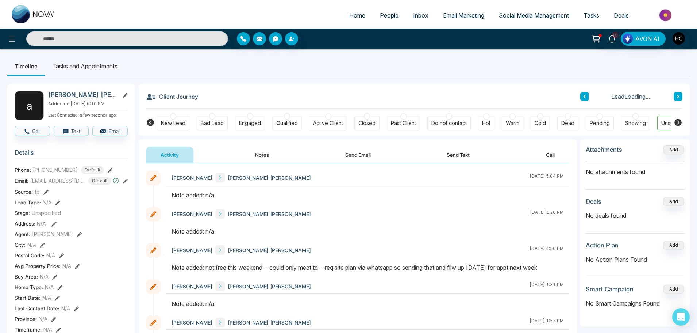
click at [264, 158] on button "Notes" at bounding box center [262, 154] width 43 height 16
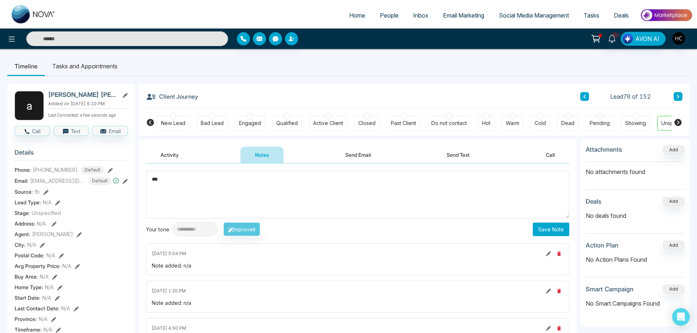
type textarea "***"
click at [538, 224] on button "Save Note" at bounding box center [551, 229] width 37 height 14
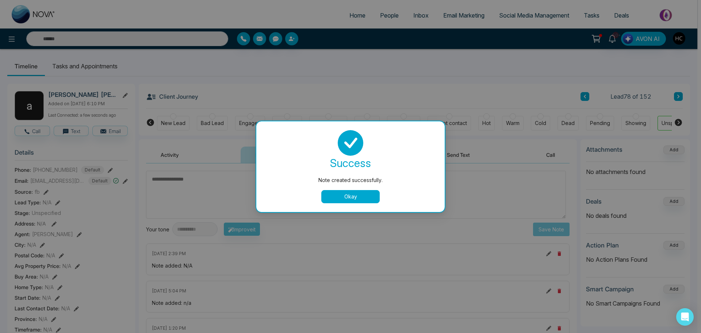
click at [365, 194] on button "Okay" at bounding box center [350, 196] width 58 height 13
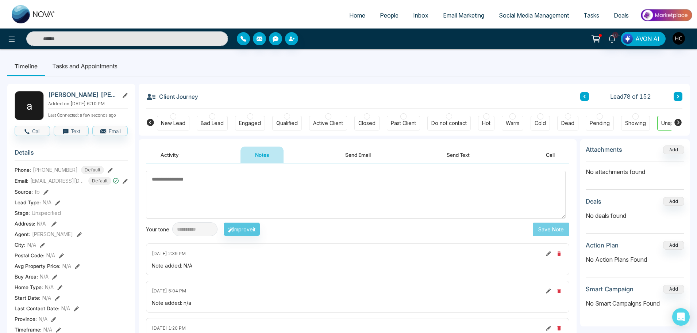
click at [675, 95] on button at bounding box center [678, 96] width 9 height 9
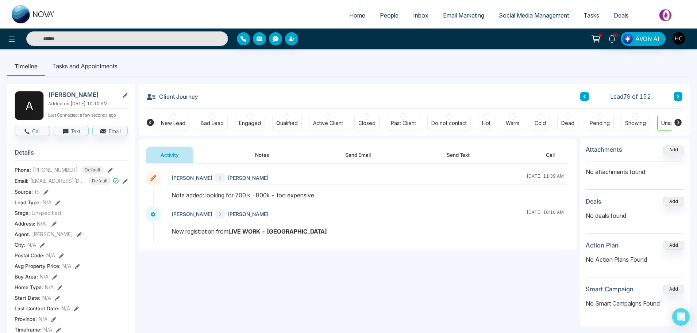
click at [678, 95] on icon at bounding box center [679, 96] width 4 height 4
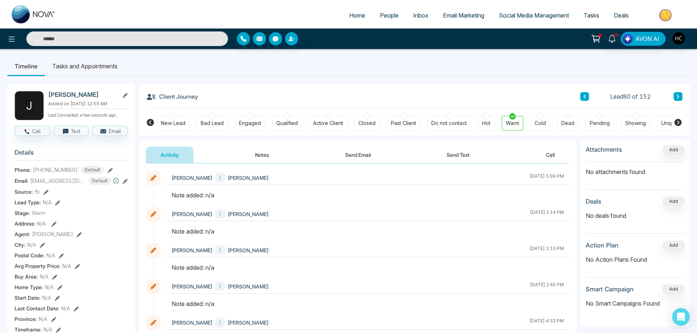
click at [257, 158] on button "Notes" at bounding box center [262, 154] width 43 height 16
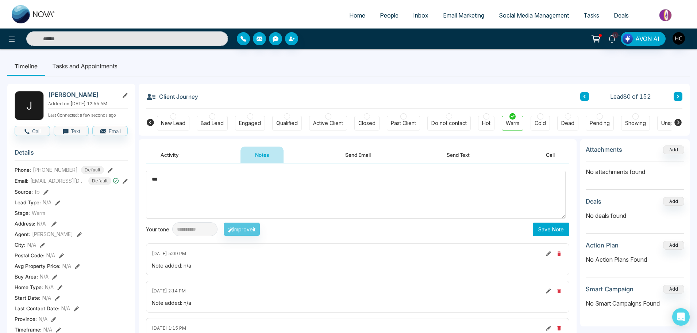
type textarea "***"
click at [540, 229] on button "Save Note" at bounding box center [551, 229] width 37 height 14
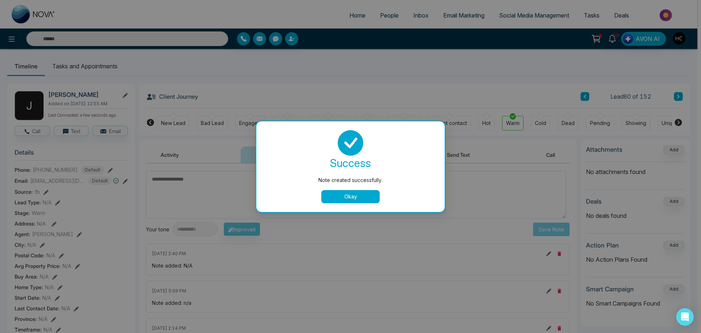
click at [366, 194] on button "Okay" at bounding box center [350, 196] width 58 height 13
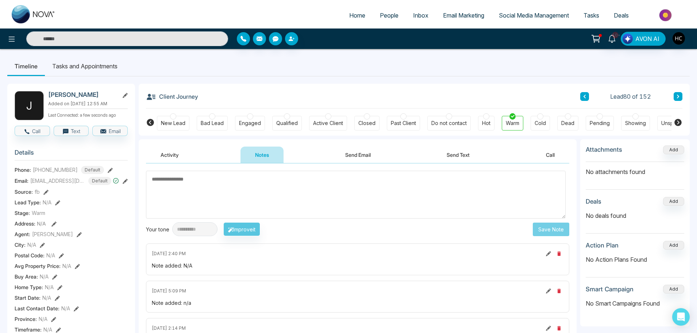
click at [682, 96] on button at bounding box center [678, 96] width 9 height 9
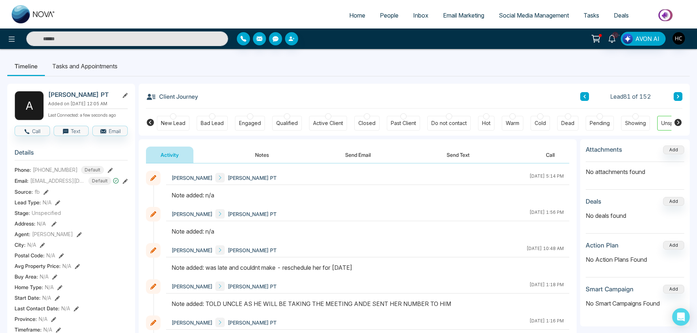
click at [262, 156] on button "Notes" at bounding box center [262, 154] width 43 height 16
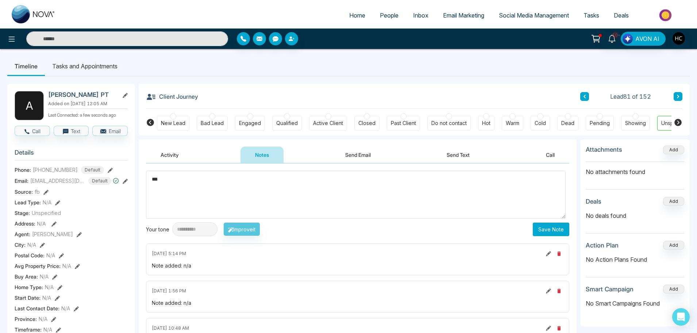
type textarea "***"
click at [529, 226] on div "**********" at bounding box center [358, 229] width 424 height 14
click at [540, 230] on button "Save Note" at bounding box center [551, 229] width 37 height 14
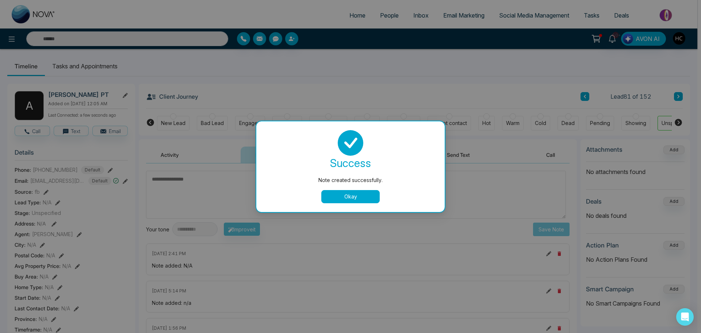
click at [358, 197] on button "Okay" at bounding box center [350, 196] width 58 height 13
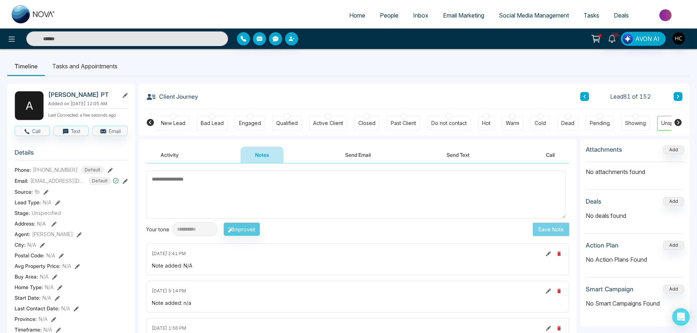
click at [681, 97] on button at bounding box center [678, 96] width 9 height 9
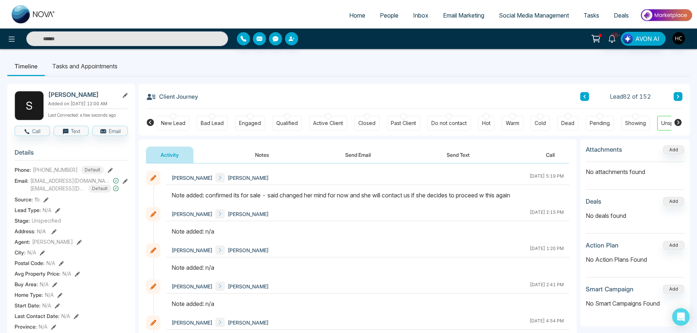
click at [680, 99] on icon at bounding box center [679, 96] width 4 height 4
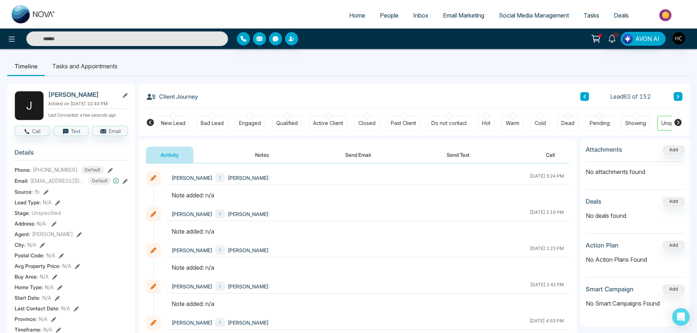
click at [265, 150] on button "Notes" at bounding box center [262, 154] width 43 height 16
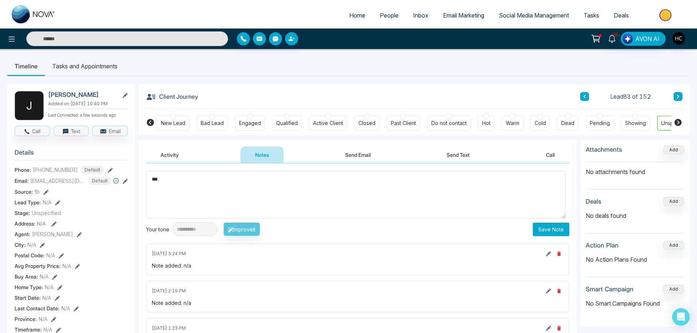
type textarea "***"
click at [554, 229] on button "Save Note" at bounding box center [551, 229] width 37 height 14
click at [678, 94] on button at bounding box center [678, 96] width 9 height 9
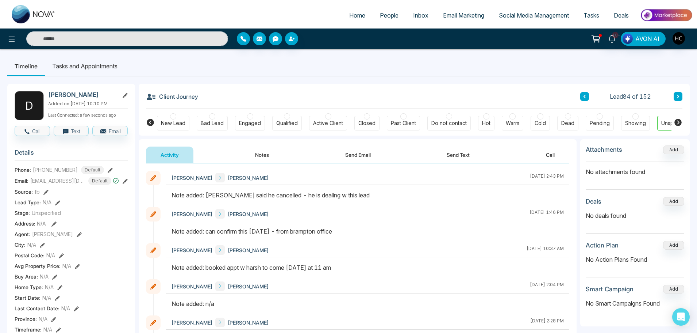
click at [677, 99] on button at bounding box center [678, 96] width 9 height 9
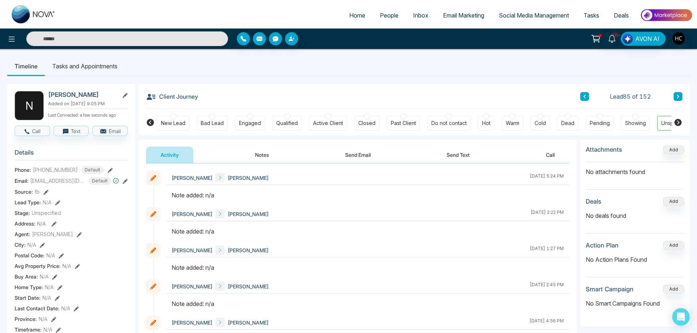
click at [258, 151] on button "Notes" at bounding box center [262, 154] width 43 height 16
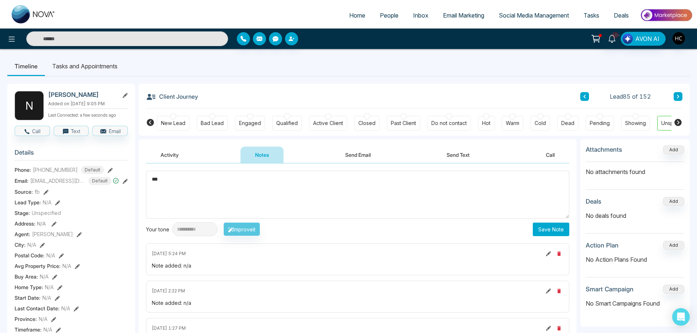
type textarea "***"
click at [547, 234] on button "Save Note" at bounding box center [551, 229] width 37 height 14
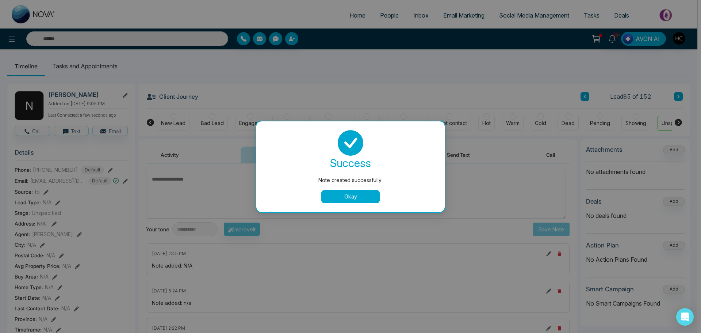
click at [689, 92] on div "Note created successfully. success Note created successfully. Okay" at bounding box center [350, 166] width 701 height 333
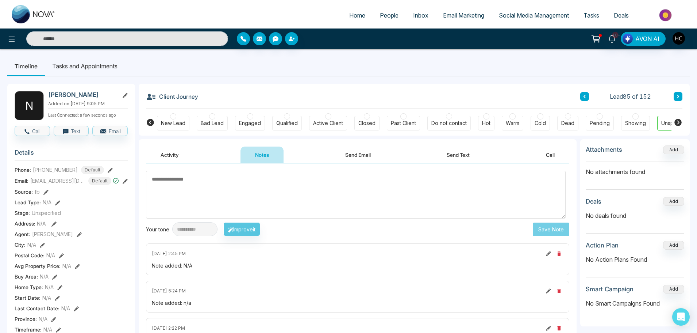
click at [674, 99] on button at bounding box center [678, 96] width 9 height 9
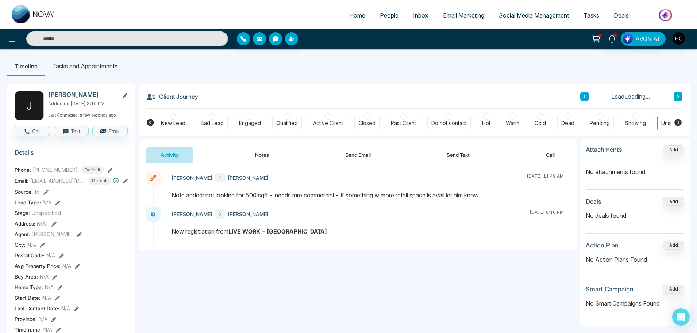
click at [268, 156] on button "Notes" at bounding box center [262, 154] width 43 height 16
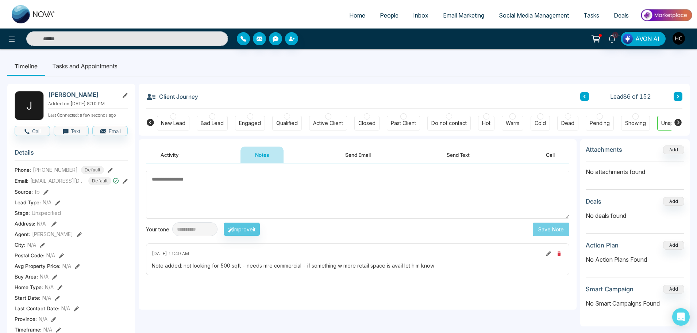
click at [679, 97] on icon at bounding box center [679, 96] width 4 height 4
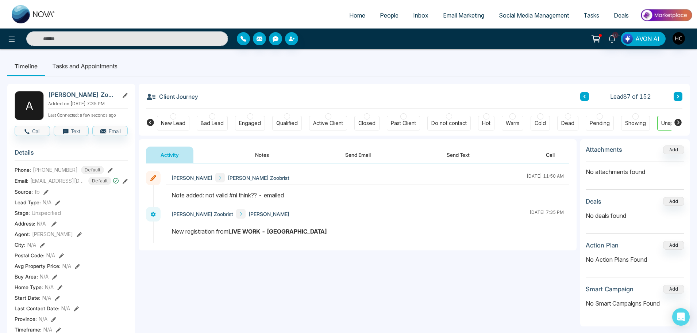
click at [675, 95] on button at bounding box center [678, 96] width 9 height 9
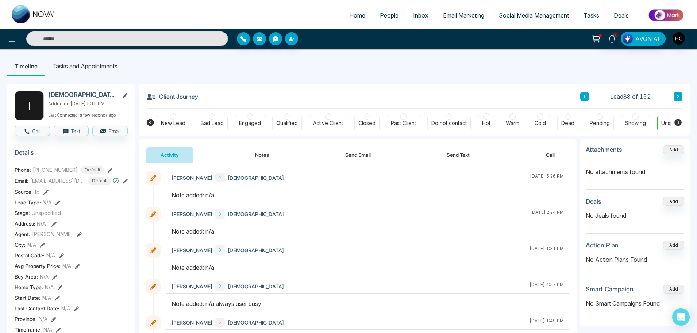
click at [267, 153] on button "Notes" at bounding box center [262, 154] width 43 height 16
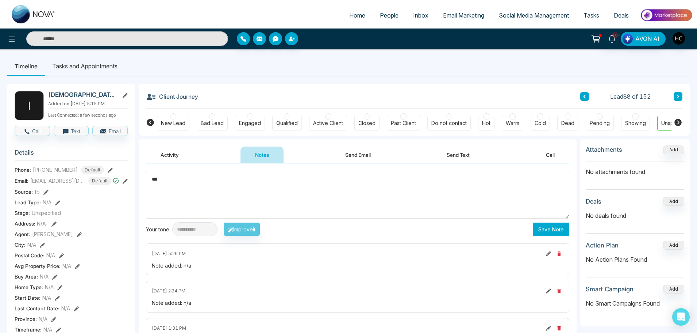
type textarea "***"
click at [553, 229] on button "Save Note" at bounding box center [551, 229] width 37 height 14
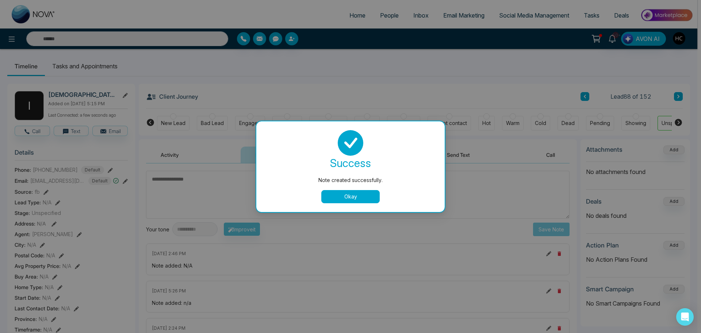
click at [364, 198] on button "Okay" at bounding box center [350, 196] width 58 height 13
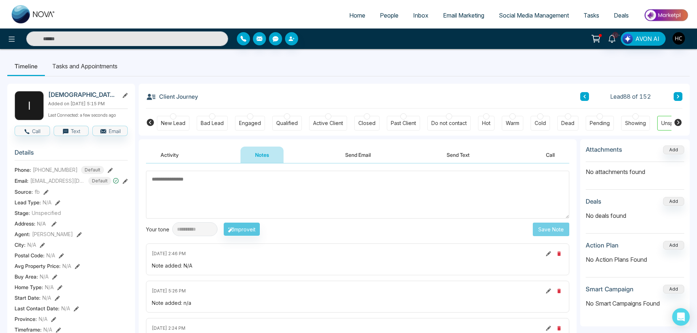
click at [677, 94] on icon at bounding box center [679, 96] width 4 height 4
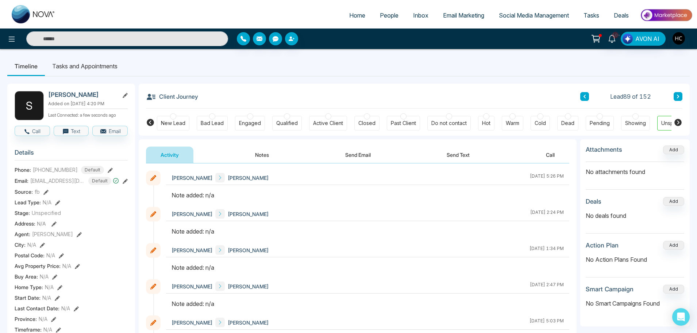
click at [261, 153] on button "Notes" at bounding box center [262, 154] width 43 height 16
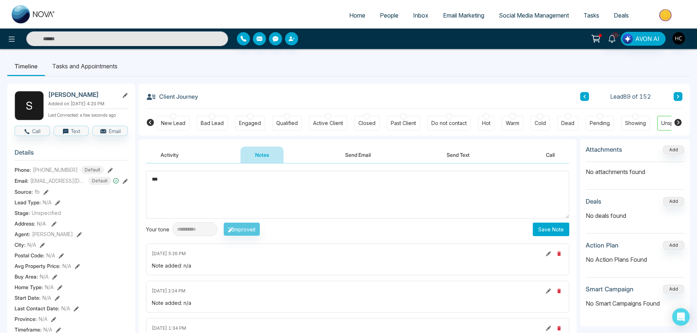
type textarea "***"
click at [534, 231] on button "Save Note" at bounding box center [551, 229] width 37 height 14
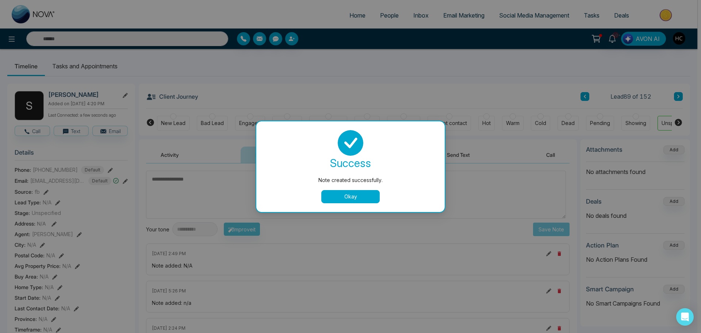
click at [371, 193] on button "Okay" at bounding box center [350, 196] width 58 height 13
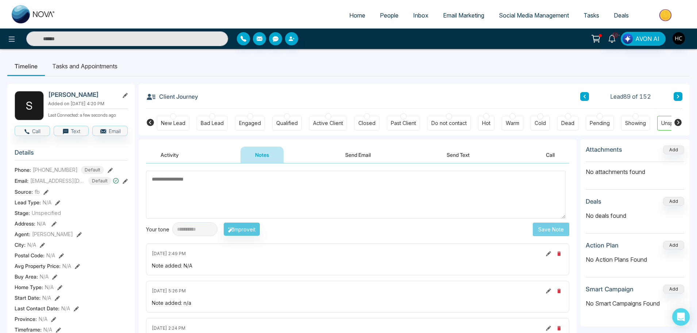
click at [679, 95] on icon at bounding box center [679, 96] width 4 height 4
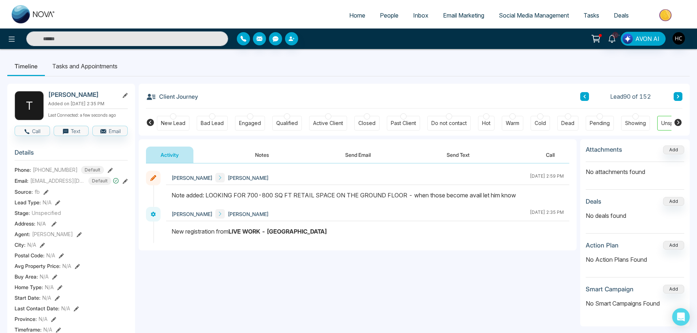
click at [674, 89] on div "Client Journey Lead 90 of 152" at bounding box center [414, 96] width 537 height 25
click at [677, 95] on icon at bounding box center [679, 96] width 4 height 4
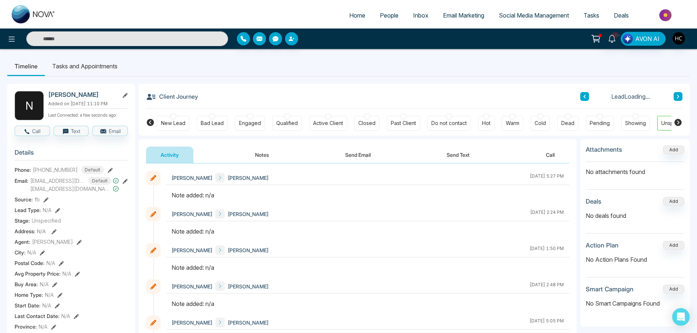
click at [269, 149] on button "Notes" at bounding box center [262, 154] width 43 height 16
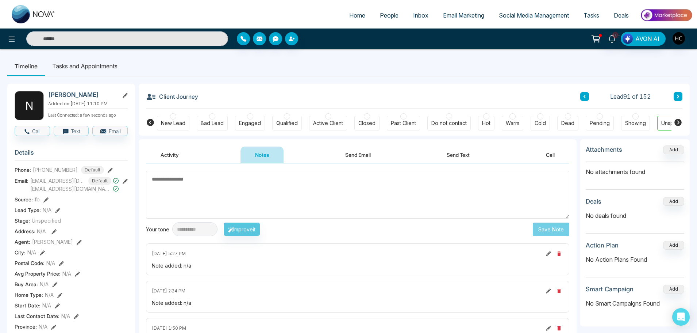
paste textarea "**********"
type textarea "*"
type textarea "***"
click at [537, 230] on button "Save Note" at bounding box center [551, 229] width 37 height 14
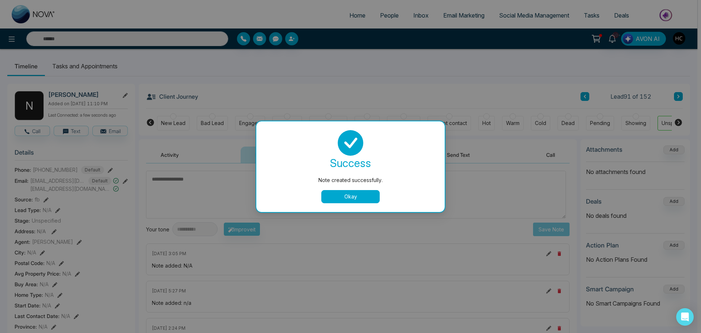
click at [347, 193] on button "Okay" at bounding box center [350, 196] width 58 height 13
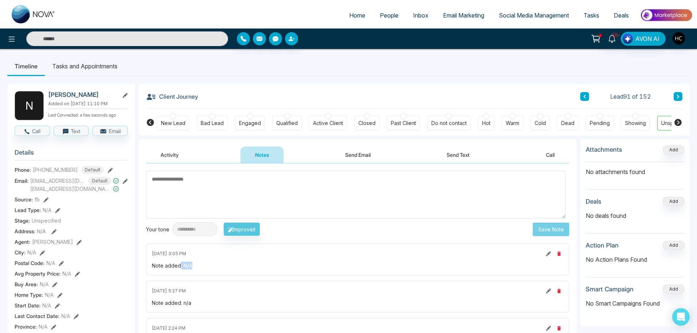
drag, startPoint x: 196, startPoint y: 261, endPoint x: 180, endPoint y: 268, distance: 17.6
click at [180, 268] on div "October 1 2025 | 3:05 PM Note added: N/A" at bounding box center [358, 259] width 424 height 32
click at [194, 264] on div "Note added: N/A" at bounding box center [358, 265] width 412 height 8
drag, startPoint x: 194, startPoint y: 264, endPoint x: 184, endPoint y: 266, distance: 10.0
click at [184, 266] on div "Note added: N/A" at bounding box center [358, 265] width 412 height 8
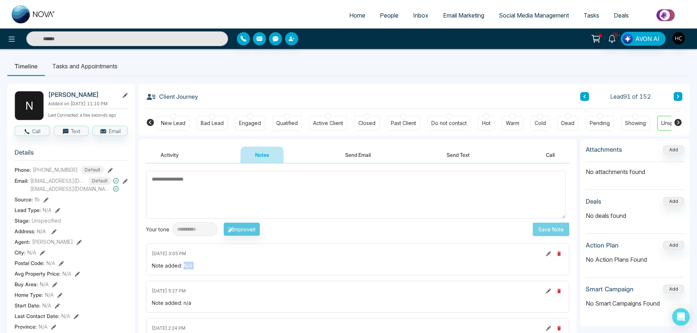
click at [677, 97] on icon at bounding box center [679, 96] width 4 height 4
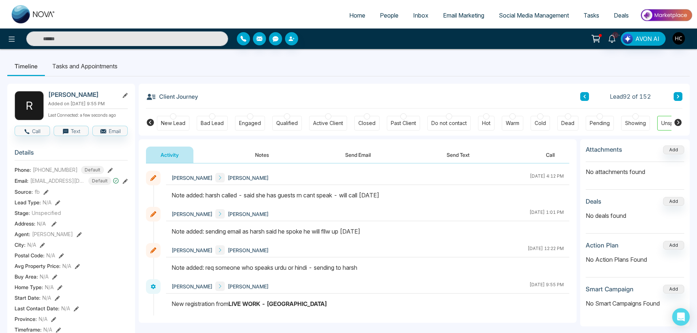
click at [672, 96] on div "Lead 92 of 152" at bounding box center [632, 96] width 102 height 9
click at [677, 95] on icon at bounding box center [679, 96] width 4 height 4
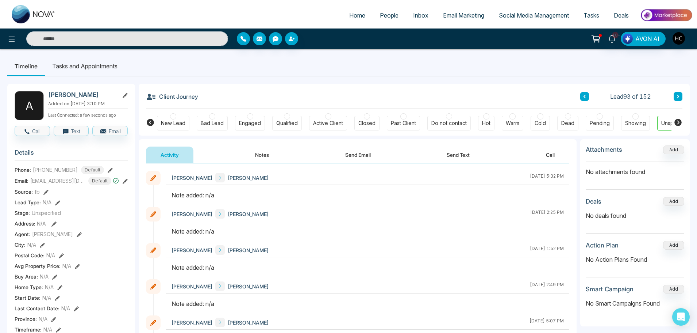
click at [265, 156] on button "Notes" at bounding box center [262, 154] width 43 height 16
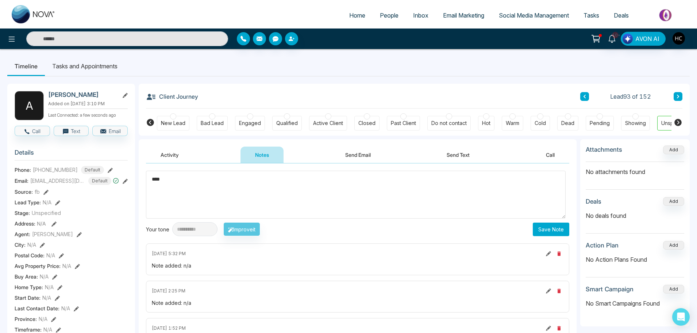
type textarea "***"
click at [539, 226] on button "Save Note" at bounding box center [551, 229] width 37 height 14
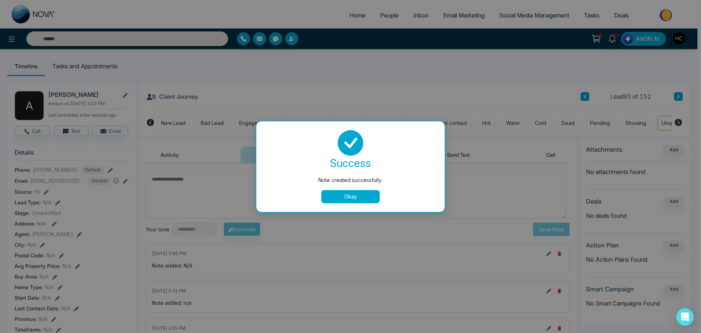
click at [368, 195] on button "Okay" at bounding box center [350, 196] width 58 height 13
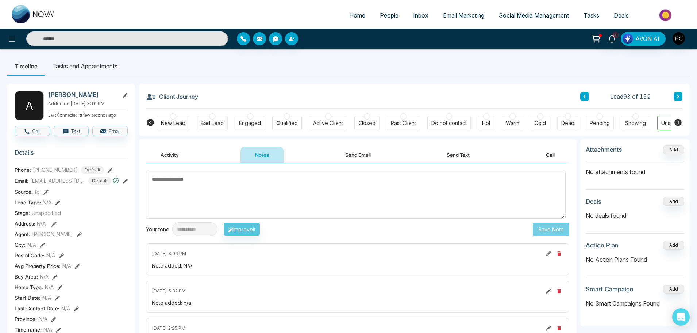
click at [677, 93] on button at bounding box center [678, 96] width 9 height 9
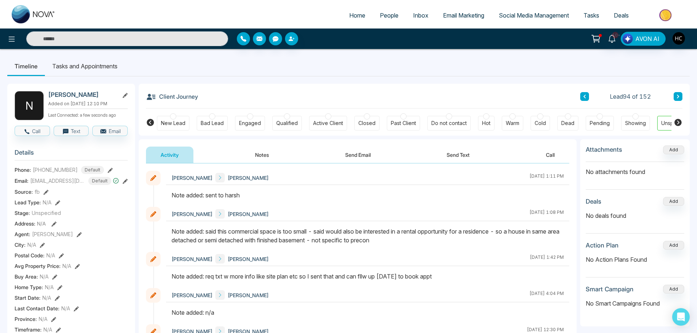
click at [679, 97] on icon at bounding box center [678, 97] width 2 height 4
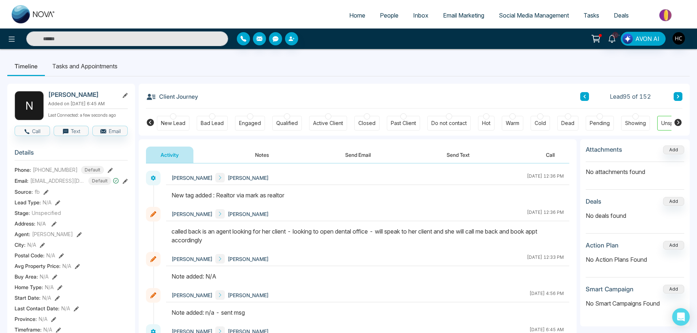
click at [678, 97] on icon at bounding box center [678, 97] width 2 height 4
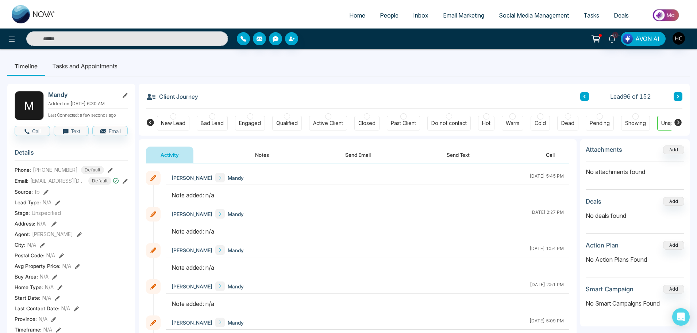
click at [274, 149] on button "Notes" at bounding box center [262, 154] width 43 height 16
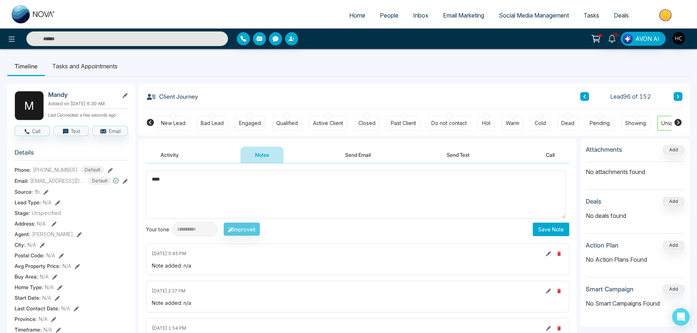
type textarea "***"
click at [553, 227] on button "Save Note" at bounding box center [551, 229] width 37 height 14
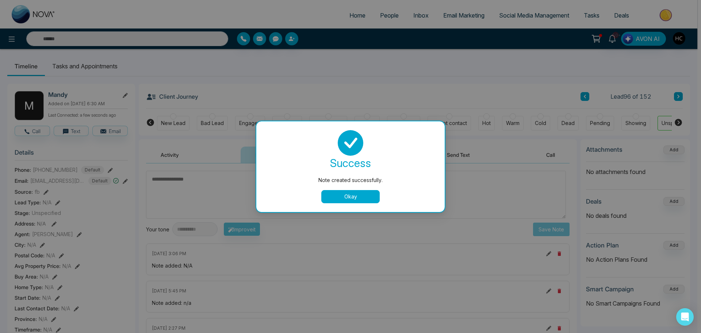
click at [359, 193] on button "Okay" at bounding box center [350, 196] width 58 height 13
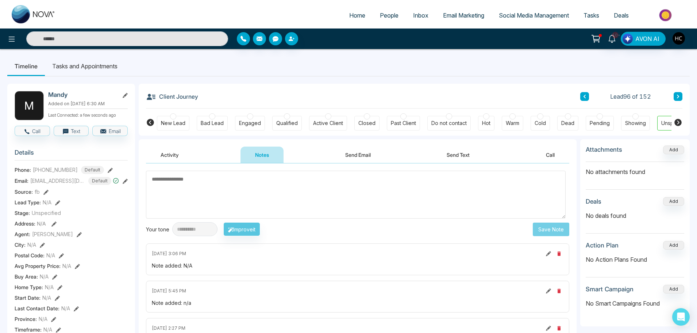
click at [681, 97] on button at bounding box center [678, 96] width 9 height 9
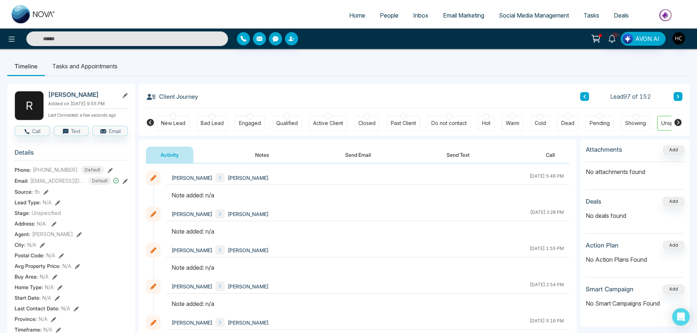
click at [266, 155] on button "Notes" at bounding box center [262, 154] width 43 height 16
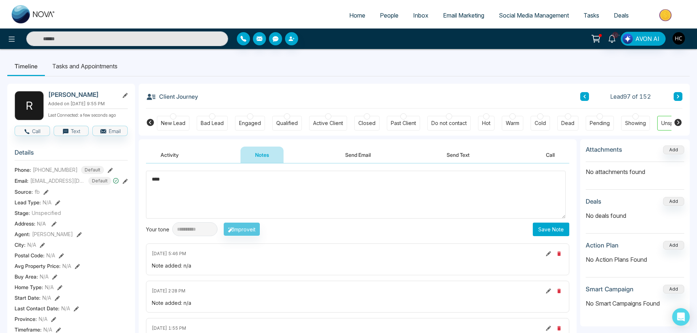
type textarea "***"
click at [550, 225] on button "Save Note" at bounding box center [551, 229] width 37 height 14
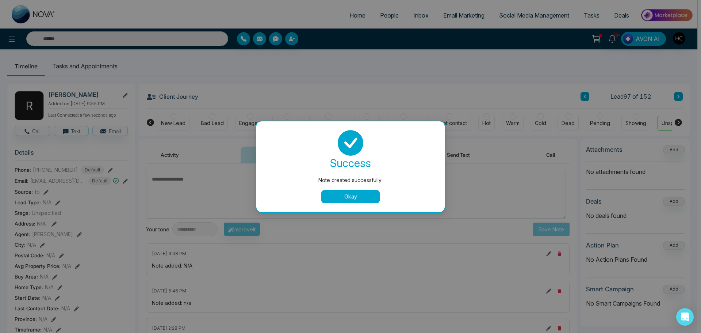
click at [346, 196] on button "Okay" at bounding box center [350, 196] width 58 height 13
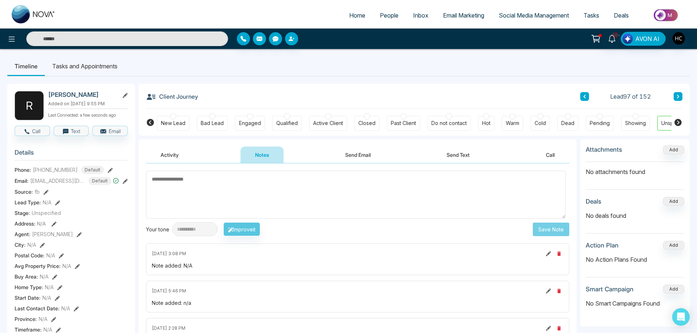
click at [679, 98] on icon at bounding box center [679, 96] width 4 height 4
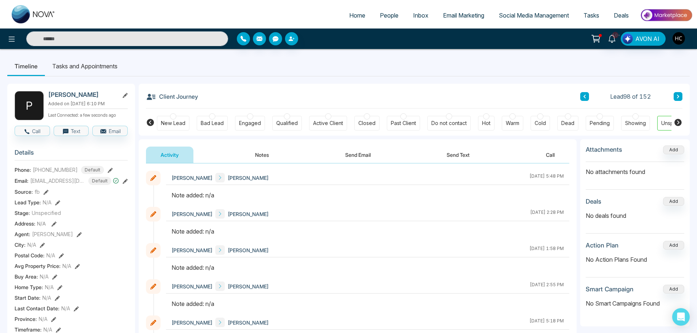
click at [264, 156] on button "Notes" at bounding box center [262, 154] width 43 height 16
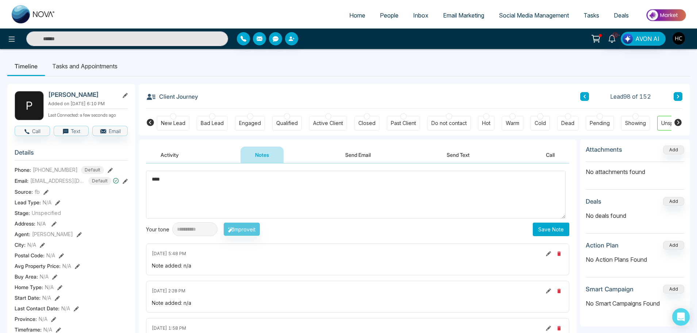
type textarea "***"
click at [536, 228] on button "Save Note" at bounding box center [551, 229] width 37 height 14
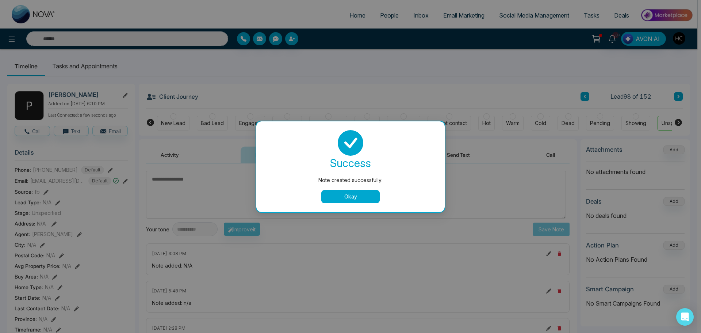
click at [355, 194] on button "Okay" at bounding box center [350, 196] width 58 height 13
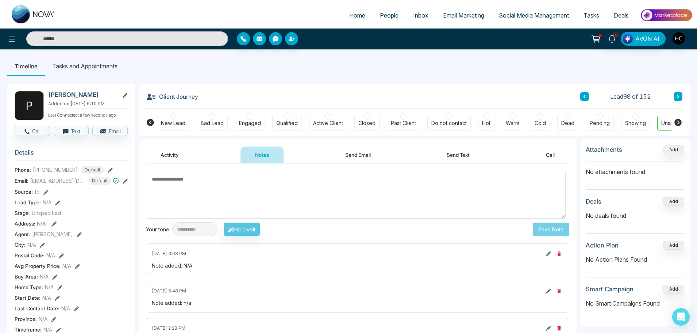
click at [679, 97] on icon at bounding box center [679, 96] width 4 height 4
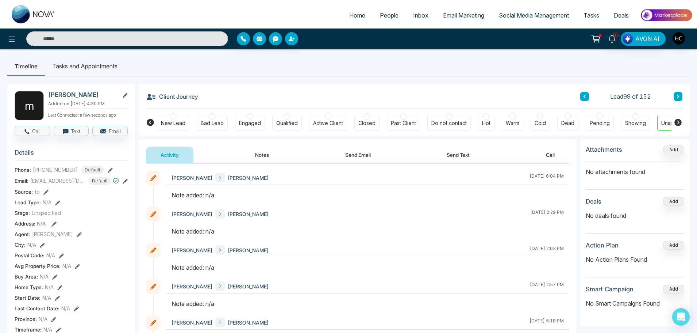
click at [259, 158] on button "Notes" at bounding box center [262, 154] width 43 height 16
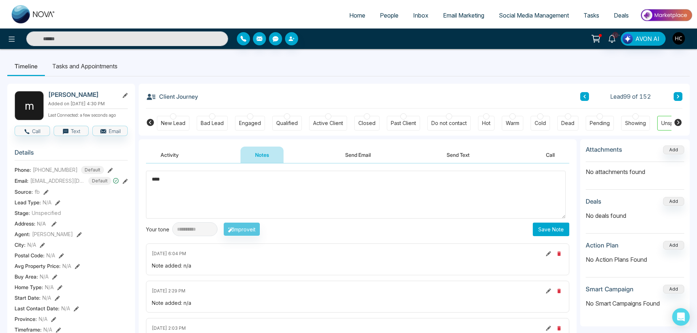
type textarea "***"
click at [552, 228] on button "Save Note" at bounding box center [551, 229] width 37 height 14
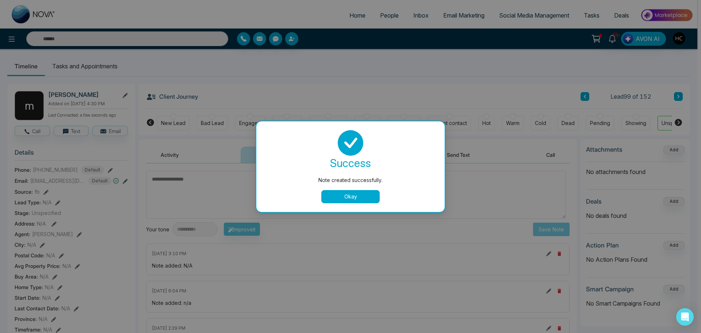
click at [356, 191] on button "Okay" at bounding box center [350, 196] width 58 height 13
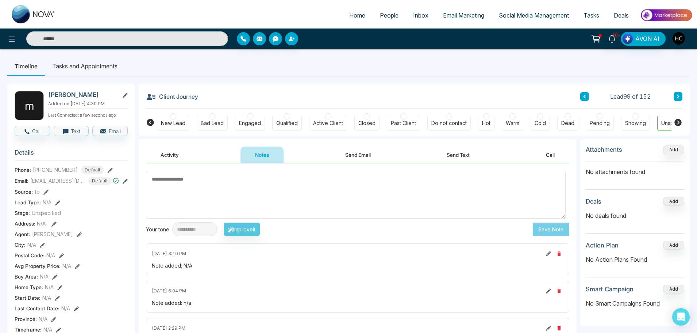
click at [677, 96] on icon at bounding box center [679, 96] width 4 height 4
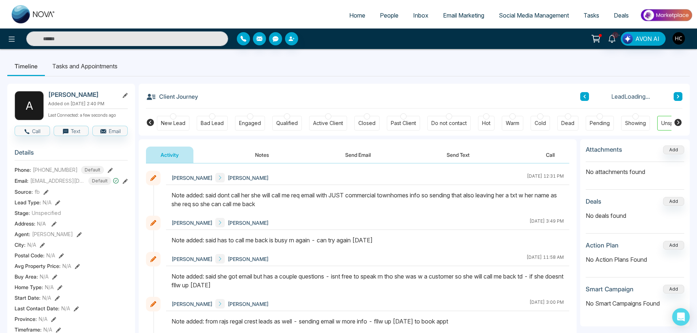
click at [675, 91] on div "Client Journey Lead Loading..." at bounding box center [414, 96] width 537 height 25
click at [676, 93] on button at bounding box center [678, 96] width 9 height 9
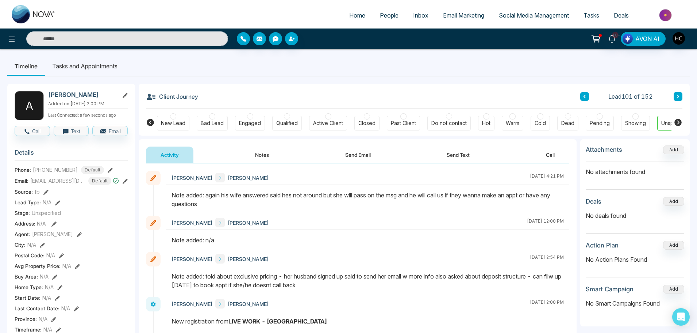
click at [676, 93] on button at bounding box center [678, 96] width 9 height 9
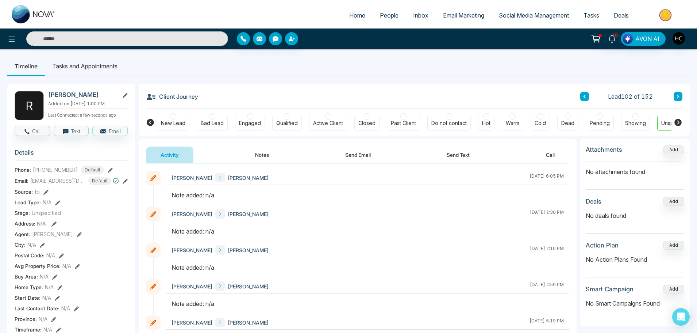
click at [261, 157] on button "Notes" at bounding box center [262, 154] width 43 height 16
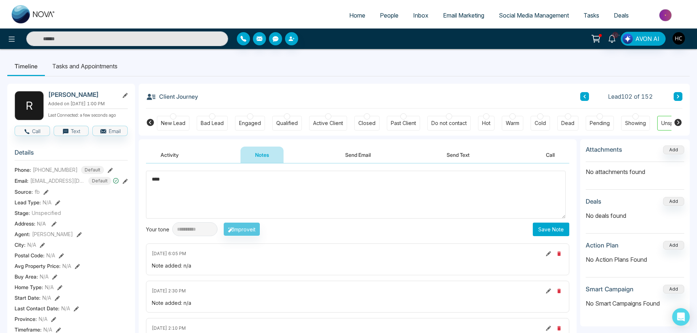
type textarea "***"
click at [553, 228] on button "Save Note" at bounding box center [551, 229] width 37 height 14
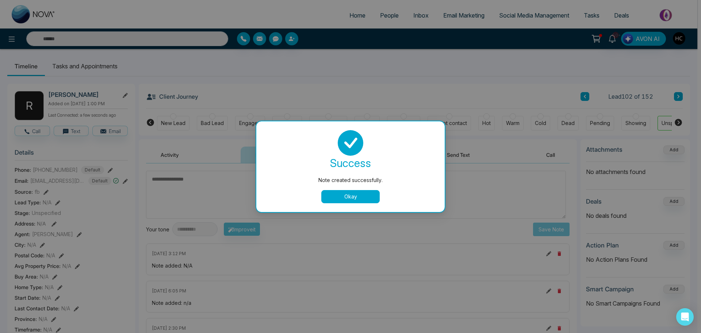
click at [373, 195] on button "Okay" at bounding box center [350, 196] width 58 height 13
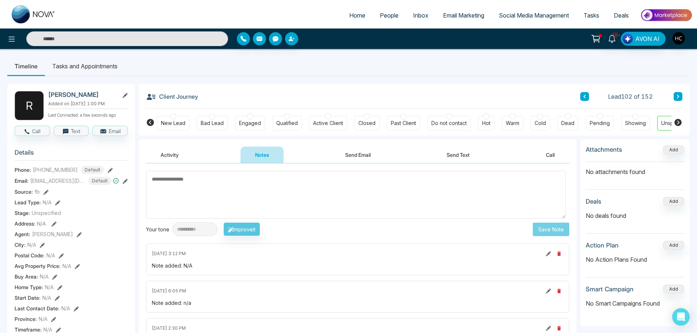
click at [682, 94] on button at bounding box center [678, 96] width 9 height 9
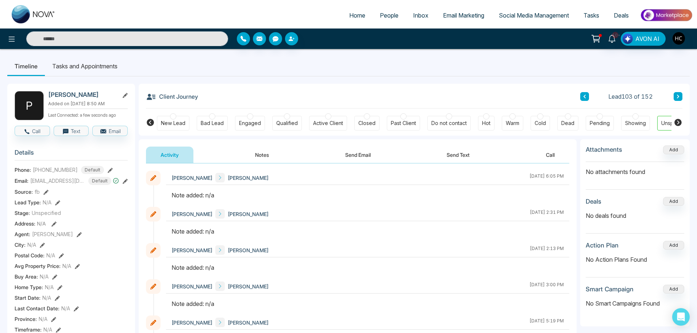
click at [268, 154] on button "Notes" at bounding box center [262, 154] width 43 height 16
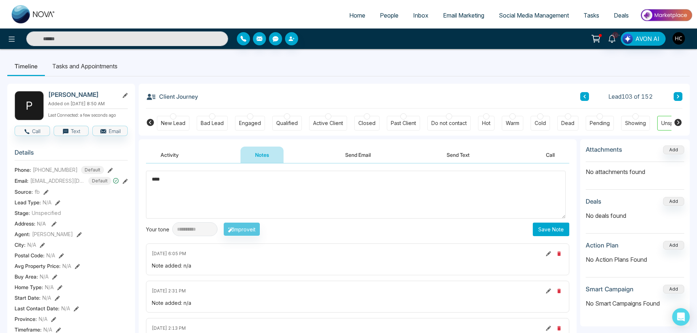
type textarea "***"
click at [542, 228] on button "Save Note" at bounding box center [551, 229] width 37 height 14
click at [681, 93] on button at bounding box center [678, 96] width 9 height 9
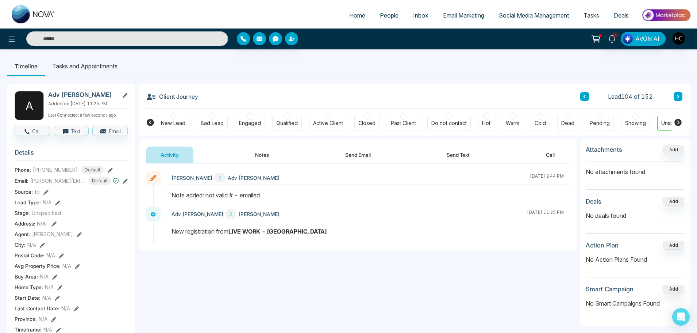
click at [679, 94] on button at bounding box center [678, 96] width 9 height 9
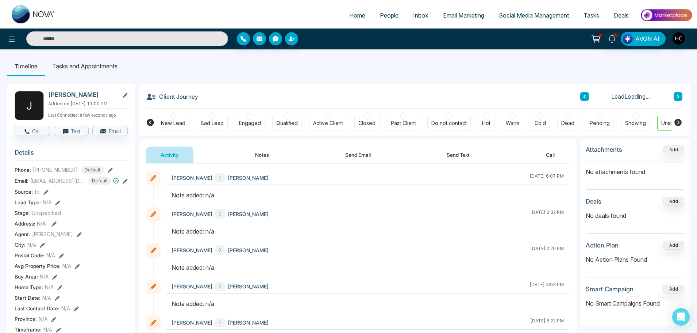
click at [265, 155] on button "Notes" at bounding box center [262, 154] width 43 height 16
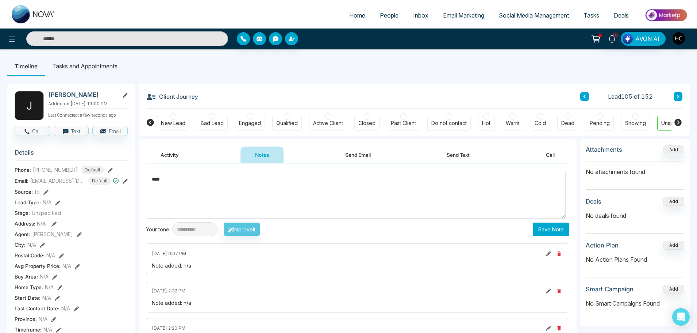
type textarea "***"
click at [543, 229] on button "Save Note" at bounding box center [551, 229] width 37 height 14
click at [682, 96] on button at bounding box center [678, 96] width 9 height 9
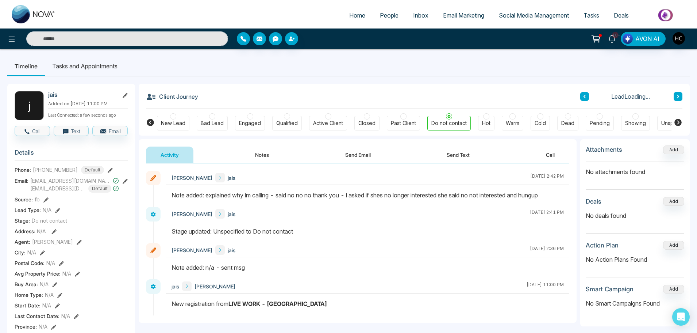
click at [264, 155] on button "Notes" at bounding box center [262, 154] width 43 height 16
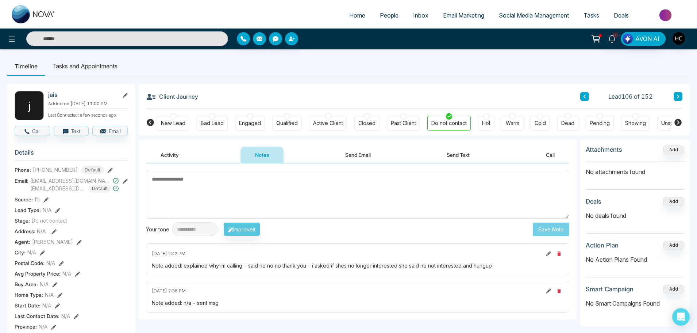
click at [678, 95] on icon at bounding box center [679, 96] width 4 height 4
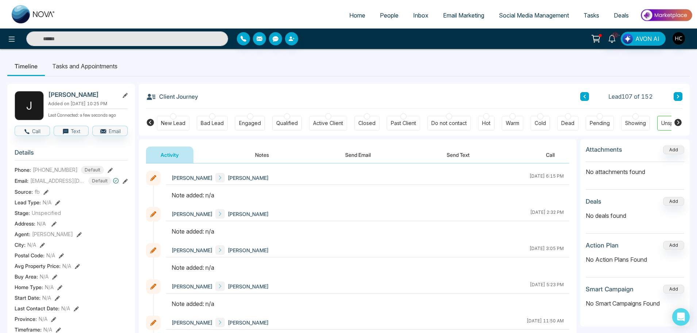
click at [264, 159] on button "Notes" at bounding box center [262, 154] width 43 height 16
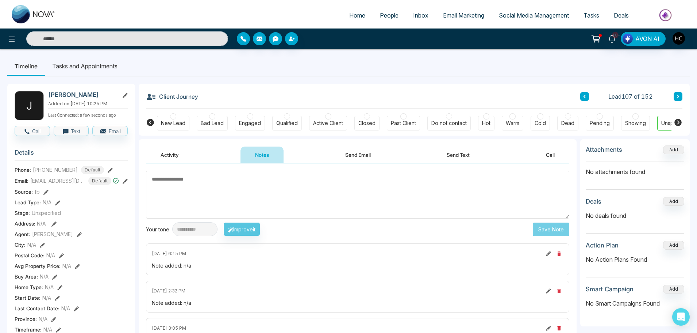
paste textarea "***"
type textarea "***"
click at [550, 225] on button "Save Note" at bounding box center [551, 229] width 37 height 14
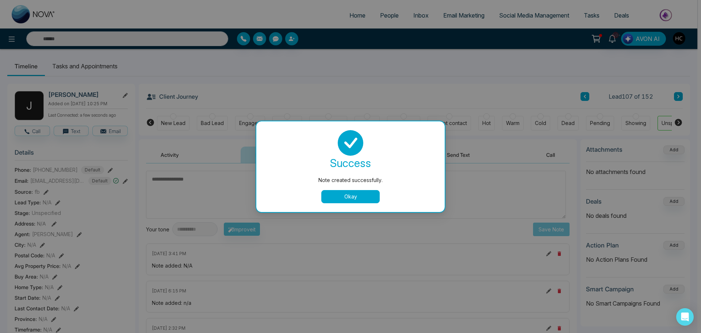
click at [343, 195] on button "Okay" at bounding box center [350, 196] width 58 height 13
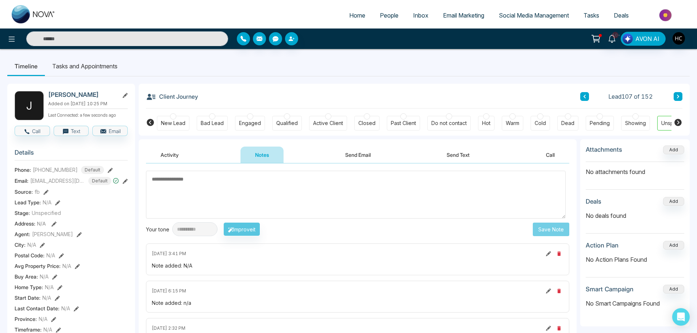
click at [681, 96] on button at bounding box center [678, 96] width 9 height 9
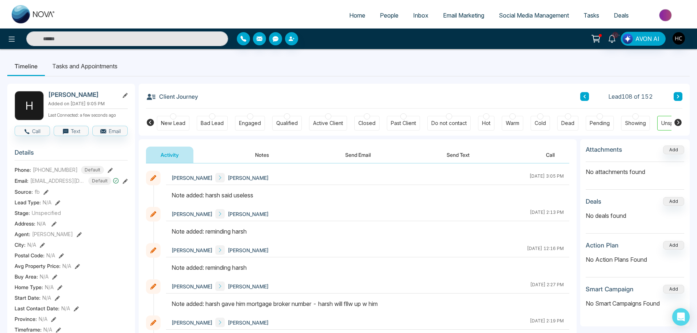
click at [684, 97] on div "Client Journey Lead 108 of 152 New Lead Bad Lead Engaged Qualified Active Clien…" at bounding box center [414, 110] width 551 height 52
click at [679, 94] on icon at bounding box center [679, 96] width 4 height 4
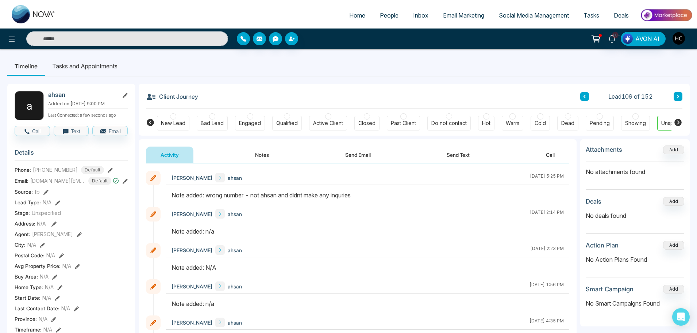
click at [676, 95] on button at bounding box center [678, 96] width 9 height 9
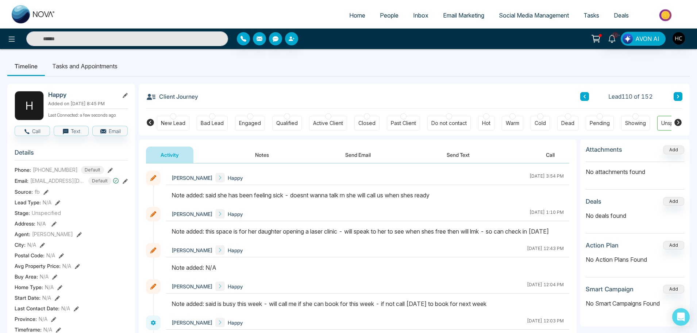
click at [676, 92] on button at bounding box center [678, 96] width 9 height 9
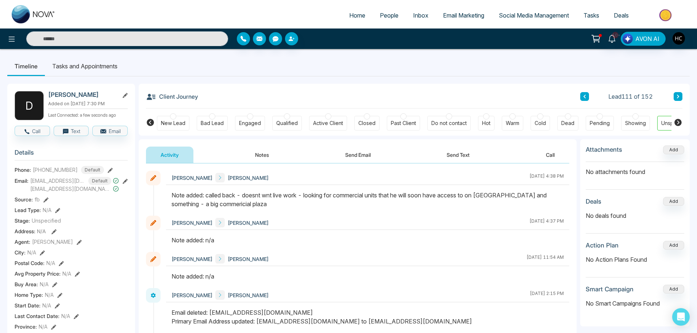
click at [675, 94] on button at bounding box center [678, 96] width 9 height 9
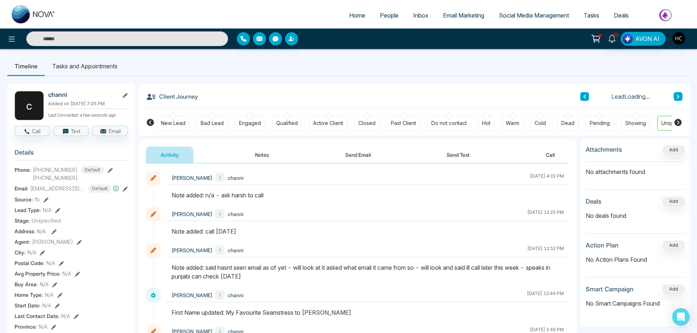
click at [675, 94] on button at bounding box center [678, 96] width 9 height 9
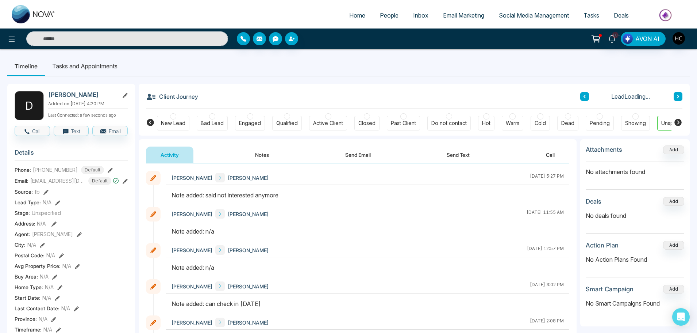
click at [675, 94] on button at bounding box center [678, 96] width 9 height 9
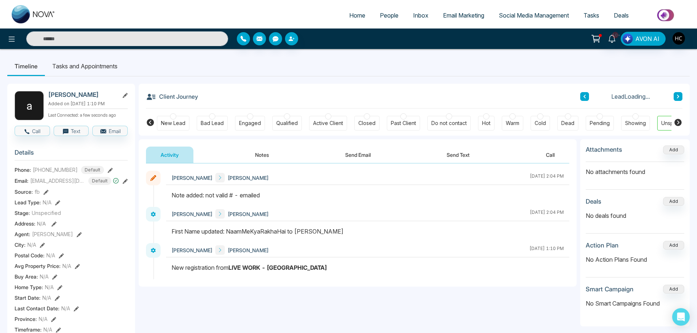
click at [675, 94] on button at bounding box center [678, 96] width 9 height 9
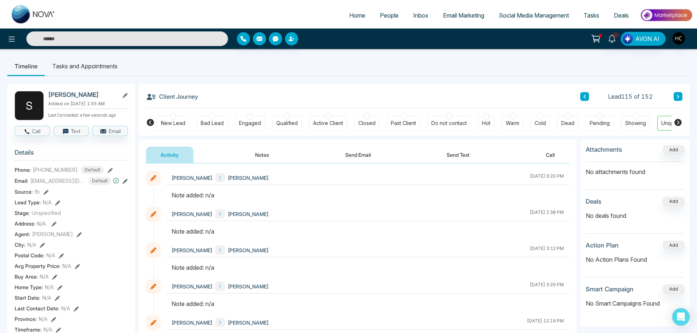
click at [252, 156] on button "Notes" at bounding box center [262, 154] width 43 height 16
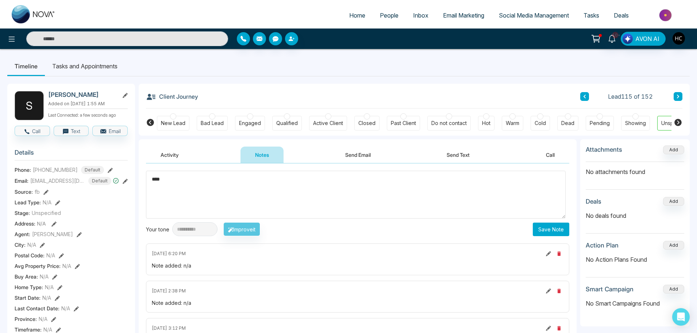
type textarea "***"
click at [546, 226] on button "Save Note" at bounding box center [551, 229] width 37 height 14
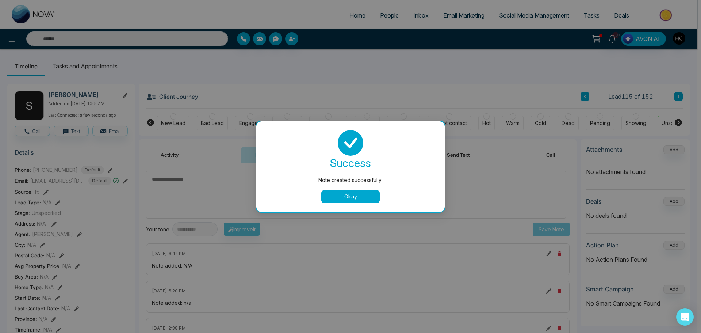
click at [374, 192] on button "Okay" at bounding box center [350, 196] width 58 height 13
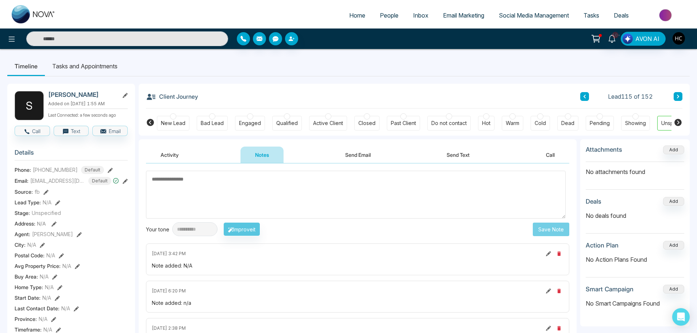
click at [678, 96] on icon at bounding box center [678, 97] width 2 height 4
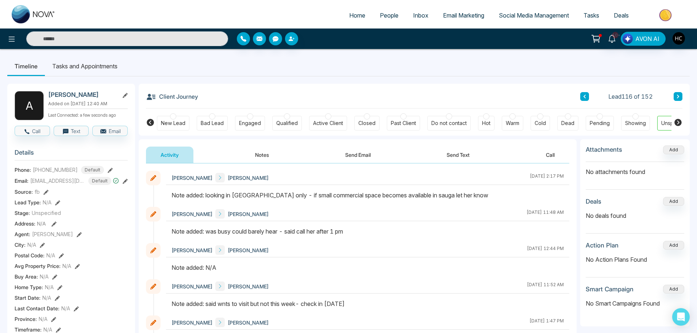
click at [678, 95] on icon at bounding box center [679, 96] width 4 height 4
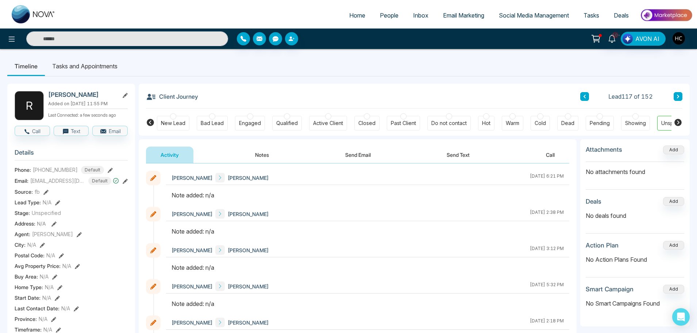
click at [275, 159] on button "Notes" at bounding box center [262, 154] width 43 height 16
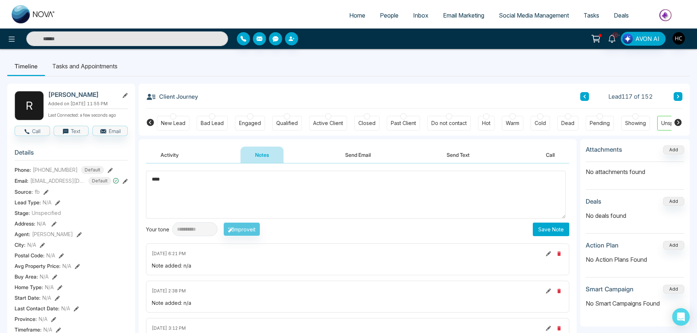
type textarea "***"
click at [548, 231] on button "Save Note" at bounding box center [551, 229] width 37 height 14
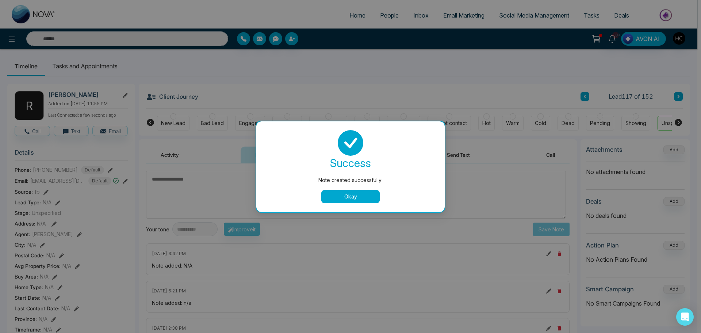
click at [365, 189] on div "success Note created successfully. Okay" at bounding box center [350, 166] width 171 height 73
click at [365, 192] on button "Okay" at bounding box center [350, 196] width 58 height 13
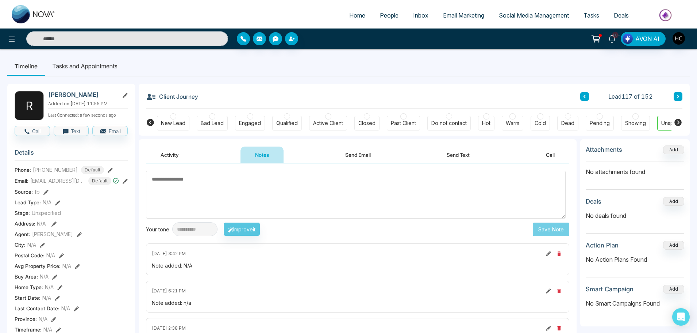
click at [675, 95] on button at bounding box center [678, 96] width 9 height 9
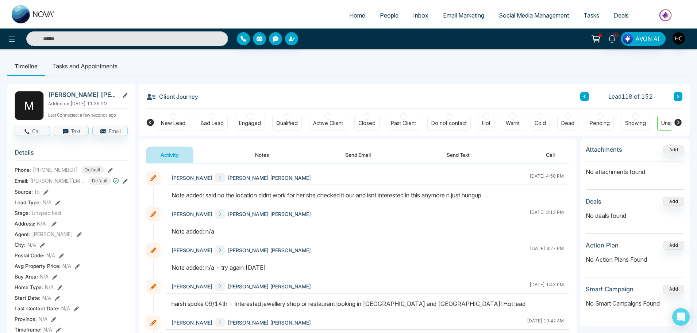
click at [678, 100] on button at bounding box center [678, 96] width 9 height 9
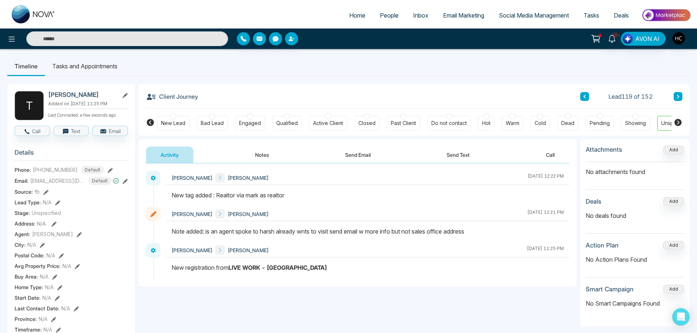
click at [679, 97] on icon at bounding box center [679, 96] width 4 height 4
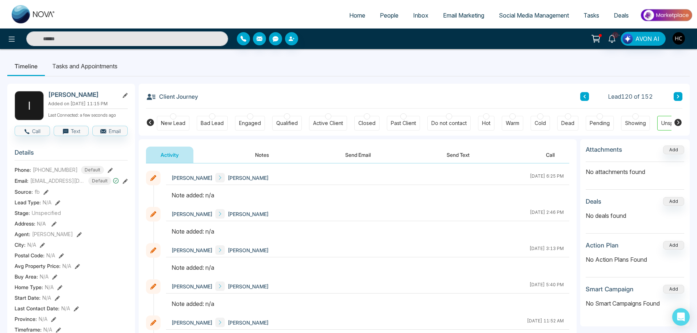
click at [267, 150] on button "Notes" at bounding box center [262, 154] width 43 height 16
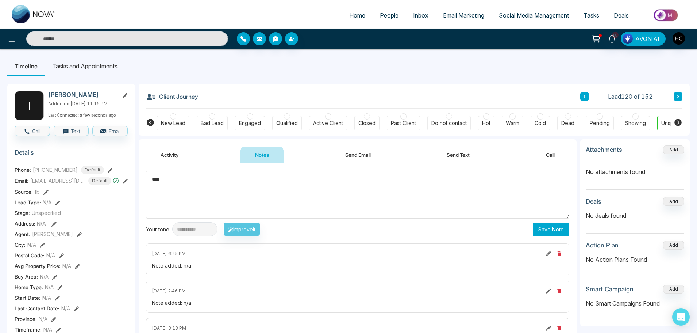
type textarea "***"
click at [548, 230] on button "Save Note" at bounding box center [551, 229] width 37 height 14
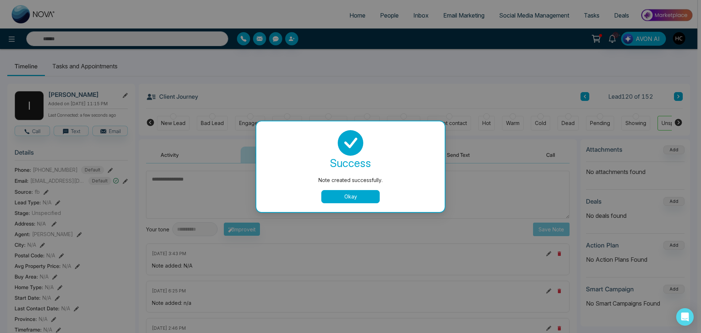
click at [325, 195] on button "Okay" at bounding box center [350, 196] width 58 height 13
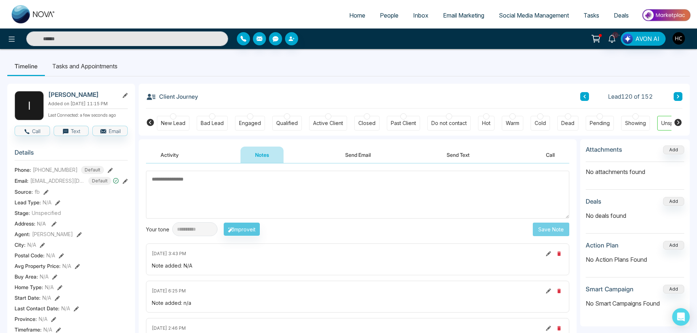
click at [677, 97] on icon at bounding box center [679, 96] width 4 height 4
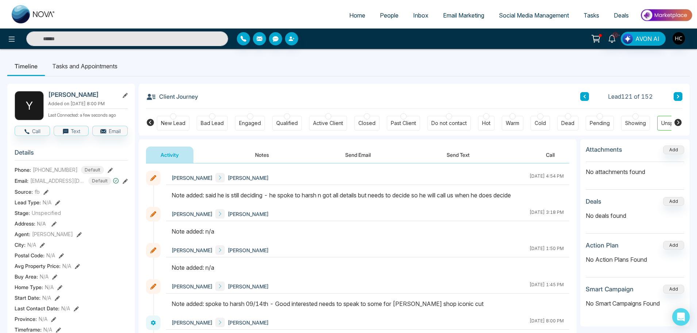
click at [678, 98] on icon at bounding box center [678, 97] width 2 height 4
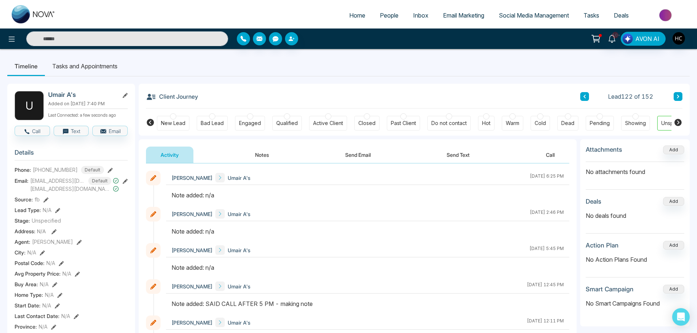
click at [256, 158] on button "Notes" at bounding box center [262, 154] width 43 height 16
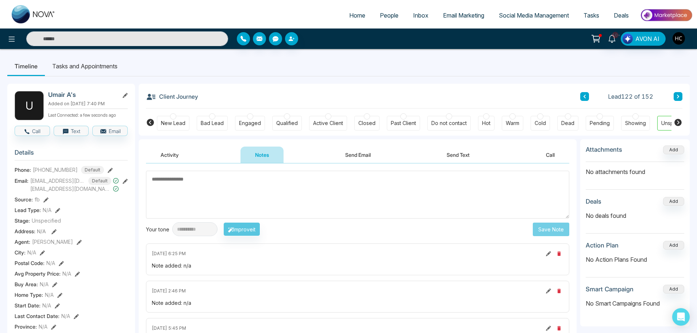
click at [290, 186] on textarea at bounding box center [358, 195] width 424 height 48
click at [277, 185] on textarea at bounding box center [358, 195] width 424 height 48
drag, startPoint x: 273, startPoint y: 192, endPoint x: 241, endPoint y: 195, distance: 31.5
click at [241, 195] on textarea at bounding box center [358, 195] width 424 height 48
click at [247, 193] on textarea at bounding box center [358, 195] width 424 height 48
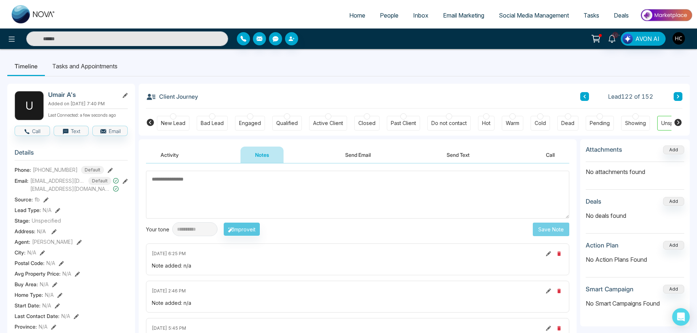
drag, startPoint x: 193, startPoint y: 181, endPoint x: 156, endPoint y: 183, distance: 37.3
click at [156, 183] on textarea at bounding box center [358, 195] width 424 height 48
click at [284, 201] on textarea at bounding box center [358, 195] width 424 height 48
click at [369, 204] on textarea at bounding box center [358, 195] width 424 height 48
drag, startPoint x: 234, startPoint y: 200, endPoint x: 200, endPoint y: 190, distance: 35.0
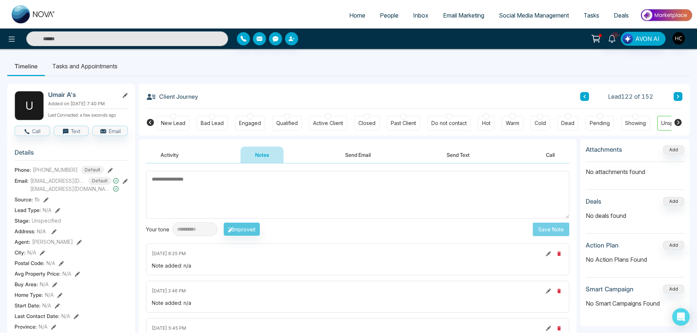
click at [200, 190] on textarea at bounding box center [358, 195] width 424 height 48
type textarea "***"
click at [551, 224] on button "Save Note" at bounding box center [551, 229] width 37 height 14
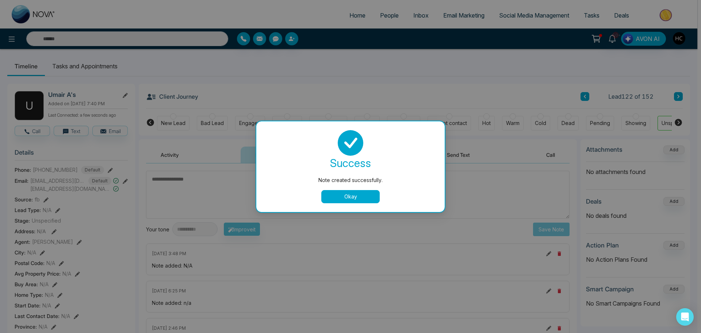
click at [345, 200] on button "Okay" at bounding box center [350, 196] width 58 height 13
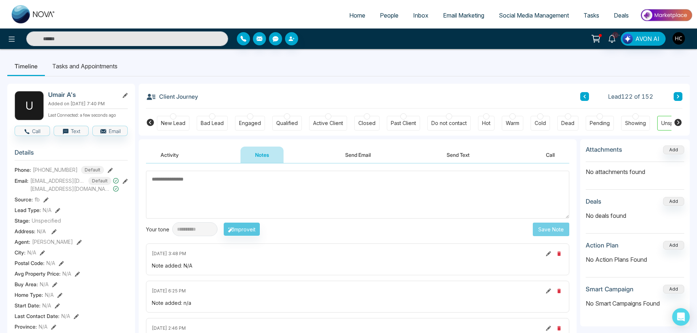
click at [686, 93] on div "Client Journey Lead 122 of 152 New Lead Bad Lead Engaged Qualified Active Clien…" at bounding box center [414, 110] width 551 height 52
click at [681, 95] on button at bounding box center [678, 96] width 9 height 9
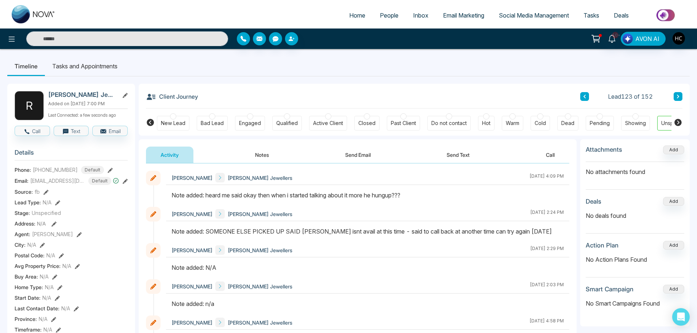
click at [680, 92] on div "Client Journey Lead 123 of 152" at bounding box center [414, 96] width 537 height 25
click at [677, 98] on icon at bounding box center [679, 96] width 4 height 4
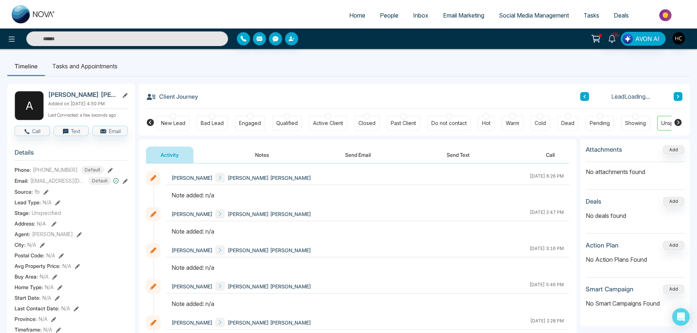
click at [261, 154] on button "Notes" at bounding box center [262, 154] width 43 height 16
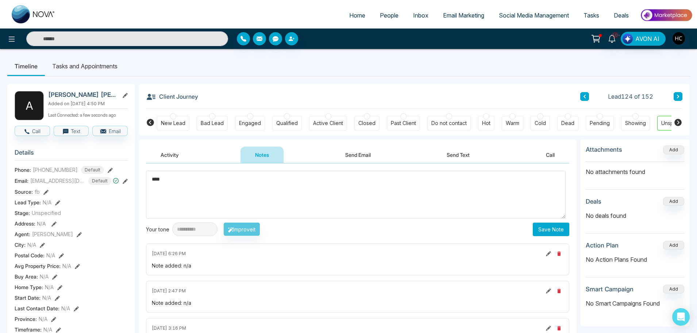
type textarea "***"
click at [554, 229] on button "Save Note" at bounding box center [551, 229] width 37 height 14
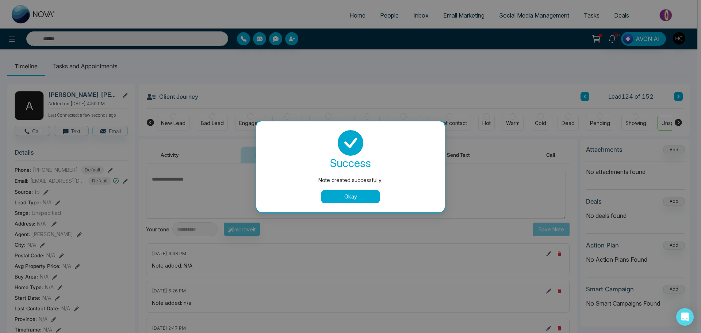
click at [368, 196] on button "Okay" at bounding box center [350, 196] width 58 height 13
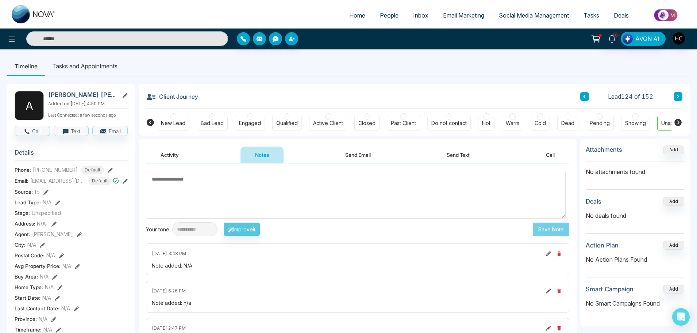
click at [682, 94] on div "Client Journey Lead 124 of 152 New Lead Bad Lead Engaged Qualified Active Clien…" at bounding box center [414, 110] width 551 height 52
click at [682, 95] on button at bounding box center [678, 96] width 9 height 9
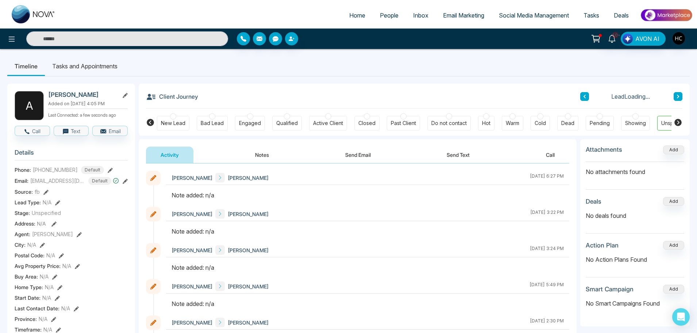
click at [268, 155] on button "Notes" at bounding box center [262, 154] width 43 height 16
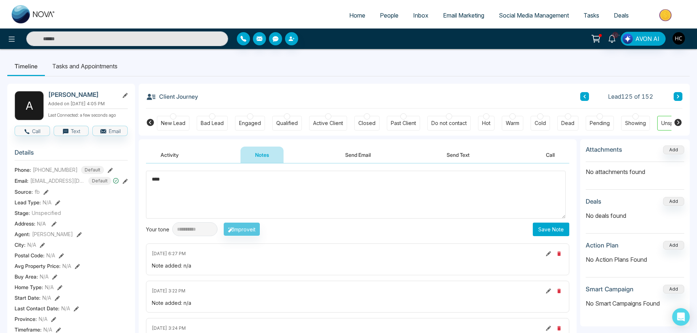
type textarea "***"
click at [550, 231] on button "Save Note" at bounding box center [551, 229] width 37 height 14
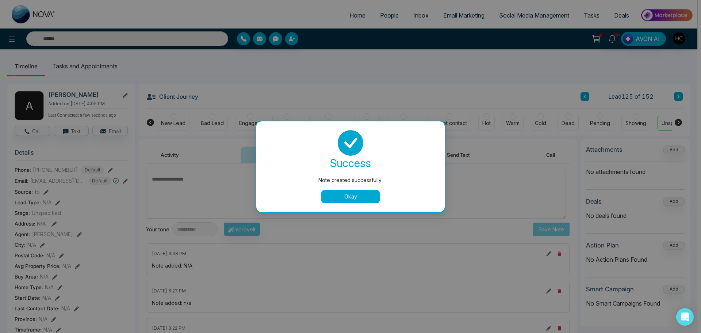
click at [349, 199] on button "Okay" at bounding box center [350, 196] width 58 height 13
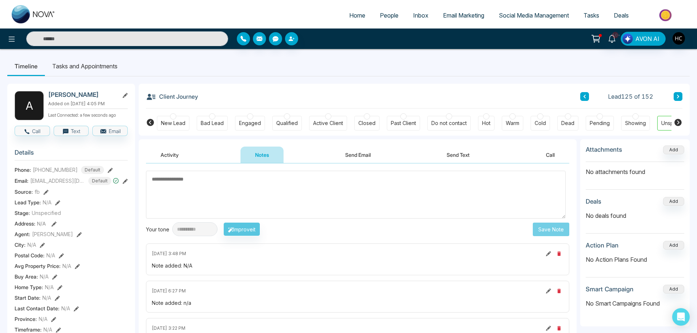
click at [677, 95] on icon at bounding box center [679, 96] width 4 height 4
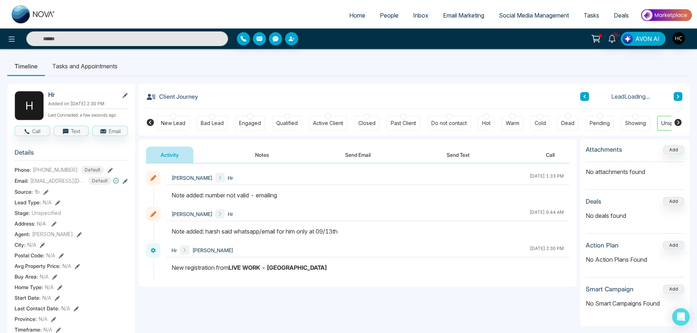
click at [269, 152] on button "Notes" at bounding box center [262, 154] width 43 height 16
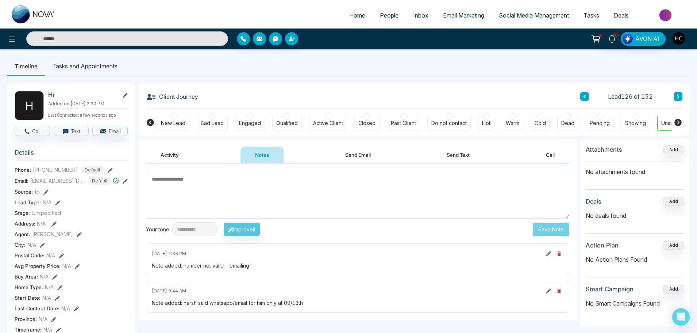
click at [677, 95] on icon at bounding box center [679, 96] width 4 height 4
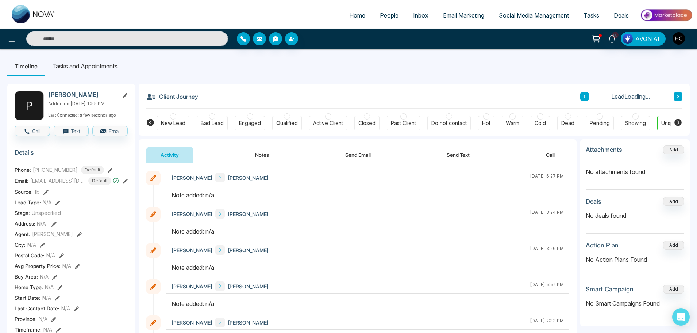
click at [260, 157] on button "Notes" at bounding box center [262, 154] width 43 height 16
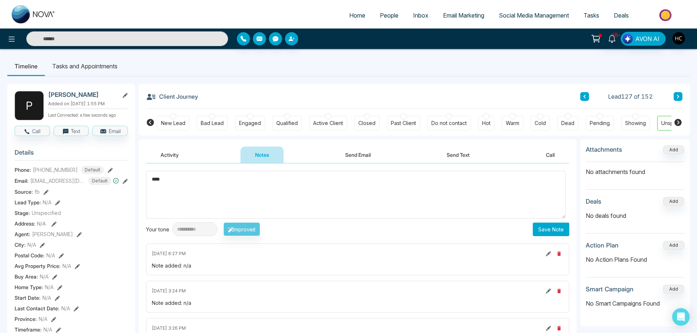
type textarea "***"
click at [539, 230] on button "Save Note" at bounding box center [551, 229] width 37 height 14
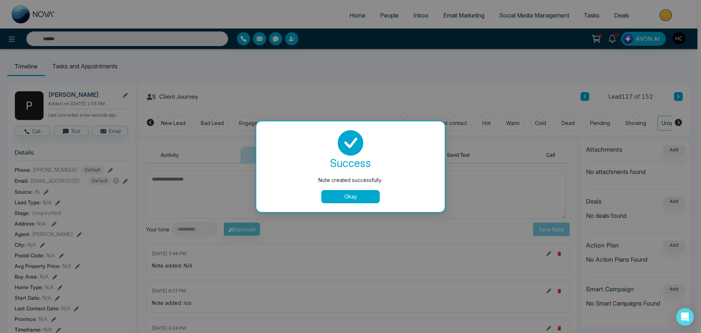
click at [367, 196] on button "Okay" at bounding box center [350, 196] width 58 height 13
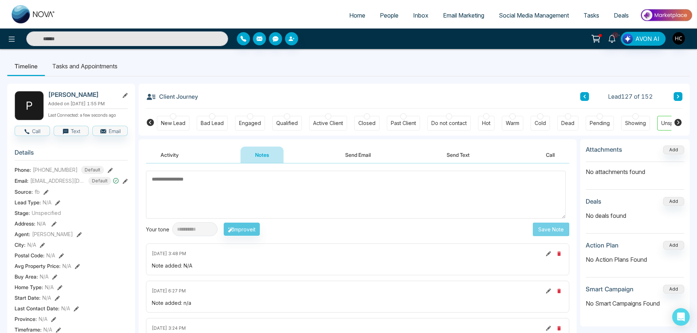
click at [674, 96] on button at bounding box center [678, 96] width 9 height 9
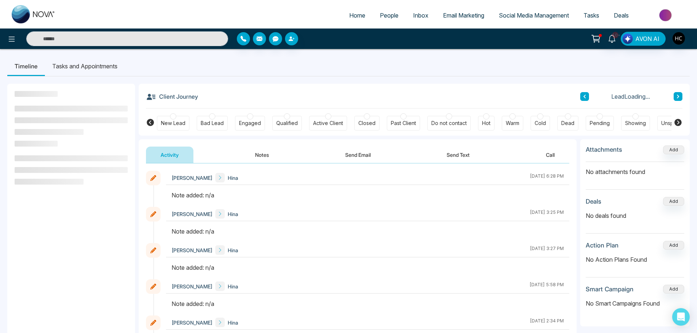
click at [271, 156] on button "Notes" at bounding box center [262, 154] width 43 height 16
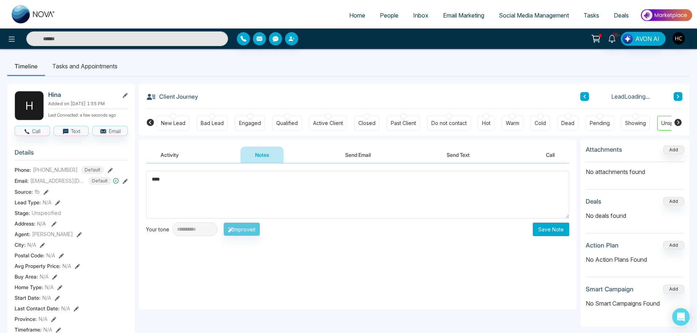
type textarea "***"
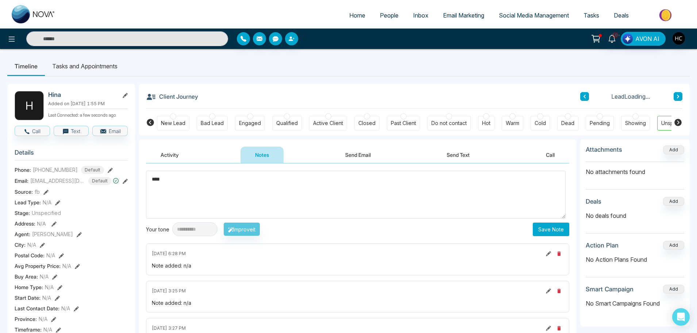
click at [544, 231] on button "Save Note" at bounding box center [551, 229] width 37 height 14
click at [551, 233] on body "**********" at bounding box center [348, 166] width 697 height 333
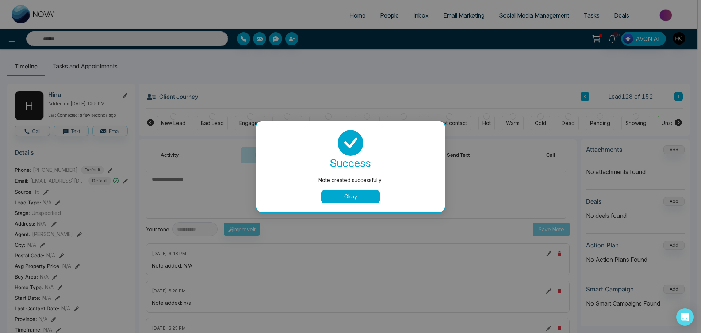
click at [369, 200] on button "Okay" at bounding box center [350, 196] width 58 height 13
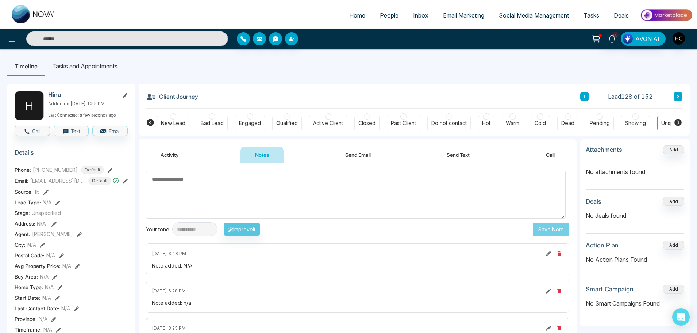
click at [681, 99] on button at bounding box center [678, 96] width 9 height 9
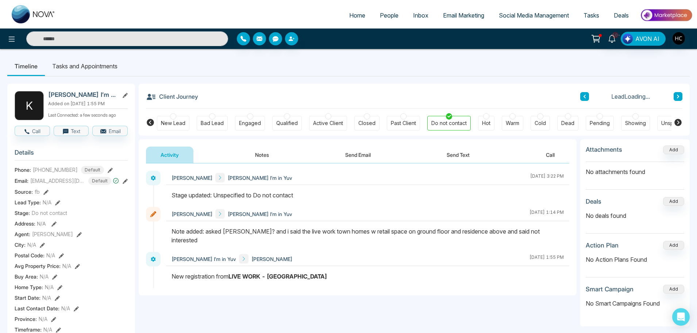
click at [675, 96] on button at bounding box center [678, 96] width 9 height 9
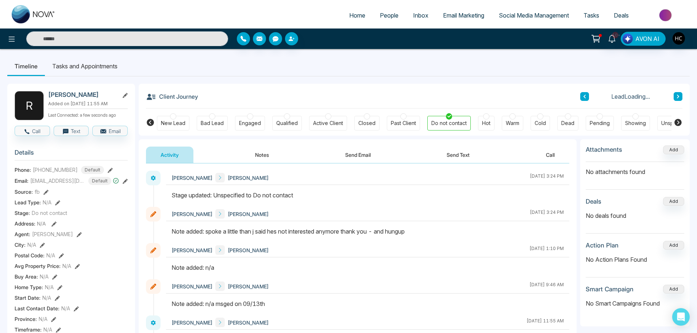
click at [675, 94] on button at bounding box center [678, 96] width 9 height 9
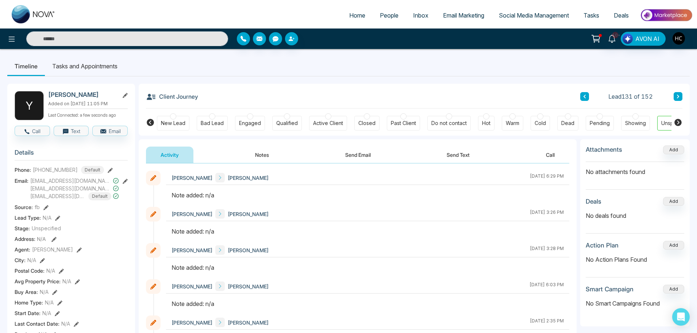
click at [265, 160] on button "Notes" at bounding box center [262, 154] width 43 height 16
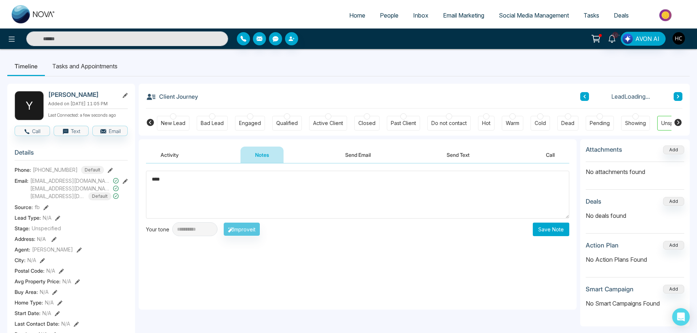
type textarea "***"
click at [567, 231] on button "Save Note" at bounding box center [551, 229] width 37 height 14
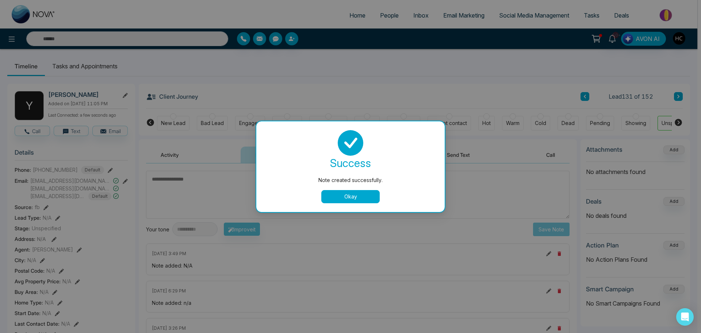
click at [363, 199] on button "Okay" at bounding box center [350, 196] width 58 height 13
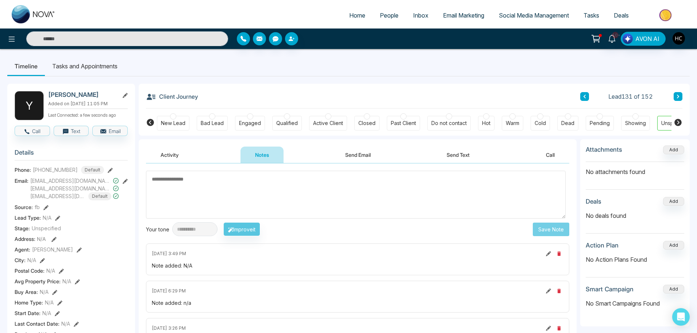
click at [675, 96] on button at bounding box center [678, 96] width 9 height 9
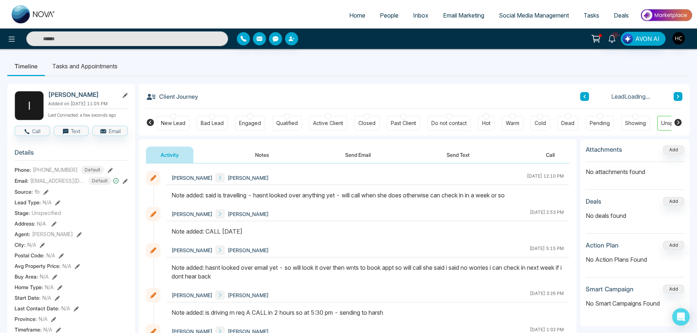
click at [681, 92] on button at bounding box center [678, 96] width 9 height 9
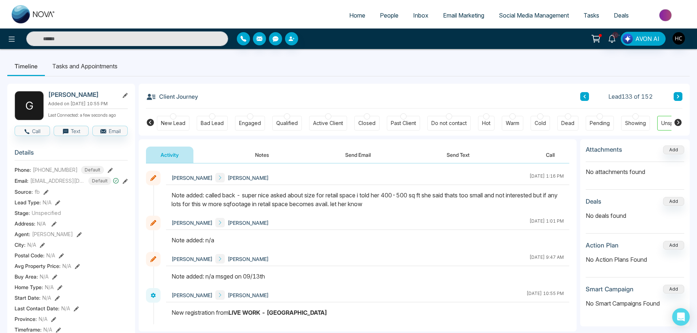
click at [678, 94] on icon at bounding box center [679, 96] width 4 height 4
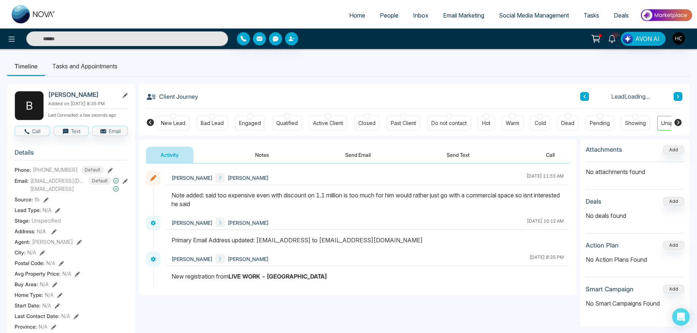
click at [680, 96] on button at bounding box center [678, 96] width 9 height 9
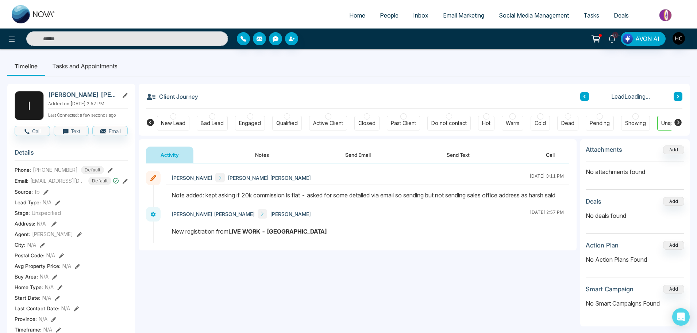
click at [679, 98] on icon at bounding box center [679, 96] width 4 height 4
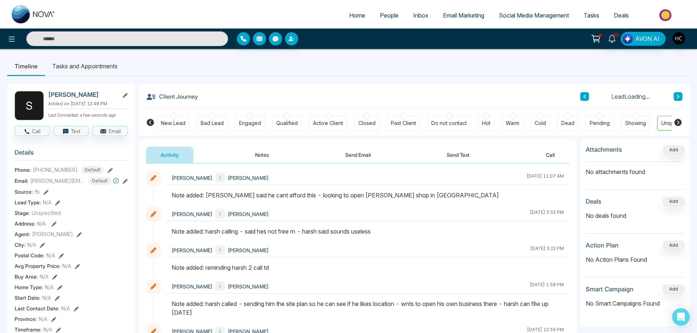
click at [679, 98] on icon at bounding box center [679, 96] width 4 height 4
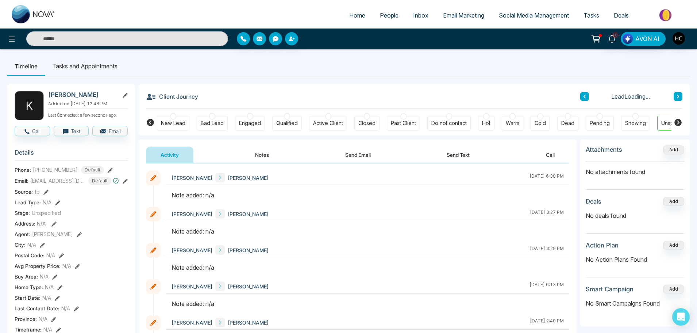
click at [260, 156] on button "Notes" at bounding box center [262, 154] width 43 height 16
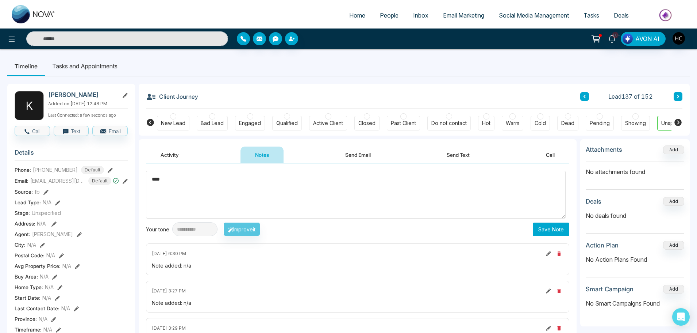
type textarea "***"
click at [537, 231] on button "Save Note" at bounding box center [551, 229] width 37 height 14
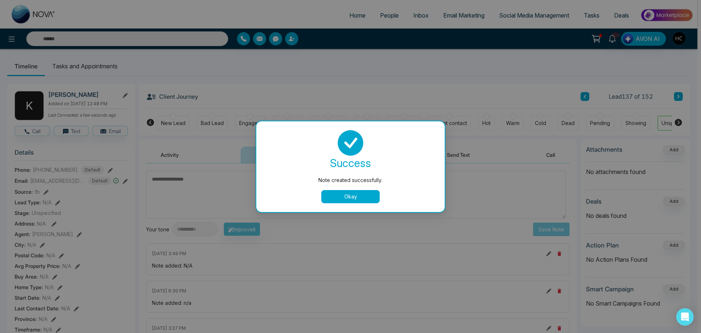
click at [344, 198] on button "Okay" at bounding box center [350, 196] width 58 height 13
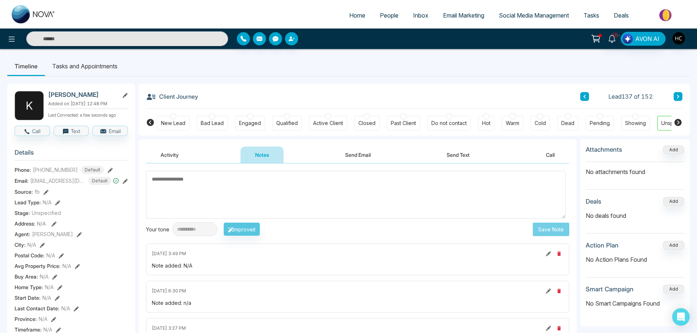
click at [682, 98] on button at bounding box center [678, 96] width 9 height 9
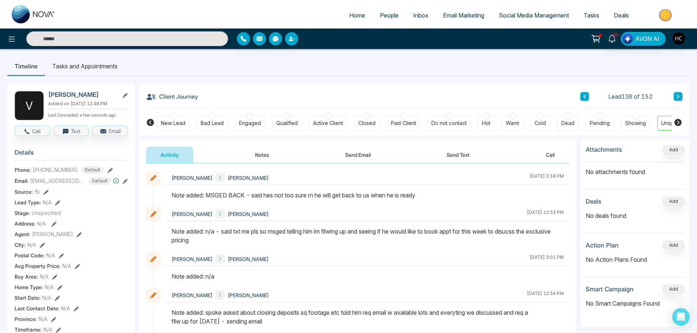
click at [677, 96] on icon at bounding box center [679, 96] width 4 height 4
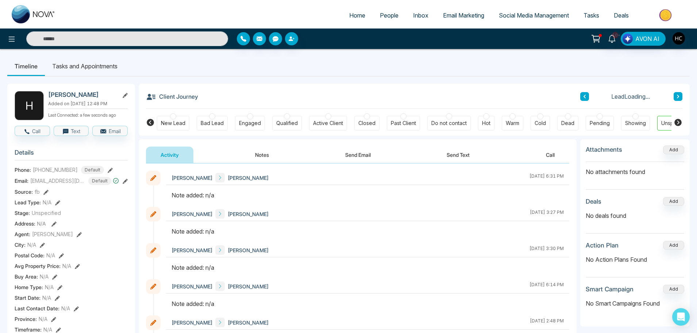
click at [277, 151] on button "Notes" at bounding box center [262, 154] width 43 height 16
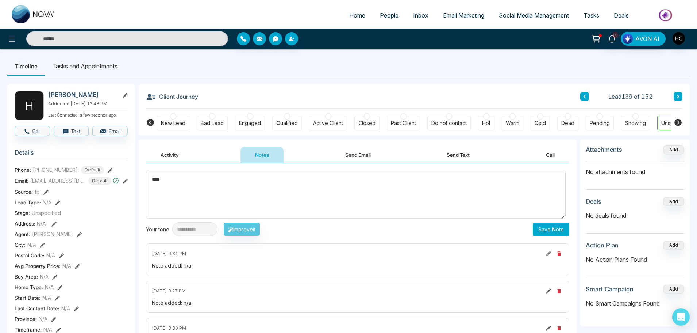
type textarea "***"
click at [550, 228] on button "Save Note" at bounding box center [551, 229] width 37 height 14
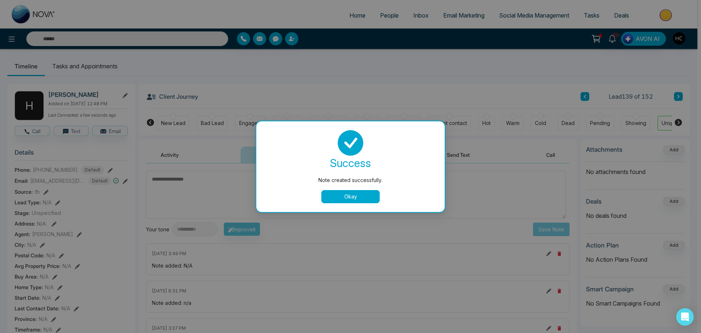
click at [336, 199] on button "Okay" at bounding box center [350, 196] width 58 height 13
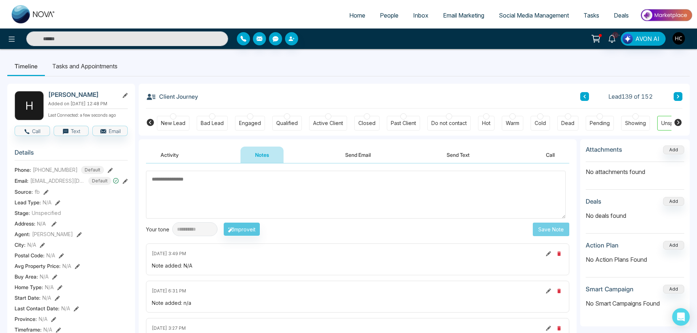
click at [681, 95] on button at bounding box center [678, 96] width 9 height 9
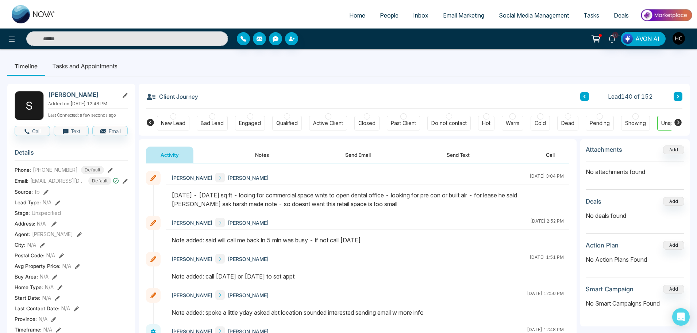
click at [678, 95] on icon at bounding box center [679, 96] width 4 height 4
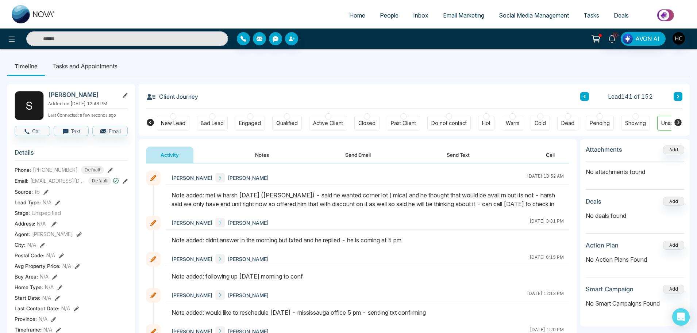
click at [678, 97] on icon at bounding box center [678, 97] width 2 height 4
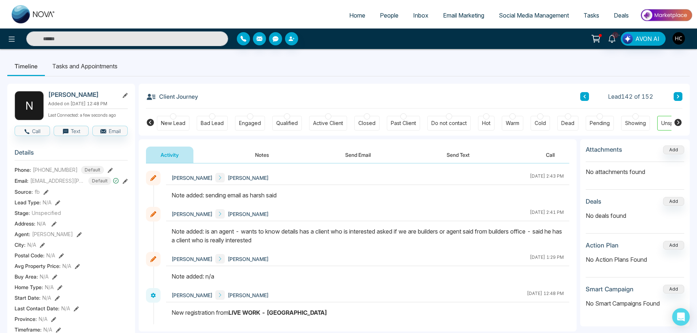
click at [677, 97] on icon at bounding box center [679, 96] width 4 height 4
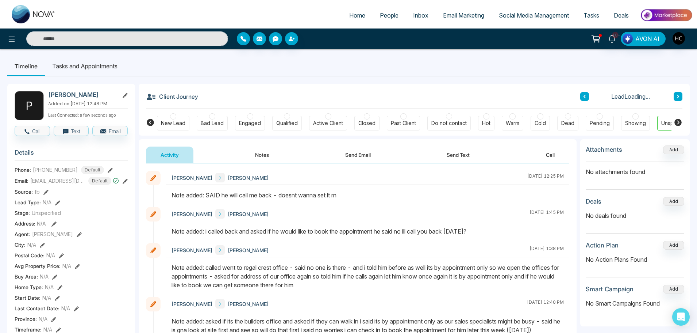
click at [677, 97] on icon at bounding box center [679, 96] width 4 height 4
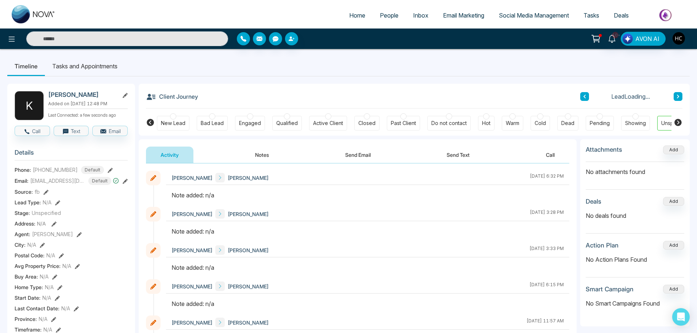
click at [255, 153] on button "Notes" at bounding box center [262, 154] width 43 height 16
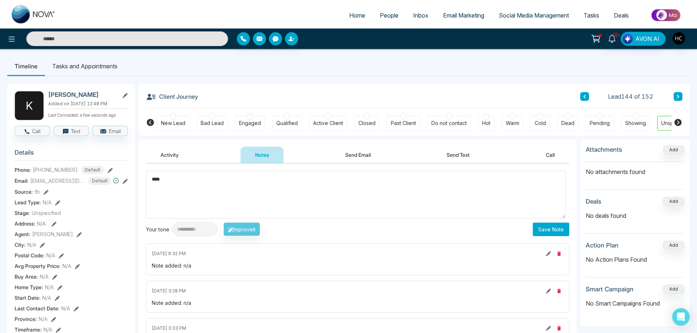
type textarea "***"
click at [544, 229] on button "Save Note" at bounding box center [551, 229] width 37 height 14
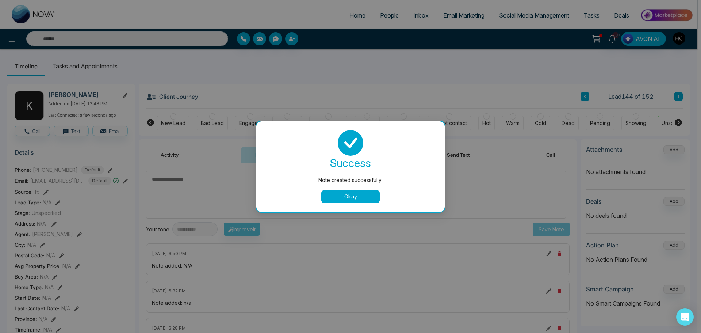
click at [356, 197] on button "Okay" at bounding box center [350, 196] width 58 height 13
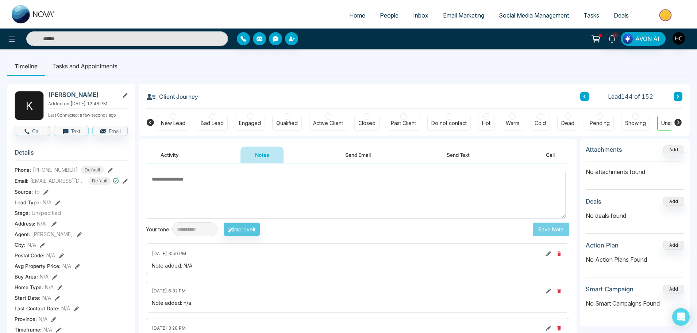
click at [675, 93] on button at bounding box center [678, 96] width 9 height 9
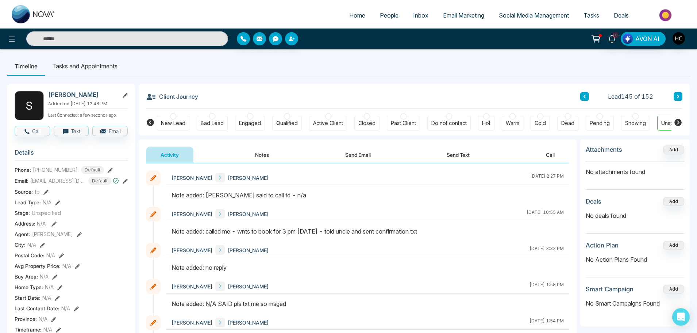
click at [675, 93] on button at bounding box center [678, 96] width 9 height 9
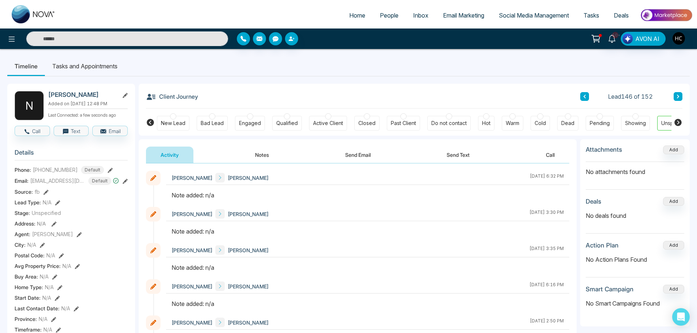
click at [585, 97] on icon at bounding box center [585, 96] width 4 height 4
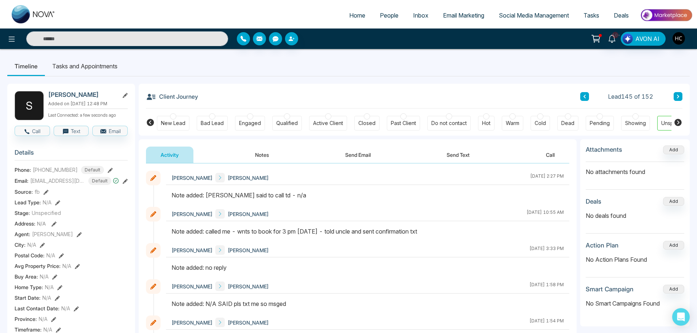
click at [256, 153] on button "Notes" at bounding box center [262, 154] width 43 height 16
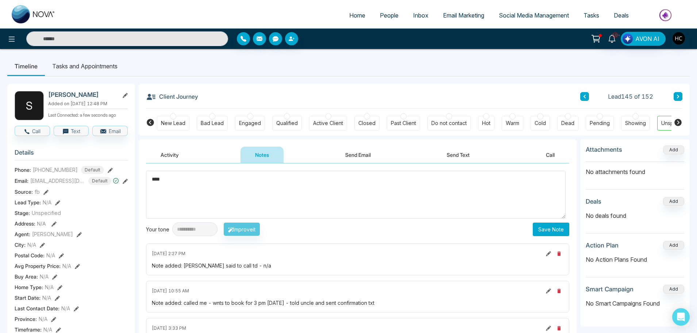
type textarea "***"
click at [540, 229] on button "Save Note" at bounding box center [551, 229] width 37 height 14
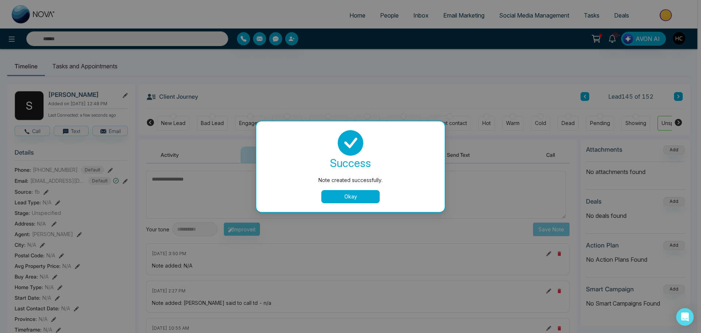
click at [353, 197] on button "Okay" at bounding box center [350, 196] width 58 height 13
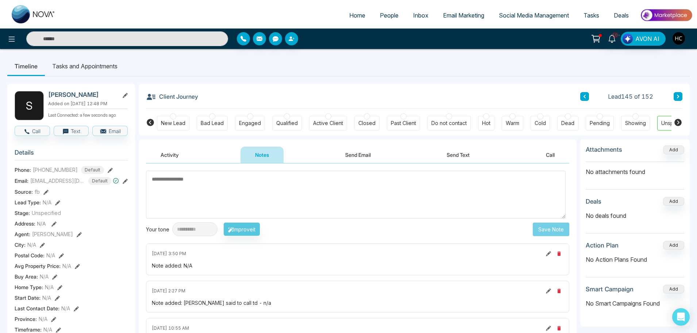
drag, startPoint x: 377, startPoint y: 188, endPoint x: 675, endPoint y: 96, distance: 312.7
click at [675, 96] on button at bounding box center [678, 96] width 9 height 9
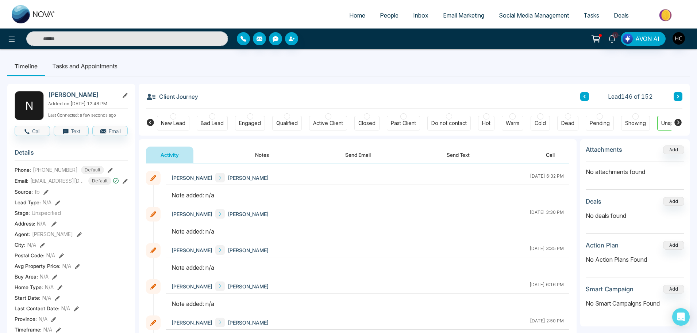
click at [269, 160] on button "Notes" at bounding box center [262, 154] width 43 height 16
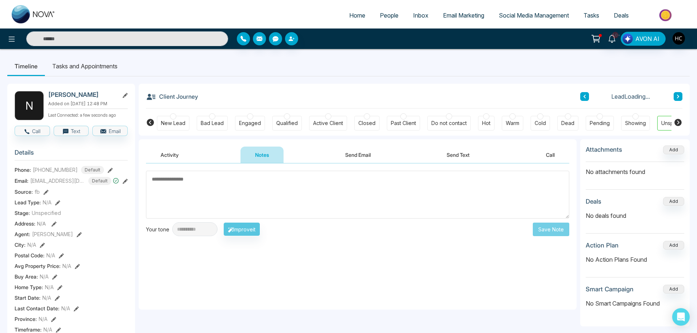
click at [275, 193] on textarea at bounding box center [358, 195] width 424 height 48
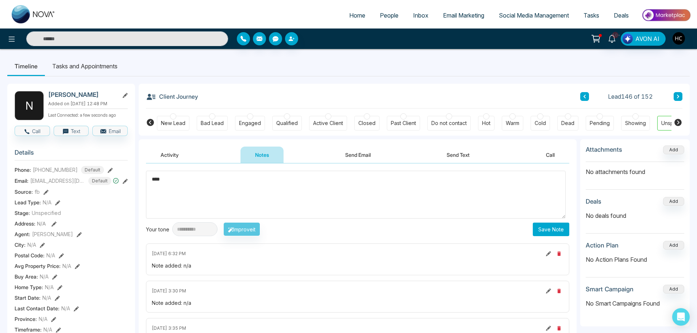
type textarea "***"
click at [556, 233] on button "Save Note" at bounding box center [551, 229] width 37 height 14
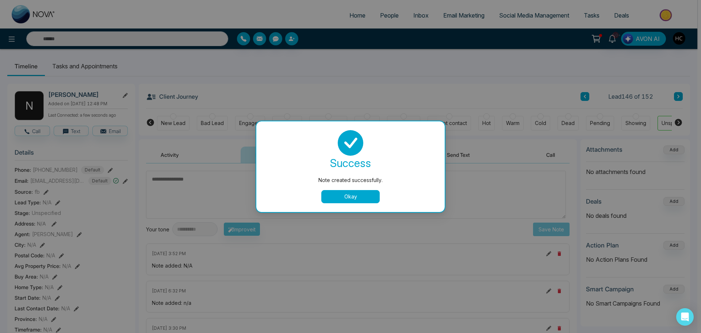
click at [352, 192] on button "Okay" at bounding box center [350, 196] width 58 height 13
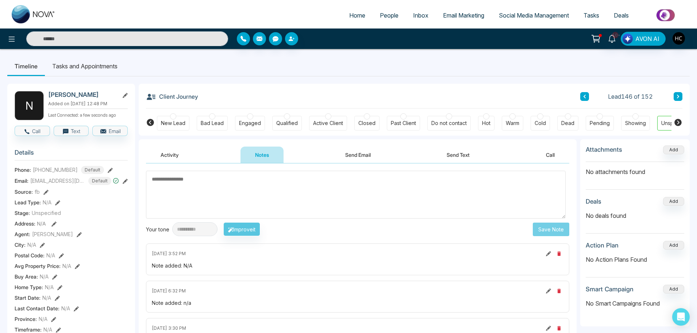
click at [677, 95] on icon at bounding box center [679, 96] width 4 height 4
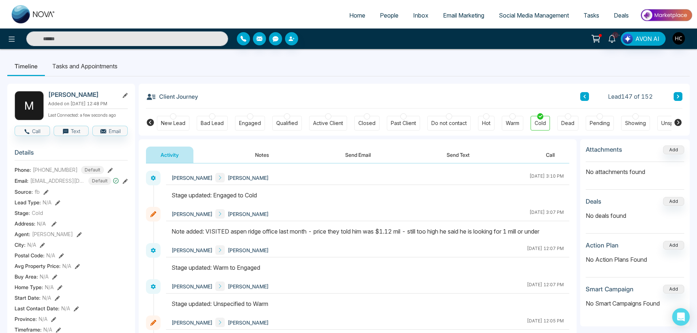
click at [682, 97] on button at bounding box center [678, 96] width 9 height 9
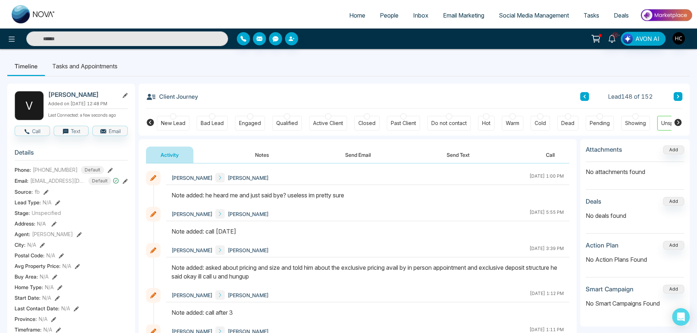
click at [673, 93] on div "Lead 148 of 152" at bounding box center [632, 96] width 102 height 9
click at [675, 96] on button at bounding box center [678, 96] width 9 height 9
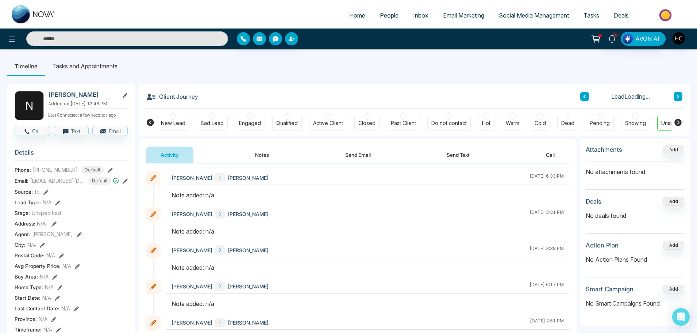
click at [258, 153] on button "Notes" at bounding box center [262, 154] width 43 height 16
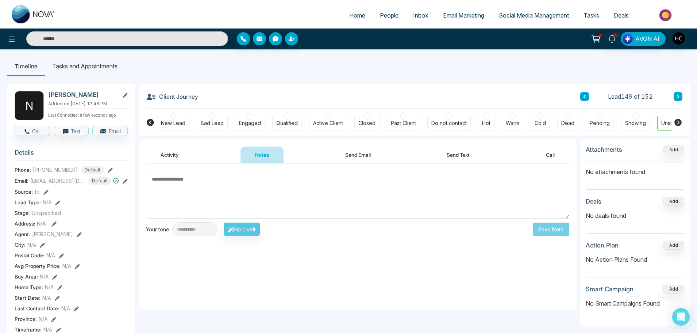
click at [287, 182] on textarea at bounding box center [358, 195] width 424 height 48
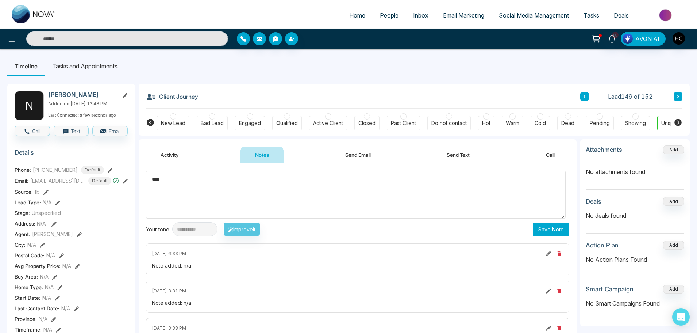
type textarea "***"
click at [547, 230] on button "Save Note" at bounding box center [551, 229] width 37 height 14
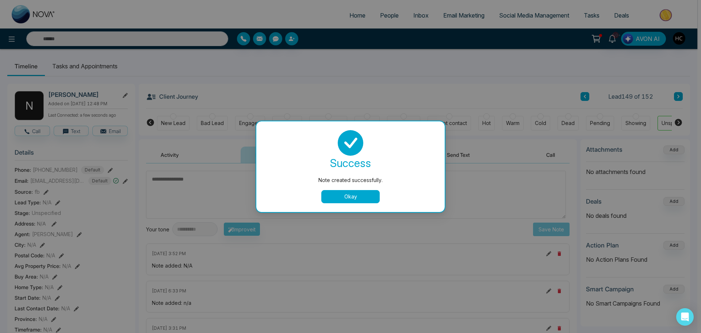
click at [353, 197] on button "Okay" at bounding box center [350, 196] width 58 height 13
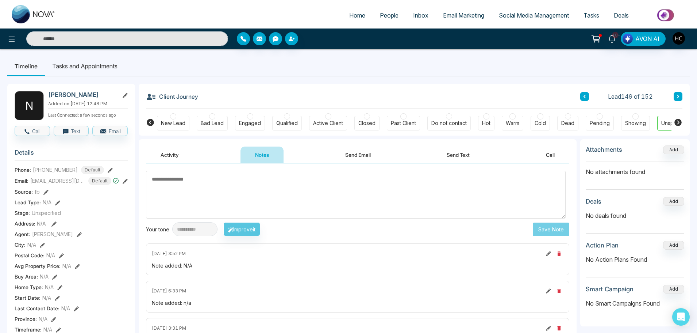
click at [685, 98] on div "Client Journey Lead 149 of 152 New Lead Bad Lead Engaged Qualified Active Clien…" at bounding box center [414, 110] width 551 height 52
click at [679, 95] on icon at bounding box center [679, 96] width 4 height 4
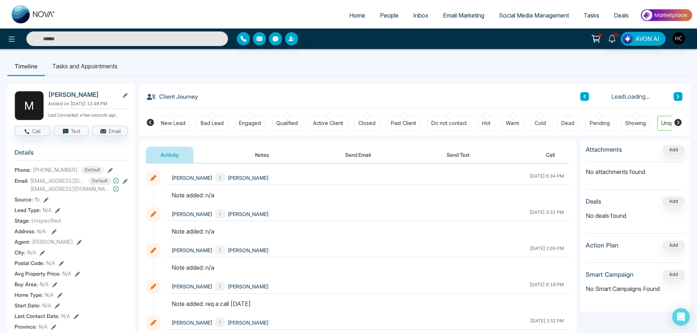
click at [262, 156] on button "Notes" at bounding box center [262, 154] width 43 height 16
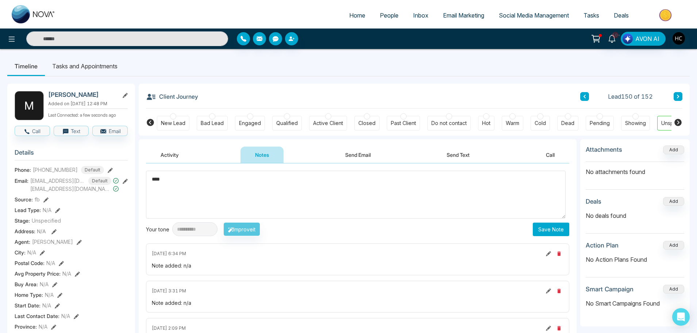
type textarea "***"
click at [543, 226] on button "Save Note" at bounding box center [551, 229] width 37 height 14
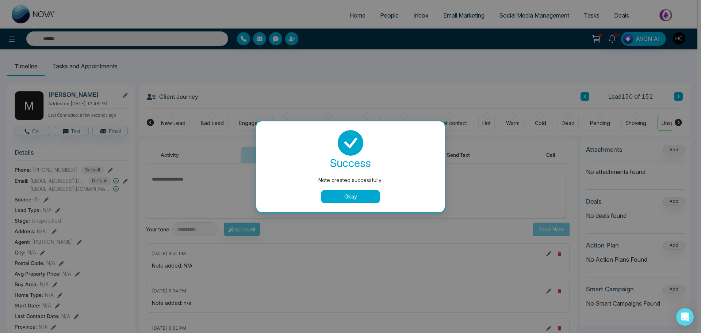
click at [375, 196] on button "Okay" at bounding box center [350, 196] width 58 height 13
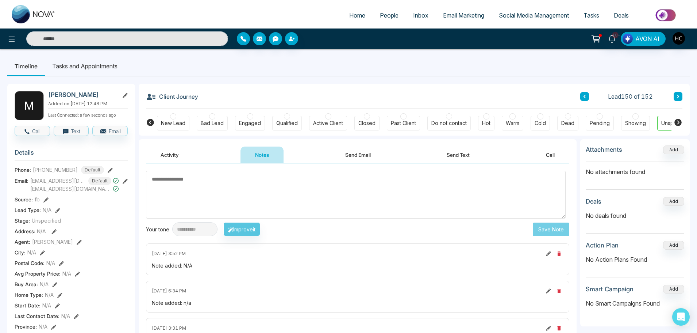
click at [674, 94] on button at bounding box center [678, 96] width 9 height 9
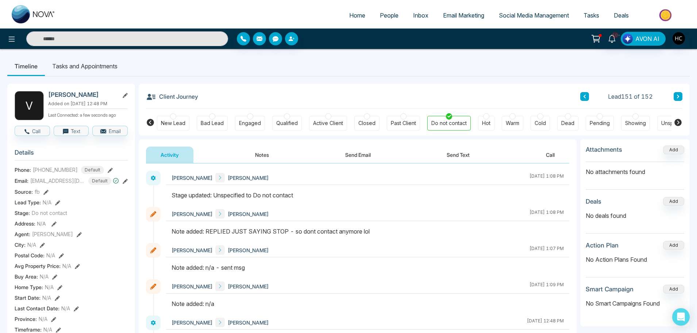
click at [676, 93] on button at bounding box center [678, 96] width 9 height 9
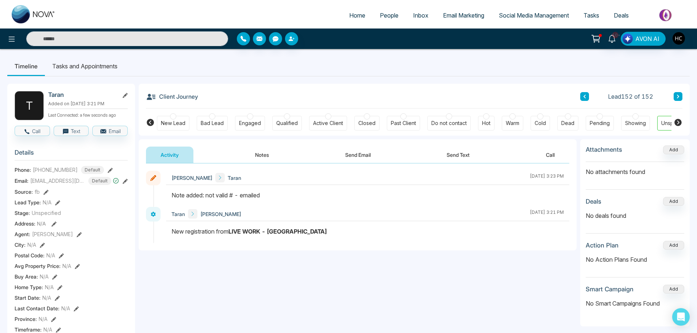
click at [384, 17] on span "People" at bounding box center [389, 15] width 19 height 7
